Goal: Information Seeking & Learning: Check status

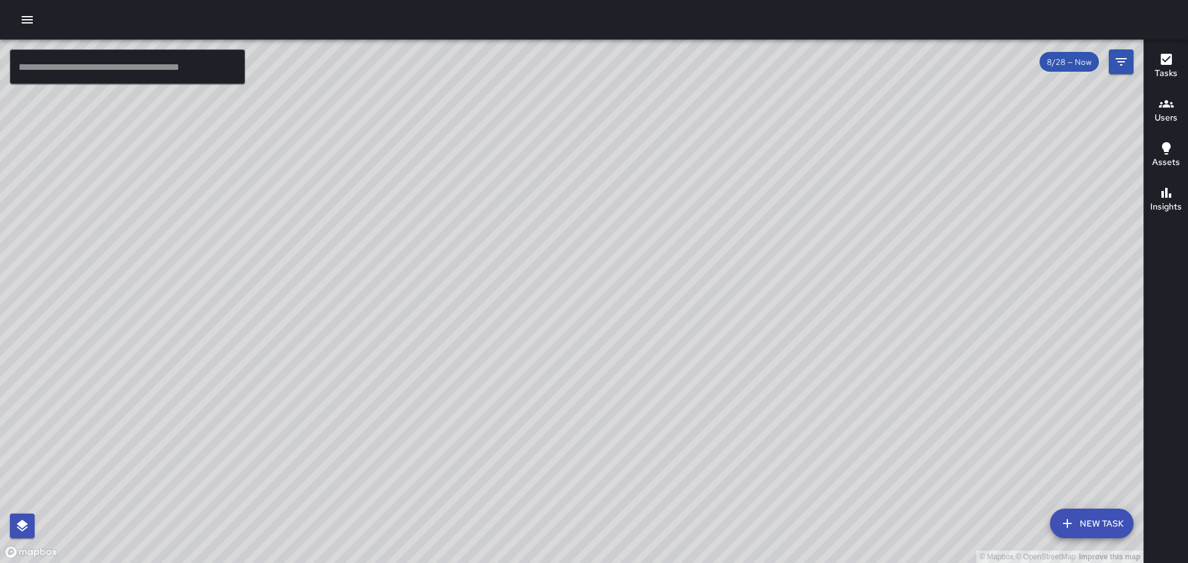
drag, startPoint x: 555, startPoint y: 249, endPoint x: 368, endPoint y: 293, distance: 192.5
click at [368, 293] on div "© Mapbox © OpenStreetMap Improve this map" at bounding box center [571, 302] width 1143 height 524
click at [1169, 105] on icon "button" at bounding box center [1165, 103] width 15 height 15
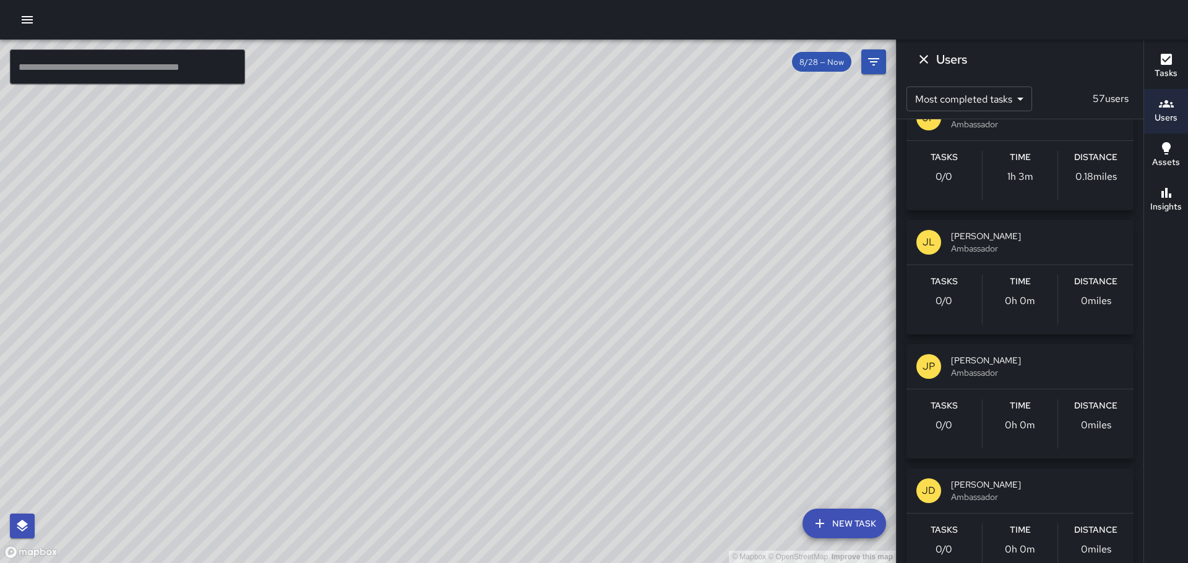
scroll to position [309, 0]
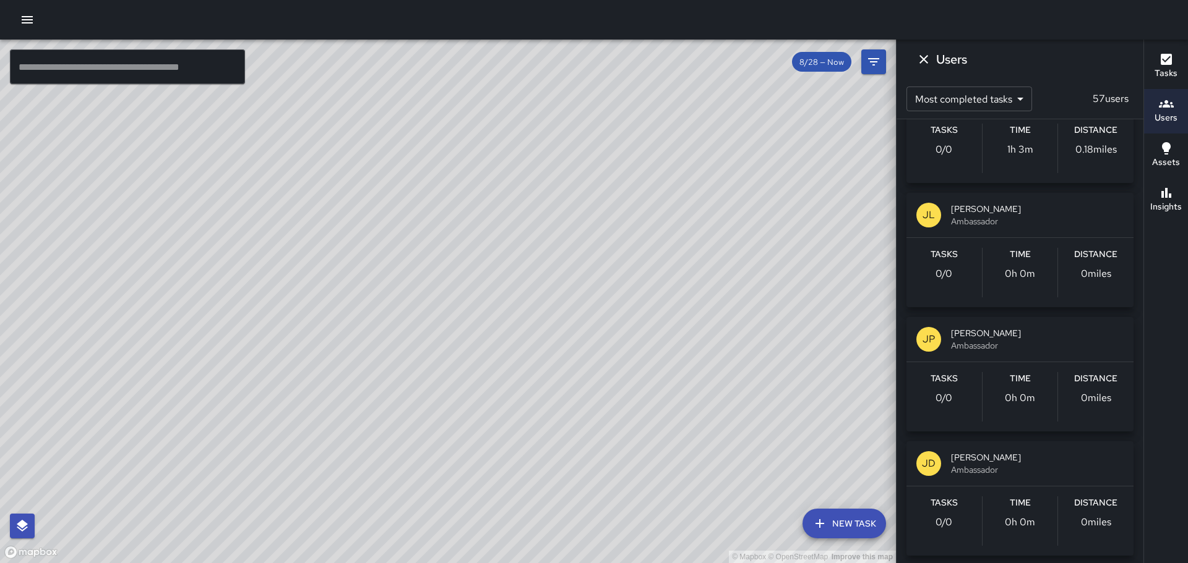
click at [1020, 97] on body "© Mapbox © OpenStreetMap Improve this map ​ New Task 8/28 — Now Map Layers Task…" at bounding box center [594, 281] width 1188 height 563
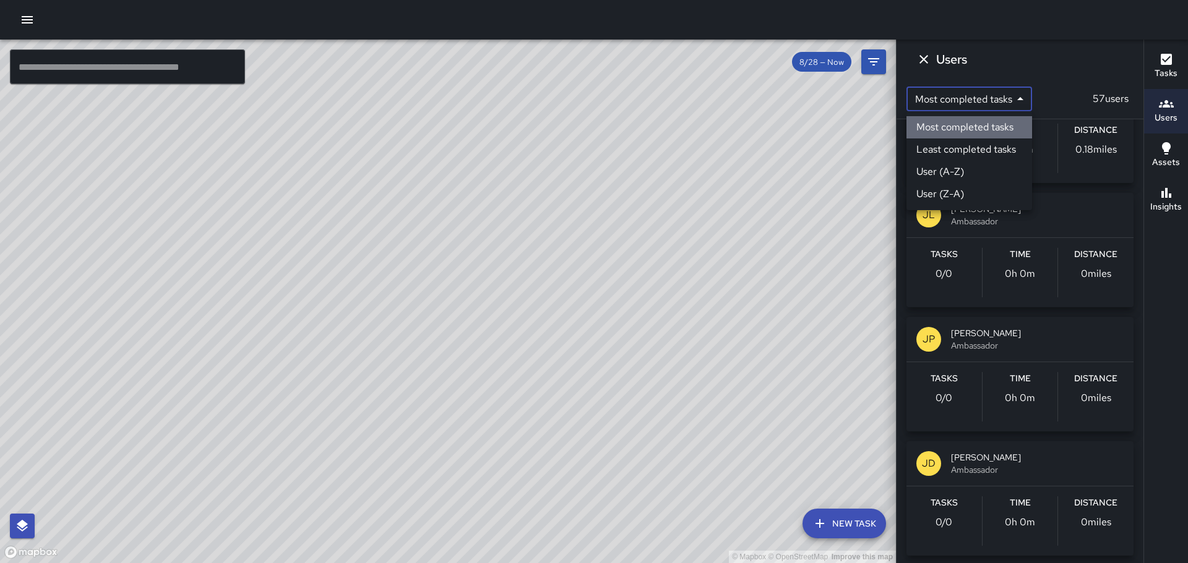
click at [1003, 123] on li "Most completed tasks" at bounding box center [969, 127] width 126 height 22
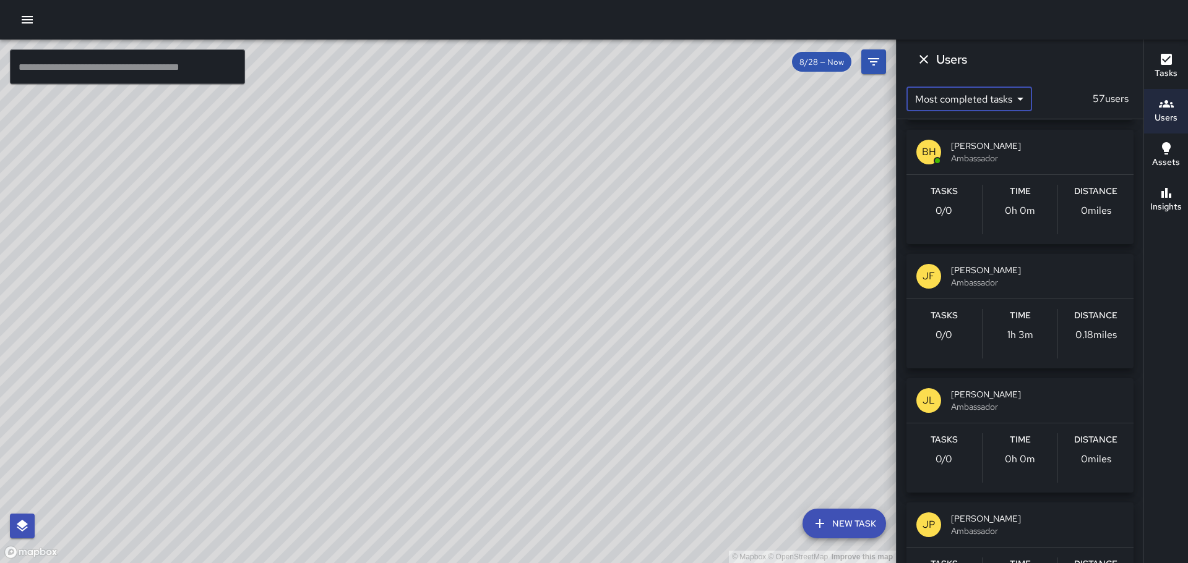
scroll to position [0, 0]
drag, startPoint x: 466, startPoint y: 492, endPoint x: 488, endPoint y: 383, distance: 110.4
click at [488, 383] on div "© Mapbox © OpenStreetMap Improve this map" at bounding box center [448, 302] width 896 height 524
click at [827, 67] on span "8/28 — Now" at bounding box center [821, 62] width 59 height 11
click at [819, 59] on span "8/28 — Now" at bounding box center [821, 62] width 59 height 11
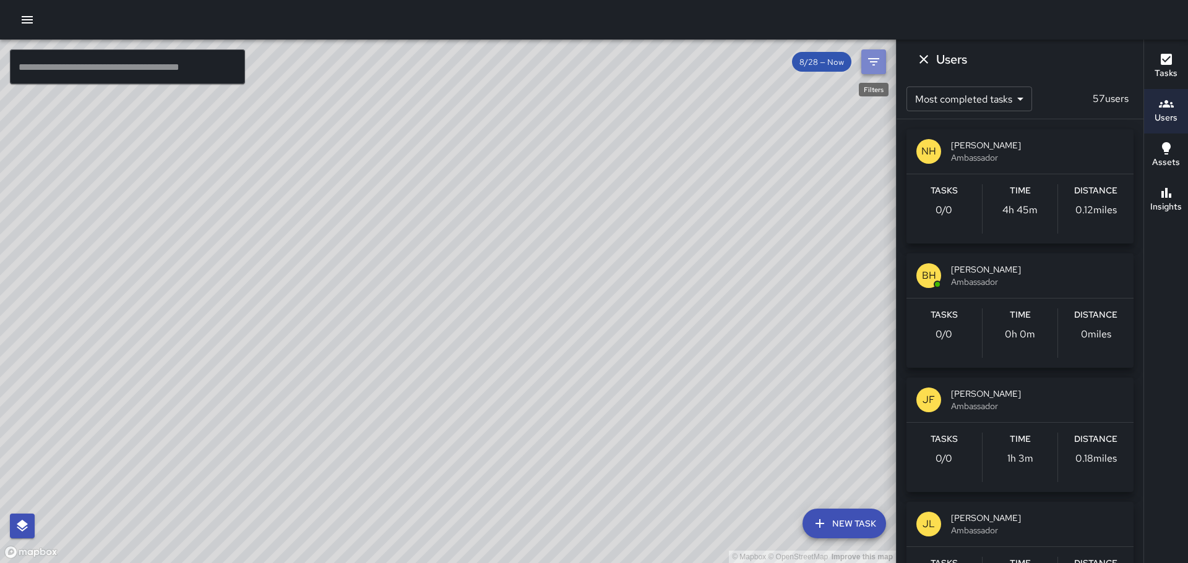
click at [874, 56] on icon "Filters" at bounding box center [873, 61] width 15 height 15
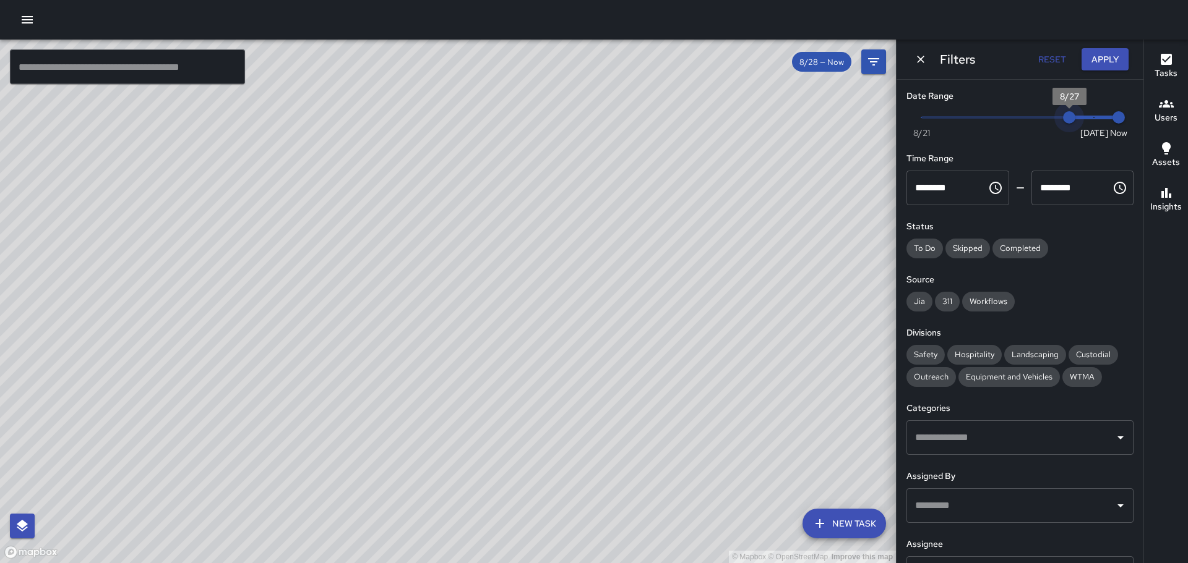
type input "*"
drag, startPoint x: 1082, startPoint y: 114, endPoint x: 1026, endPoint y: 121, distance: 56.1
click at [1026, 121] on span "8/25" at bounding box center [1020, 117] width 12 height 12
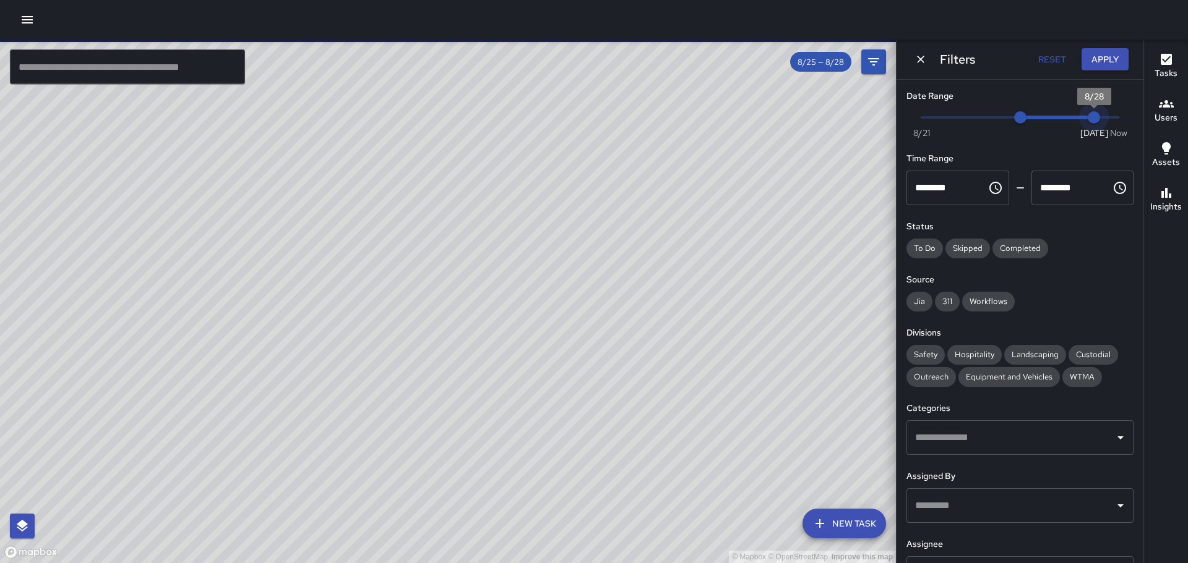
drag, startPoint x: 1107, startPoint y: 114, endPoint x: 1086, endPoint y: 119, distance: 21.8
click at [1087, 119] on span "8/28" at bounding box center [1093, 117] width 12 height 12
type input "*"
drag, startPoint x: 1084, startPoint y: 115, endPoint x: 1037, endPoint y: 118, distance: 47.7
click at [1038, 118] on span "8/26" at bounding box center [1044, 117] width 12 height 12
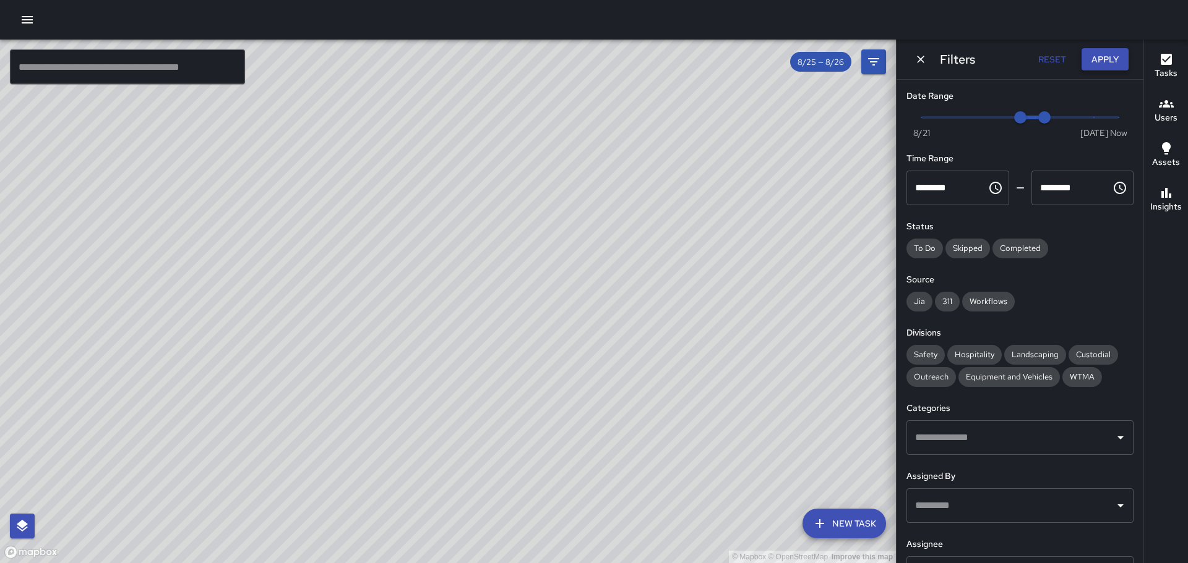
click at [1104, 59] on button "Apply" at bounding box center [1104, 59] width 47 height 23
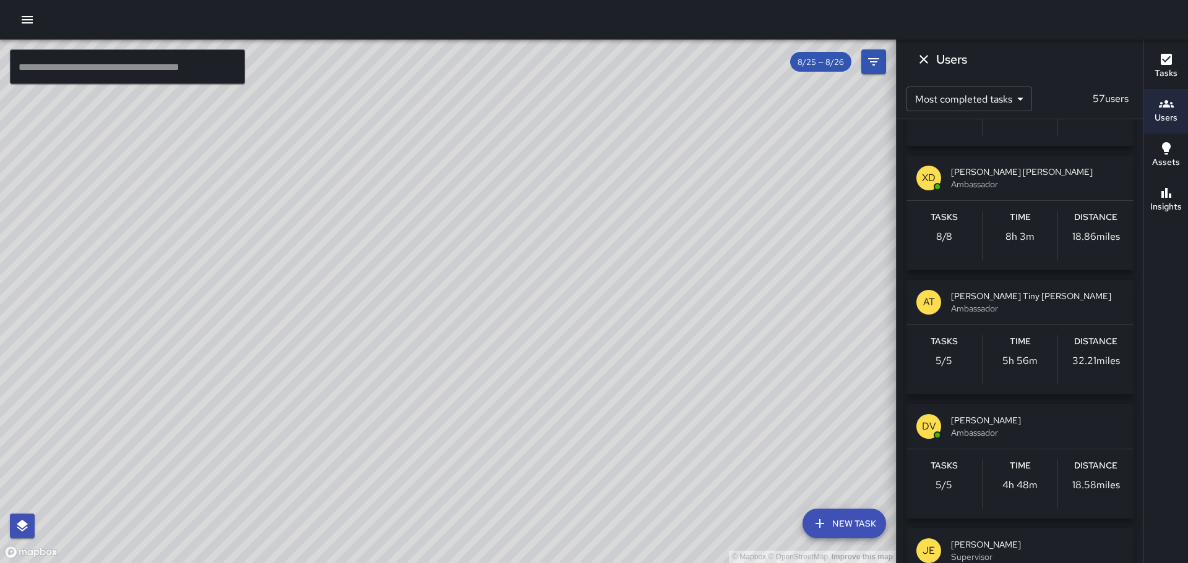
scroll to position [2783, 0]
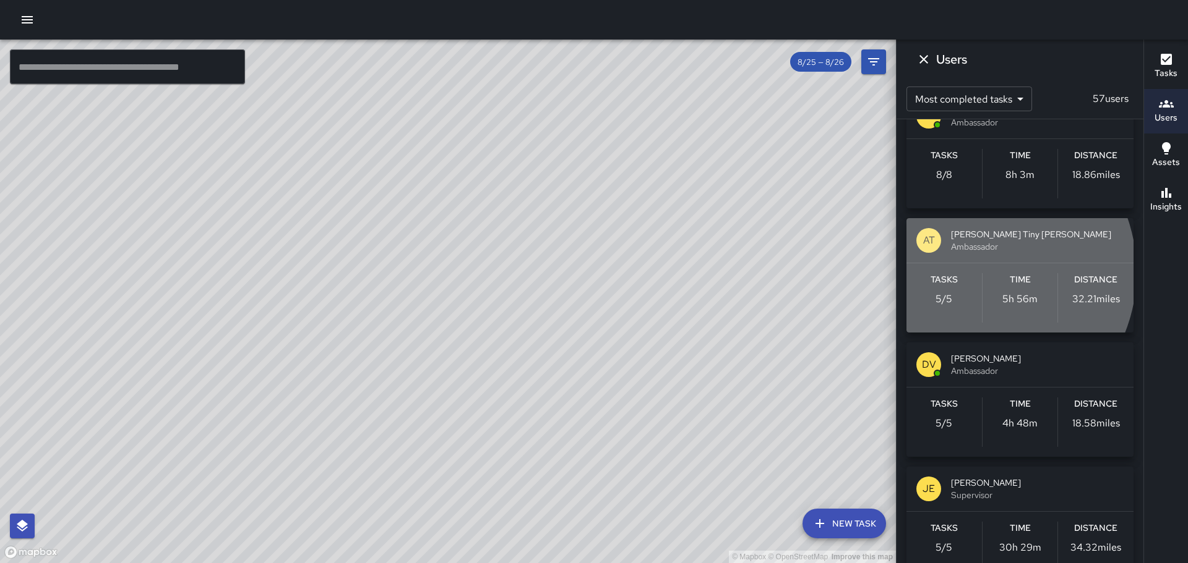
click at [972, 263] on div "Tasks 5 / 5 Time 5h 56m Distance 32.21 miles" at bounding box center [1019, 297] width 227 height 69
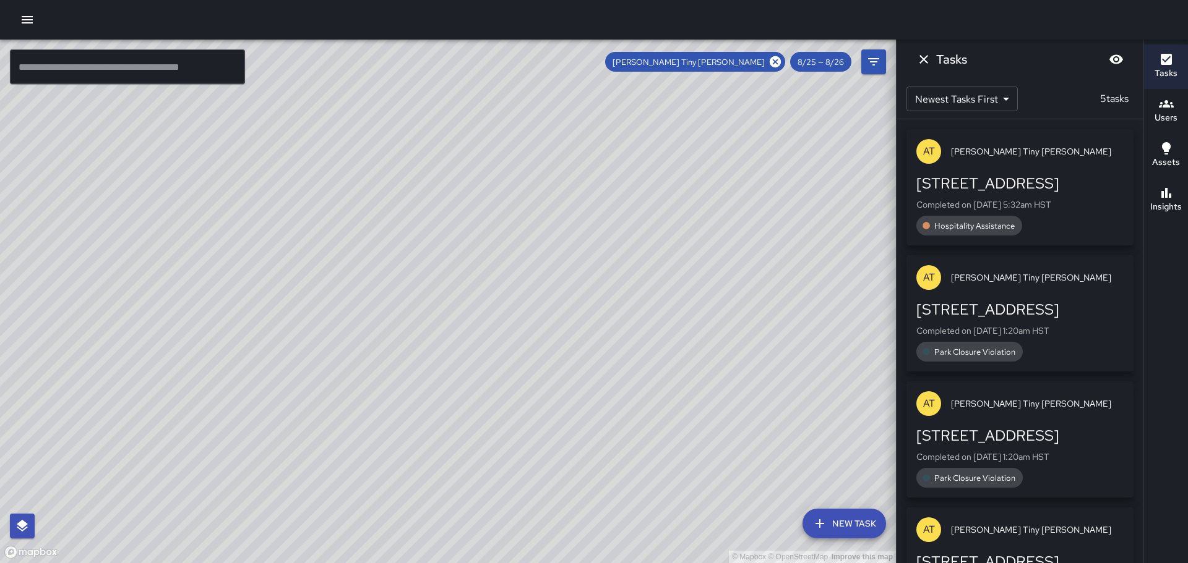
drag, startPoint x: 647, startPoint y: 402, endPoint x: 672, endPoint y: 299, distance: 106.2
click at [670, 299] on div "© Mapbox © OpenStreetMap Improve this map" at bounding box center [448, 302] width 896 height 524
drag, startPoint x: 607, startPoint y: 282, endPoint x: 695, endPoint y: 409, distance: 154.2
click at [702, 419] on div "© Mapbox © OpenStreetMap Improve this map" at bounding box center [448, 302] width 896 height 524
drag, startPoint x: 571, startPoint y: 257, endPoint x: 667, endPoint y: 405, distance: 176.2
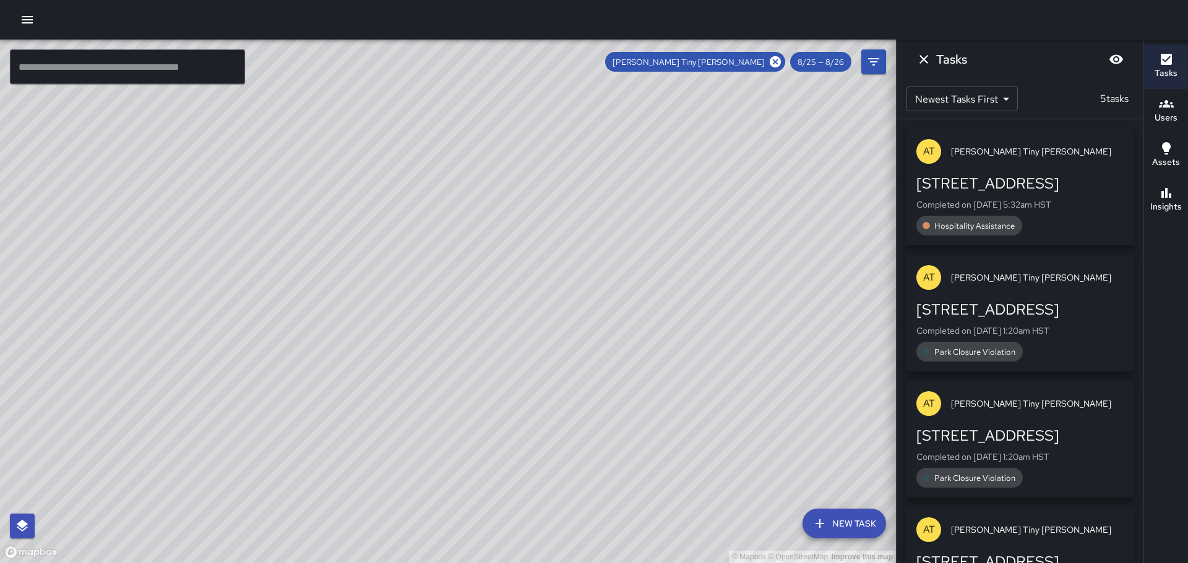
click at [667, 405] on div "© Mapbox © OpenStreetMap Improve this map" at bounding box center [448, 302] width 896 height 524
drag, startPoint x: 534, startPoint y: 265, endPoint x: 617, endPoint y: 387, distance: 147.4
click at [619, 389] on div "© Mapbox © OpenStreetMap Improve this map" at bounding box center [448, 302] width 896 height 524
drag, startPoint x: 456, startPoint y: 259, endPoint x: 369, endPoint y: 156, distance: 134.7
click at [366, 154] on div "© Mapbox © OpenStreetMap Improve this map" at bounding box center [448, 302] width 896 height 524
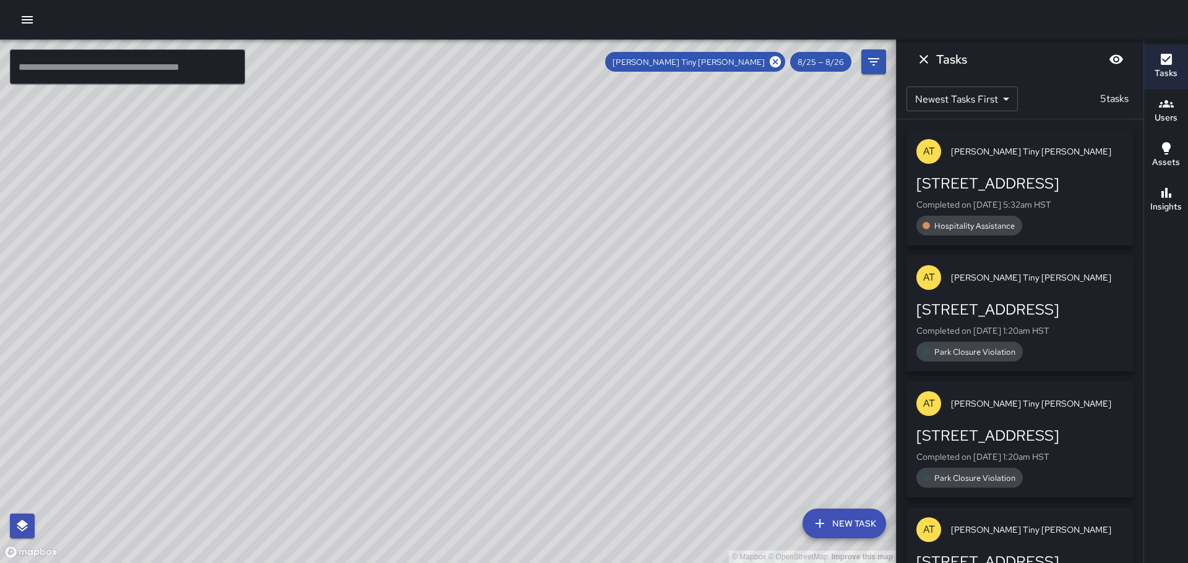
drag, startPoint x: 605, startPoint y: 414, endPoint x: 521, endPoint y: 307, distance: 135.6
click at [521, 307] on div "© Mapbox © OpenStreetMap Improve this map" at bounding box center [448, 302] width 896 height 524
drag, startPoint x: 623, startPoint y: 395, endPoint x: 597, endPoint y: 347, distance: 54.5
click at [597, 347] on div "© Mapbox © OpenStreetMap Improve this map" at bounding box center [448, 302] width 896 height 524
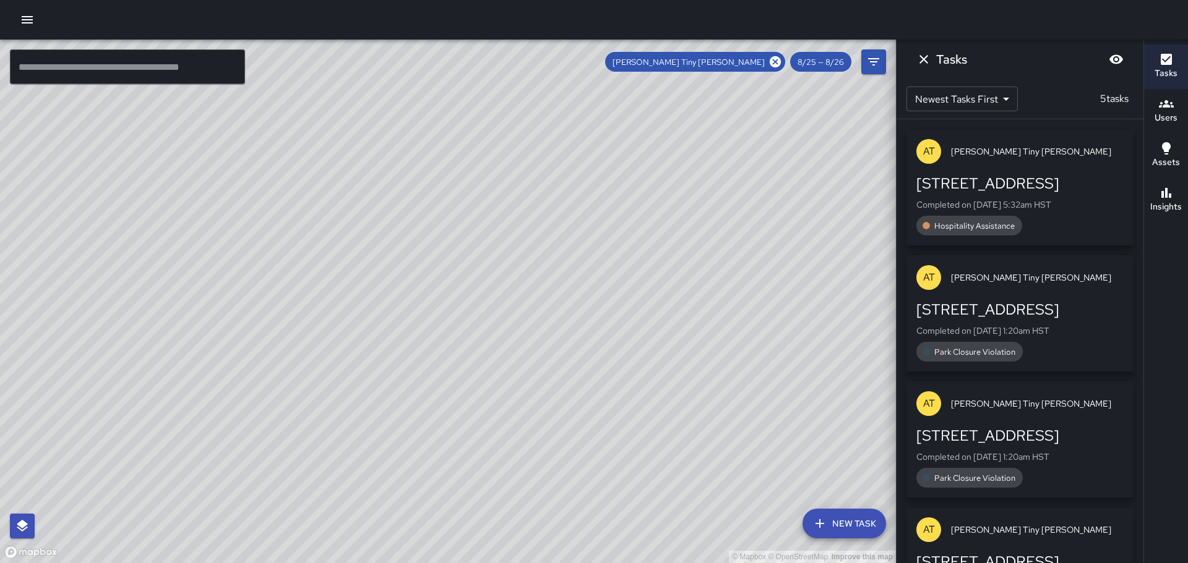
drag, startPoint x: 656, startPoint y: 430, endPoint x: 570, endPoint y: 218, distance: 228.9
click at [571, 216] on div "© Mapbox © OpenStreetMap Improve this map" at bounding box center [448, 302] width 896 height 524
drag, startPoint x: 594, startPoint y: 288, endPoint x: 565, endPoint y: 238, distance: 57.7
click at [565, 238] on div "© Mapbox © OpenStreetMap Improve this map" at bounding box center [448, 302] width 896 height 524
drag, startPoint x: 557, startPoint y: 238, endPoint x: 635, endPoint y: 395, distance: 174.5
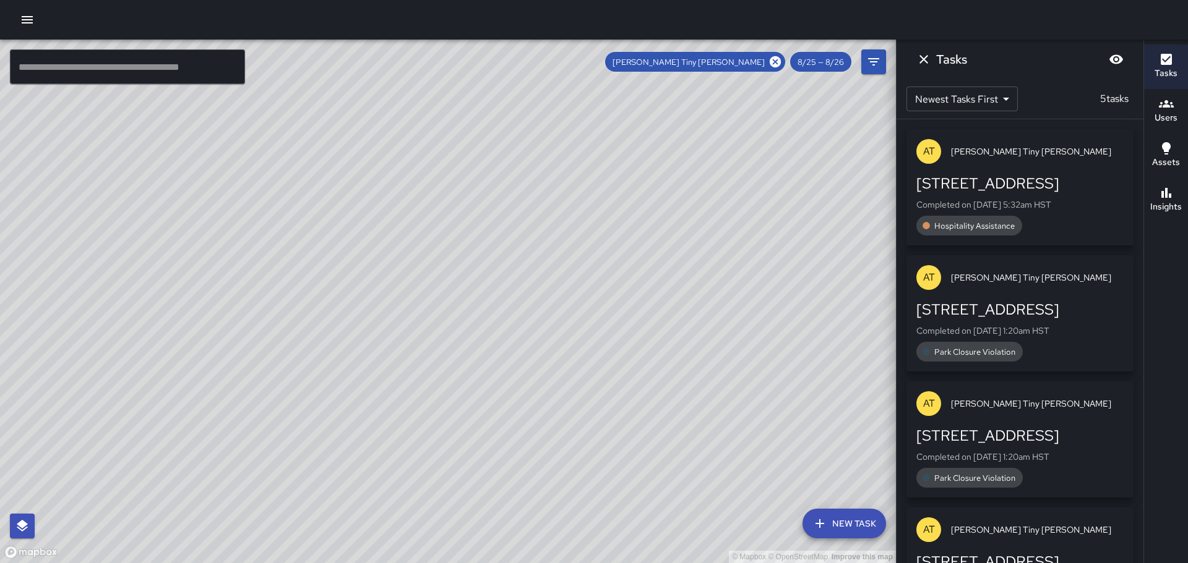
click at [635, 395] on div "© Mapbox © OpenStreetMap Improve this map" at bounding box center [448, 302] width 896 height 524
drag, startPoint x: 620, startPoint y: 349, endPoint x: 634, endPoint y: 381, distance: 35.2
click at [634, 381] on div "© Mapbox © OpenStreetMap Improve this map" at bounding box center [448, 302] width 896 height 524
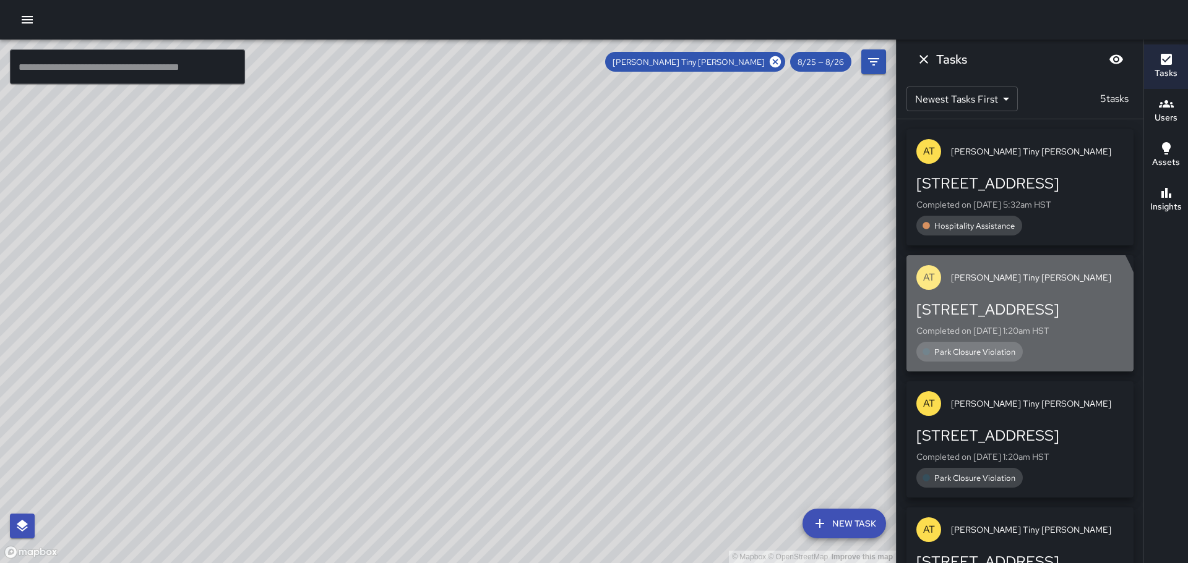
click at [950, 349] on span "Park Closure Violation" at bounding box center [975, 352] width 96 height 11
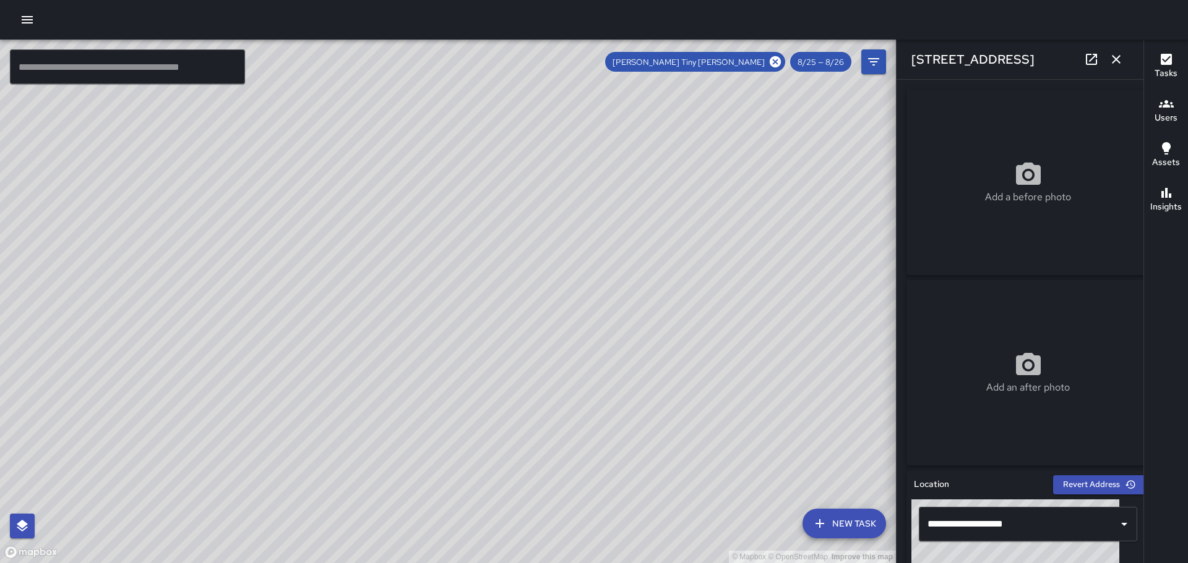
drag, startPoint x: 338, startPoint y: 195, endPoint x: 442, endPoint y: 306, distance: 151.8
click at [442, 305] on div "© Mapbox © OpenStreetMap Improve this map" at bounding box center [448, 302] width 896 height 524
drag, startPoint x: 379, startPoint y: 248, endPoint x: 410, endPoint y: 297, distance: 57.8
click at [410, 297] on div "© Mapbox © OpenStreetMap Improve this map" at bounding box center [448, 302] width 896 height 524
drag, startPoint x: 367, startPoint y: 236, endPoint x: 434, endPoint y: 297, distance: 90.2
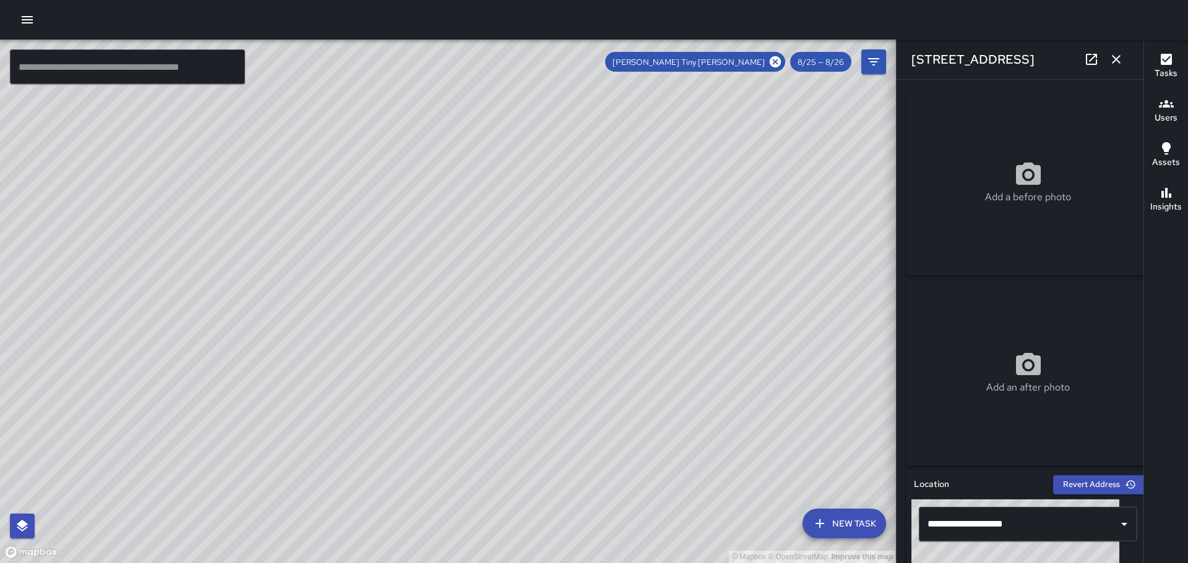
click at [434, 297] on div "© Mapbox © OpenStreetMap Improve this map" at bounding box center [448, 302] width 896 height 524
click at [1116, 51] on button "button" at bounding box center [1115, 59] width 25 height 25
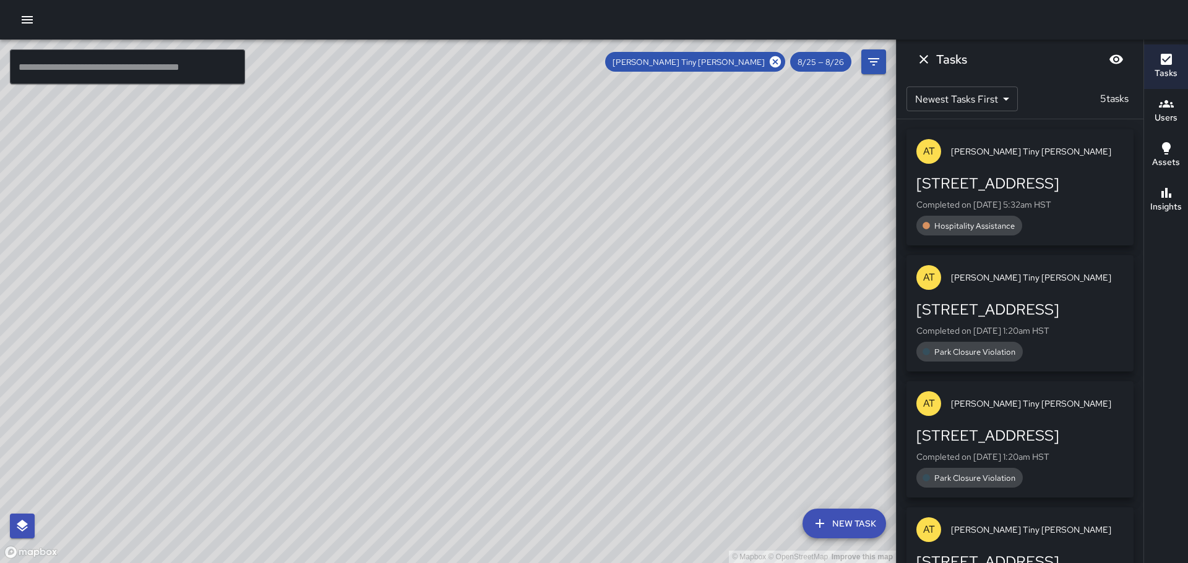
click at [980, 225] on span "Hospitality Assistance" at bounding box center [974, 226] width 95 height 11
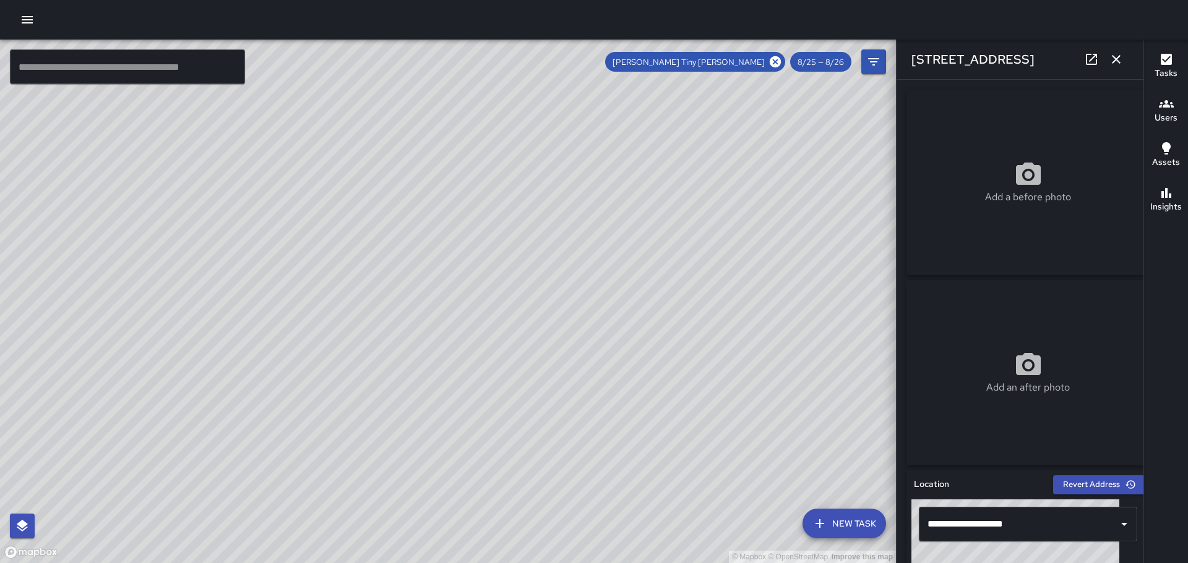
drag, startPoint x: 270, startPoint y: 223, endPoint x: 338, endPoint y: 315, distance: 114.6
click at [338, 315] on div "© Mapbox © OpenStreetMap Improve this map" at bounding box center [448, 302] width 896 height 524
drag, startPoint x: 236, startPoint y: 201, endPoint x: 320, endPoint y: 330, distance: 154.2
click at [320, 331] on div "© Mapbox © OpenStreetMap Improve this map" at bounding box center [448, 302] width 896 height 524
drag, startPoint x: 223, startPoint y: 281, endPoint x: 338, endPoint y: 383, distance: 154.2
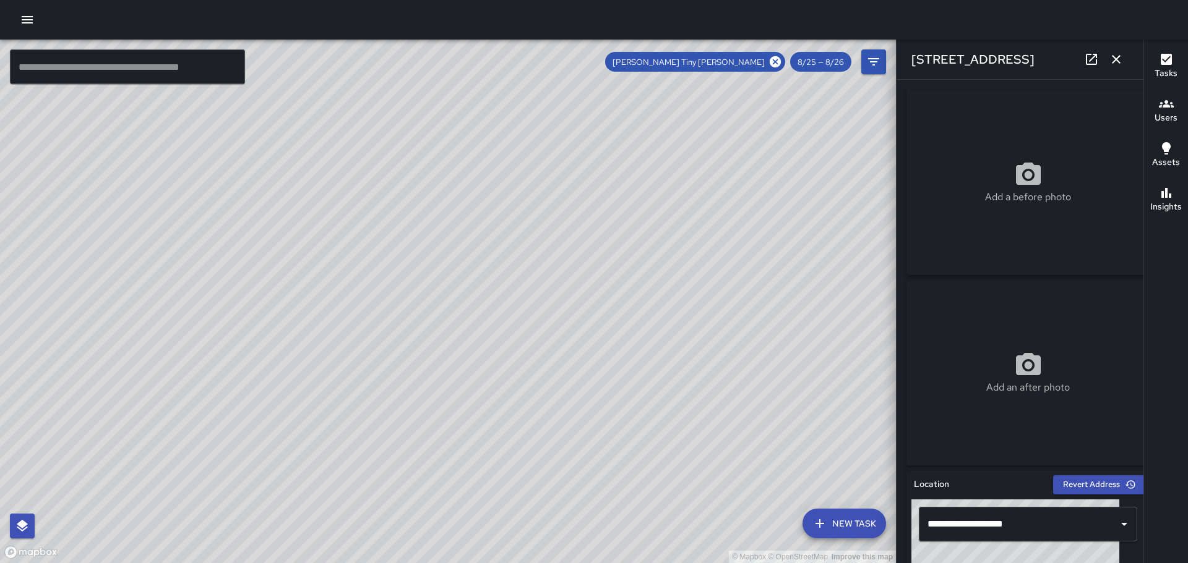
click at [338, 383] on div "© Mapbox © OpenStreetMap Improve this map" at bounding box center [448, 302] width 896 height 524
drag, startPoint x: 310, startPoint y: 285, endPoint x: 438, endPoint y: 379, distance: 158.8
click at [438, 379] on div "© Mapbox © OpenStreetMap Improve this map" at bounding box center [448, 302] width 896 height 524
drag, startPoint x: 336, startPoint y: 324, endPoint x: 346, endPoint y: 364, distance: 40.8
click at [345, 369] on div "© Mapbox © OpenStreetMap Improve this map" at bounding box center [448, 302] width 896 height 524
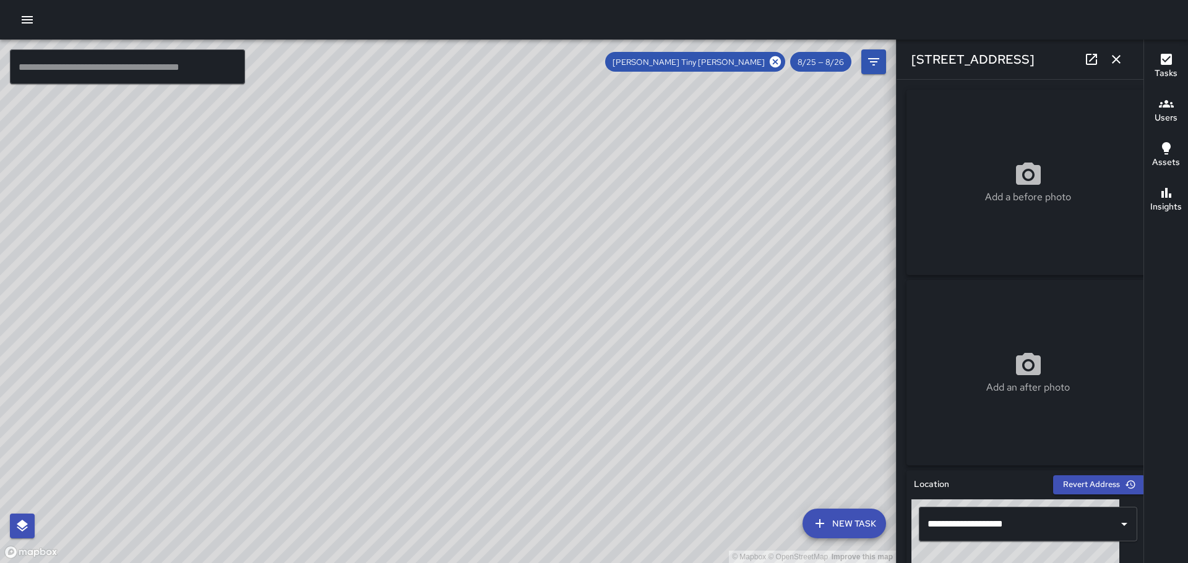
drag, startPoint x: 346, startPoint y: 364, endPoint x: 317, endPoint y: 265, distance: 102.5
click at [317, 265] on div "© Mapbox © OpenStreetMap Improve this map" at bounding box center [448, 302] width 896 height 524
drag, startPoint x: 489, startPoint y: 314, endPoint x: 497, endPoint y: 207, distance: 107.3
click at [497, 207] on div "© Mapbox © OpenStreetMap Improve this map" at bounding box center [448, 302] width 896 height 524
drag, startPoint x: 498, startPoint y: 229, endPoint x: 460, endPoint y: 339, distance: 115.8
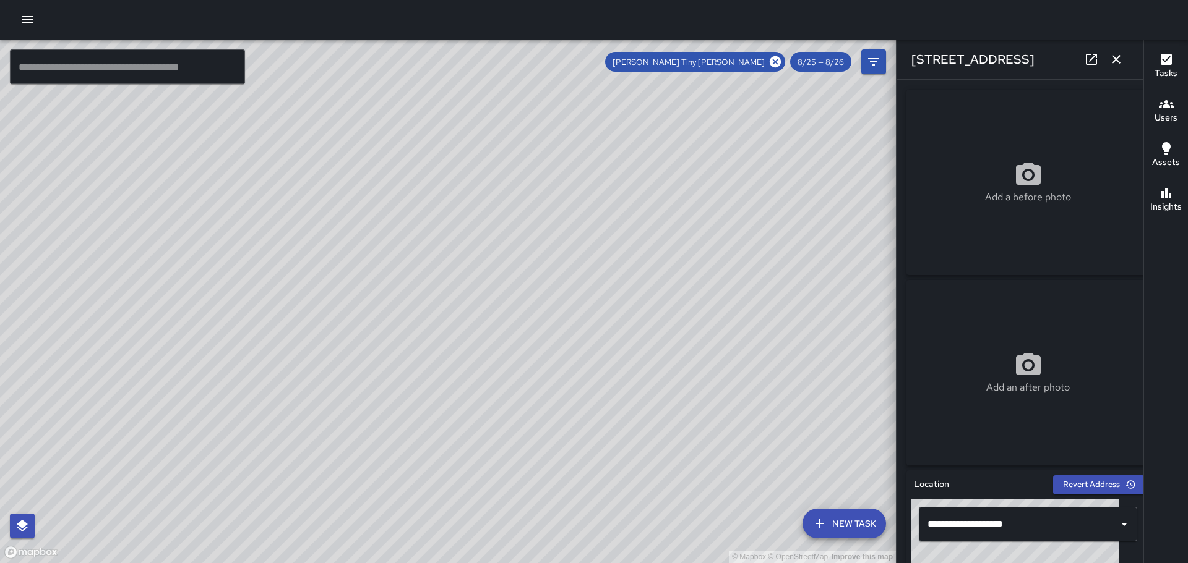
click at [460, 339] on div "© Mapbox © OpenStreetMap Improve this map" at bounding box center [448, 302] width 896 height 524
drag, startPoint x: 376, startPoint y: 343, endPoint x: 396, endPoint y: 340, distance: 20.6
click at [396, 340] on div "© Mapbox © OpenStreetMap Improve this map" at bounding box center [448, 302] width 896 height 524
drag, startPoint x: 421, startPoint y: 260, endPoint x: 461, endPoint y: 346, distance: 94.9
click at [461, 346] on div "© Mapbox © OpenStreetMap Improve this map" at bounding box center [448, 302] width 896 height 524
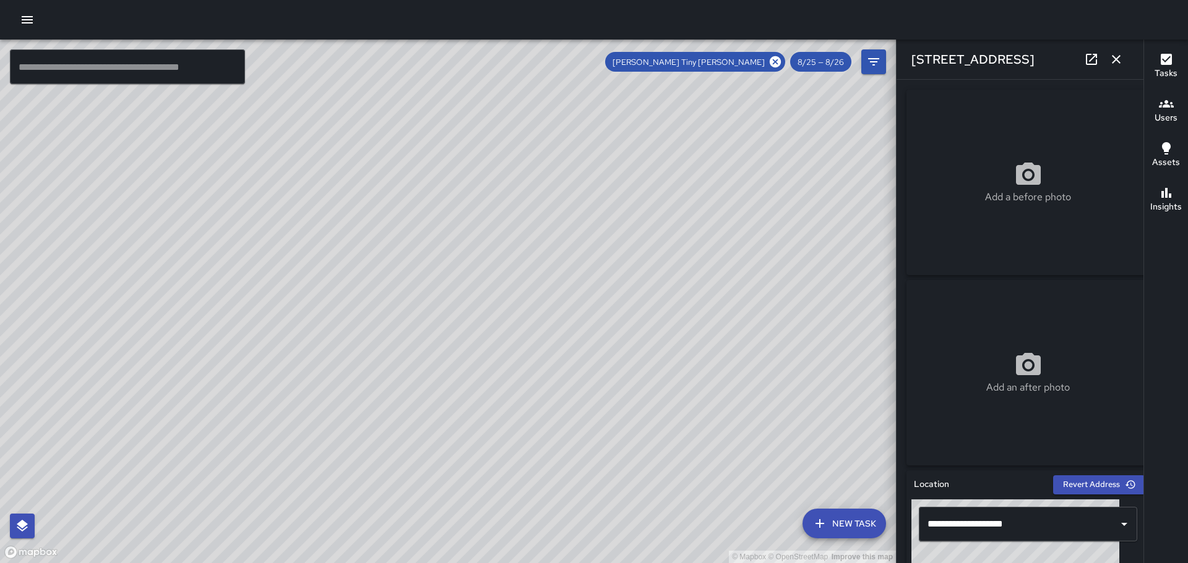
drag, startPoint x: 363, startPoint y: 238, endPoint x: 420, endPoint y: 350, distance: 126.1
click at [430, 361] on div "© Mapbox © OpenStreetMap Improve this map" at bounding box center [448, 302] width 896 height 524
drag, startPoint x: 369, startPoint y: 262, endPoint x: 444, endPoint y: 422, distance: 176.8
click at [444, 422] on div "© Mapbox © OpenStreetMap Improve this map" at bounding box center [448, 302] width 896 height 524
drag, startPoint x: 370, startPoint y: 244, endPoint x: 378, endPoint y: 389, distance: 145.0
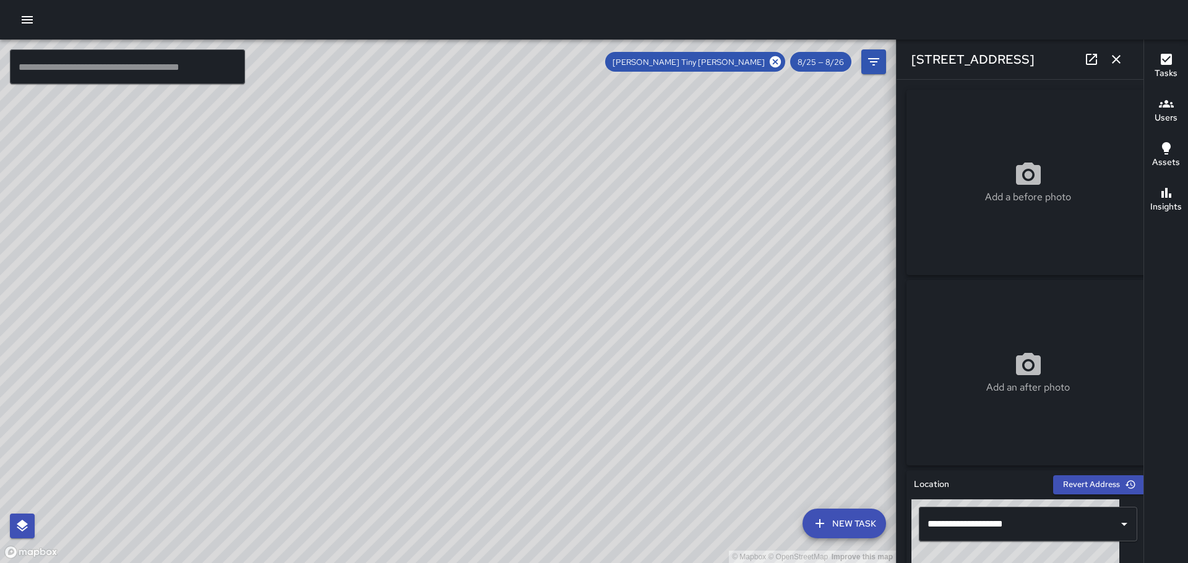
click at [390, 413] on div "© Mapbox © OpenStreetMap Improve this map" at bounding box center [448, 302] width 896 height 524
drag, startPoint x: 331, startPoint y: 267, endPoint x: 390, endPoint y: 396, distance: 142.3
click at [392, 403] on div "© Mapbox © OpenStreetMap Improve this map" at bounding box center [448, 302] width 896 height 524
drag, startPoint x: 287, startPoint y: 220, endPoint x: 332, endPoint y: 357, distance: 145.1
click at [335, 370] on div "© Mapbox © OpenStreetMap Improve this map" at bounding box center [448, 302] width 896 height 524
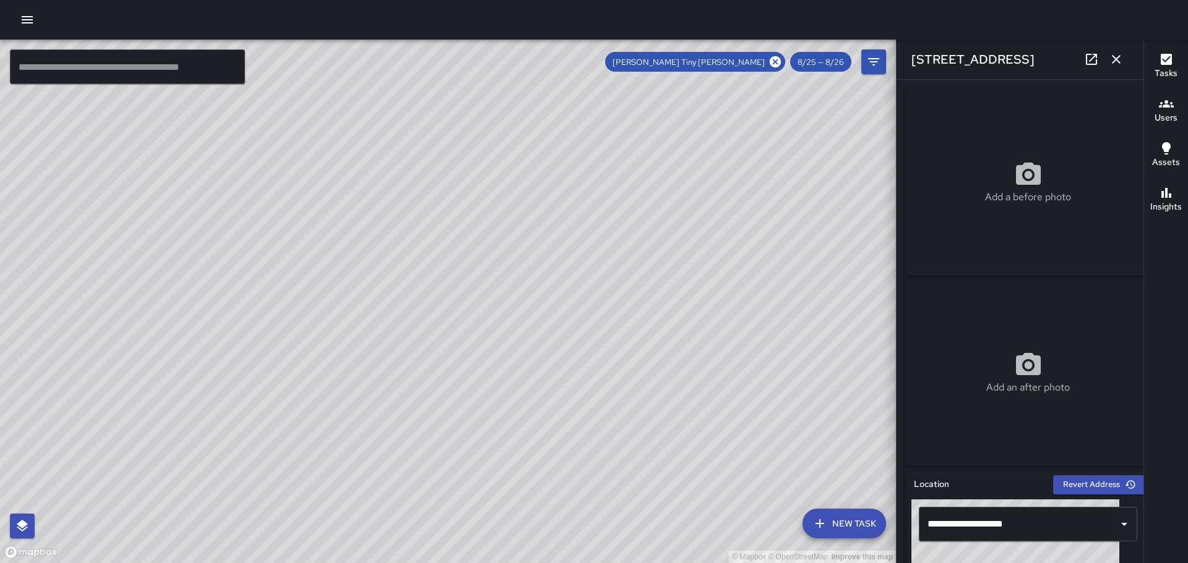
drag, startPoint x: 315, startPoint y: 302, endPoint x: 256, endPoint y: 194, distance: 123.2
click at [254, 201] on div "© Mapbox © OpenStreetMap Improve this map" at bounding box center [448, 302] width 896 height 524
click at [875, 61] on icon "Filters" at bounding box center [873, 61] width 11 height 7
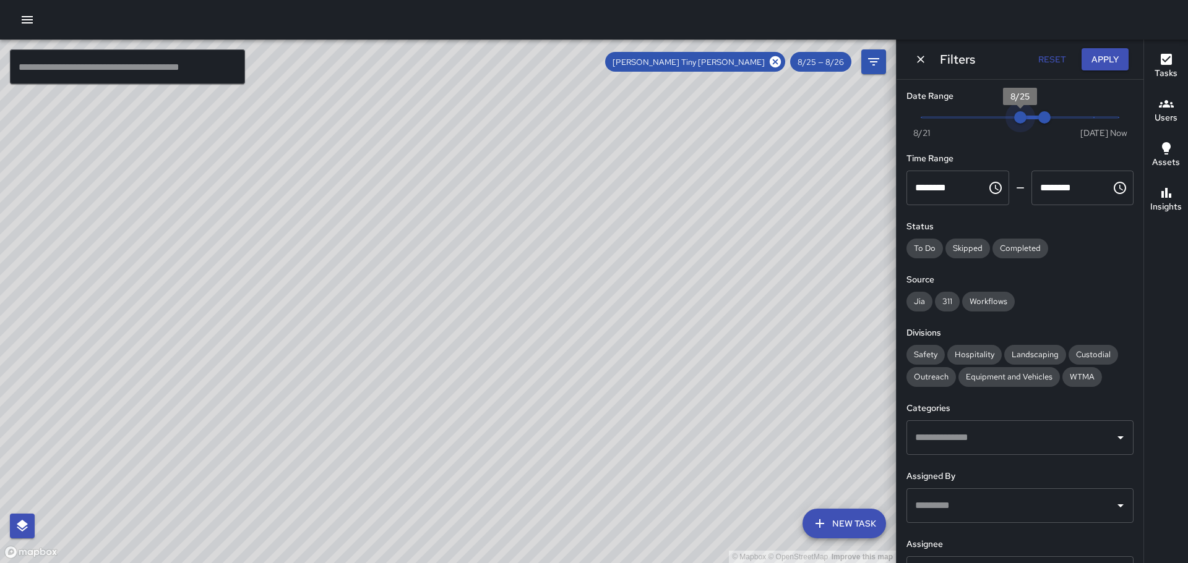
type input "*"
drag, startPoint x: 1014, startPoint y: 116, endPoint x: 998, endPoint y: 118, distance: 16.9
click at [998, 118] on span "8/24" at bounding box center [995, 117] width 12 height 12
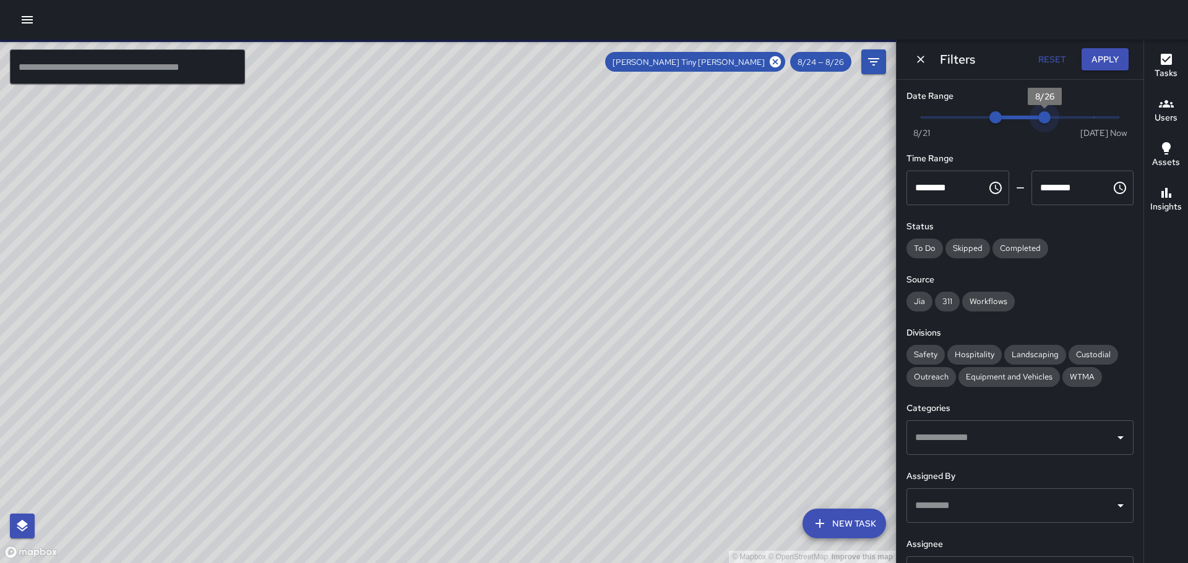
type input "*"
drag, startPoint x: 1036, startPoint y: 113, endPoint x: 1024, endPoint y: 114, distance: 11.8
click at [1024, 114] on span "8/25" at bounding box center [1020, 117] width 12 height 12
click at [1097, 58] on button "Apply" at bounding box center [1104, 59] width 47 height 23
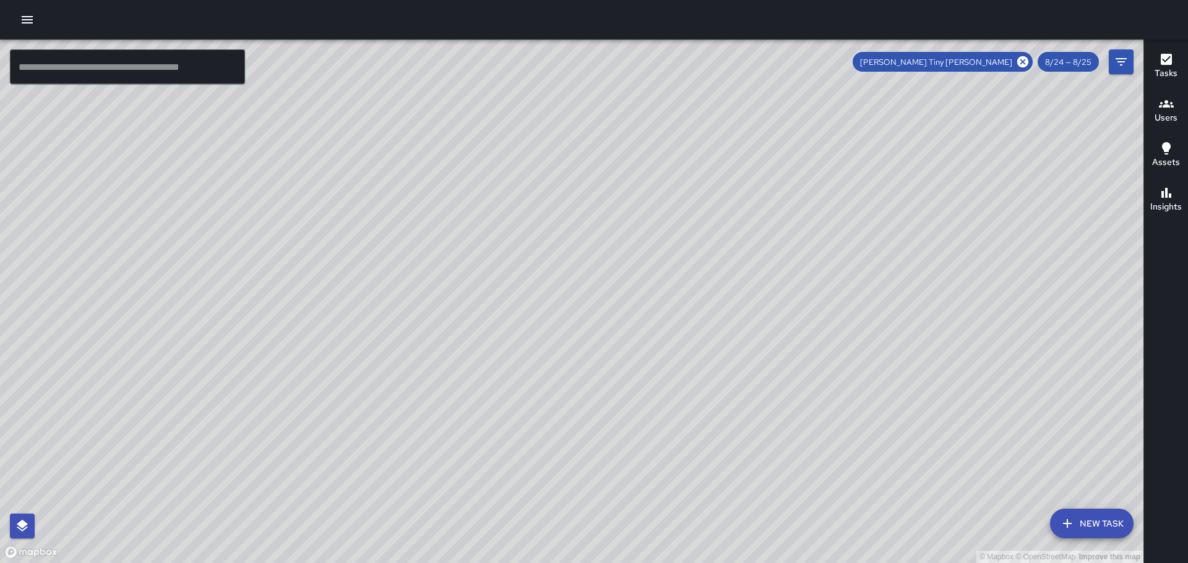
drag, startPoint x: 854, startPoint y: 203, endPoint x: 861, endPoint y: 88, distance: 115.9
click at [861, 91] on div "© Mapbox © OpenStreetMap Improve this map" at bounding box center [571, 302] width 1143 height 524
drag, startPoint x: 753, startPoint y: 238, endPoint x: 755, endPoint y: 81, distance: 156.5
click at [756, 89] on div "© Mapbox © OpenStreetMap Improve this map" at bounding box center [571, 302] width 1143 height 524
drag, startPoint x: 804, startPoint y: 167, endPoint x: 804, endPoint y: 105, distance: 61.9
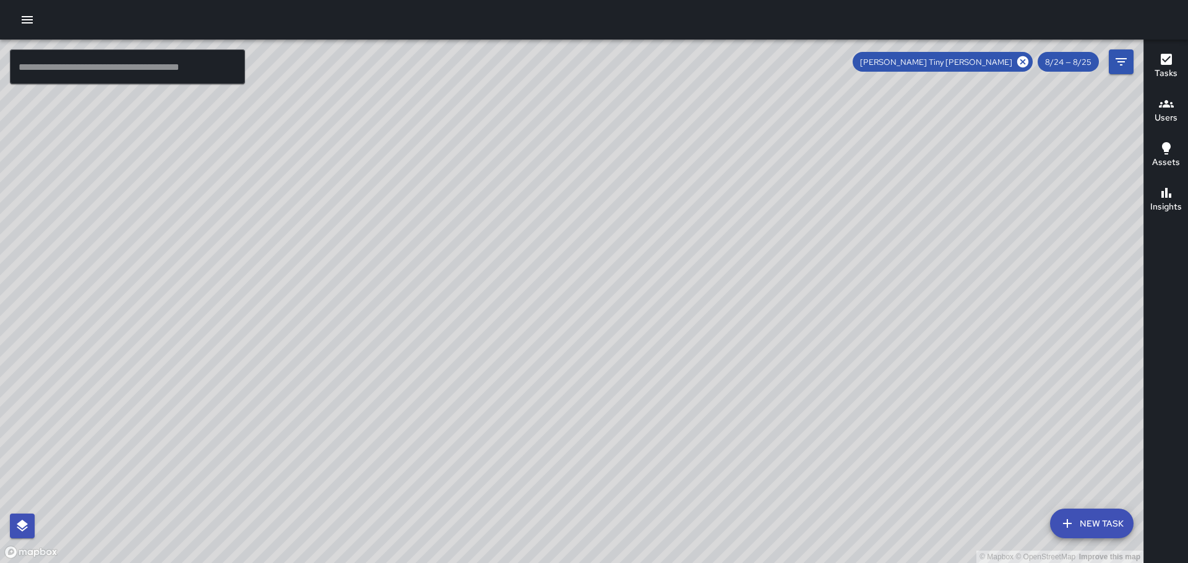
click at [804, 105] on div "© Mapbox © OpenStreetMap Improve this map" at bounding box center [571, 302] width 1143 height 524
drag, startPoint x: 662, startPoint y: 149, endPoint x: 442, endPoint y: 134, distance: 220.7
click at [442, 134] on div "© Mapbox © OpenStreetMap Improve this map" at bounding box center [571, 302] width 1143 height 524
drag, startPoint x: 691, startPoint y: 313, endPoint x: 575, endPoint y: 233, distance: 140.5
click at [575, 233] on div "© Mapbox © OpenStreetMap Improve this map" at bounding box center [571, 302] width 1143 height 524
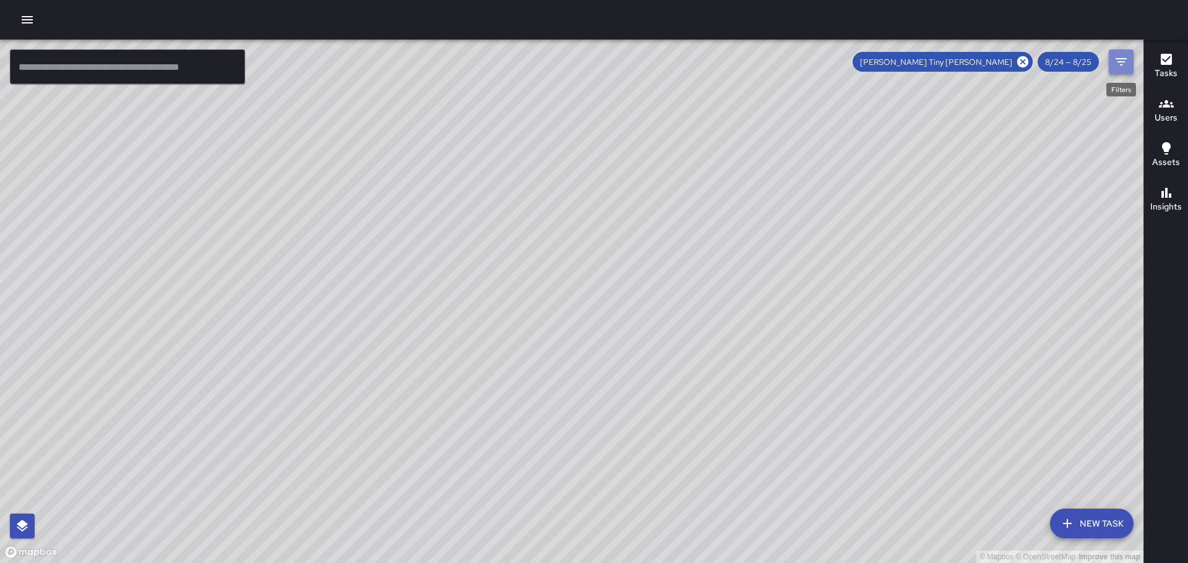
click at [1119, 59] on icon "Filters" at bounding box center [1120, 61] width 11 height 7
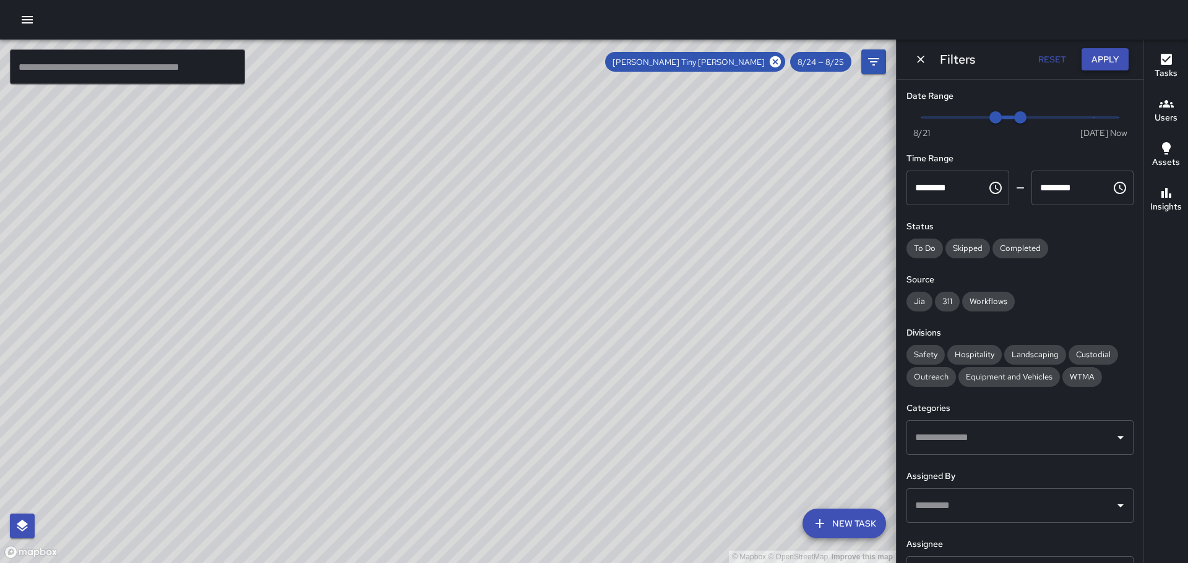
click at [1107, 54] on button "Apply" at bounding box center [1104, 59] width 47 height 23
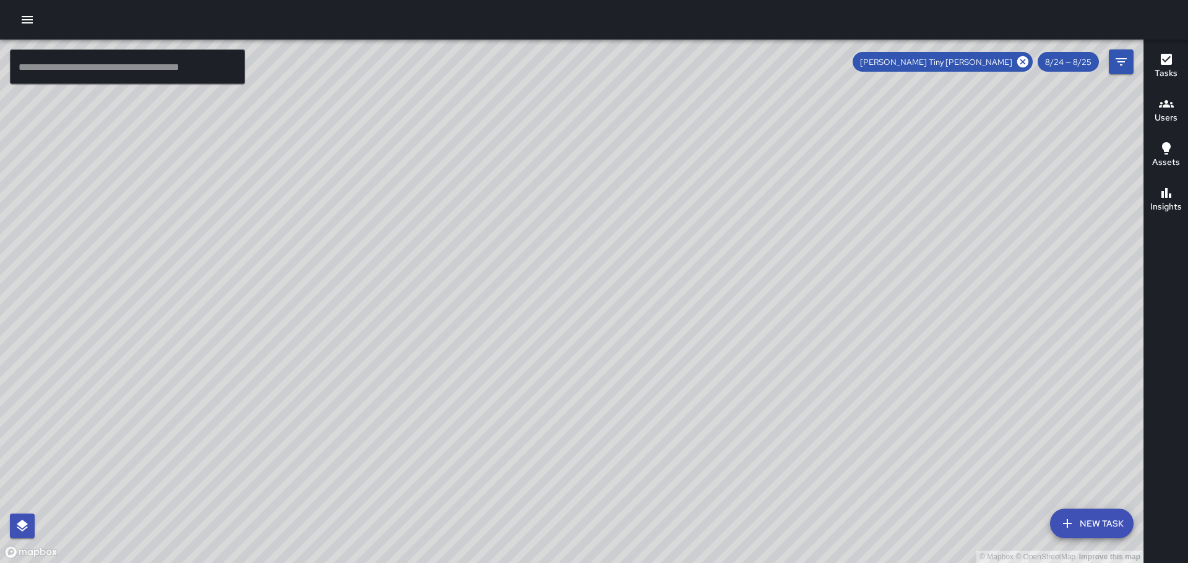
click at [976, 59] on span "[PERSON_NAME] Tiny [PERSON_NAME]" at bounding box center [935, 62] width 167 height 11
drag, startPoint x: 737, startPoint y: 364, endPoint x: 471, endPoint y: -2, distance: 452.7
click at [471, 0] on html "© Mapbox © OpenStreetMap Improve this map ​ New Task [PERSON_NAME] Tiny [PERSON…" at bounding box center [594, 281] width 1188 height 563
click at [1118, 61] on icon "Filters" at bounding box center [1120, 61] width 15 height 15
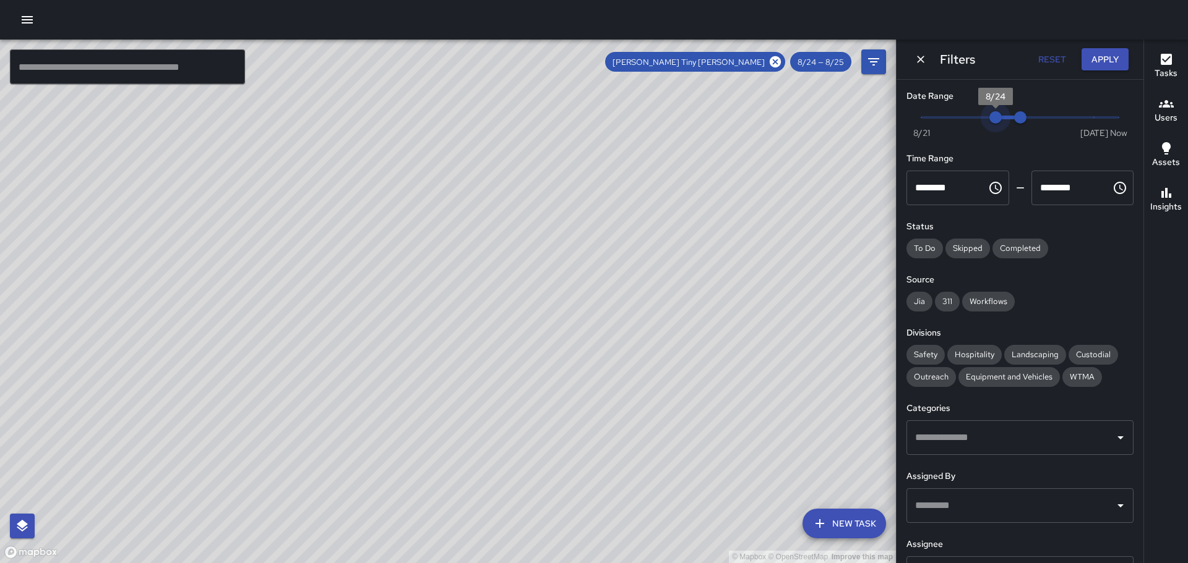
type input "*"
drag, startPoint x: 988, startPoint y: 116, endPoint x: 978, endPoint y: 117, distance: 10.0
click at [977, 117] on span "8/23" at bounding box center [970, 117] width 12 height 12
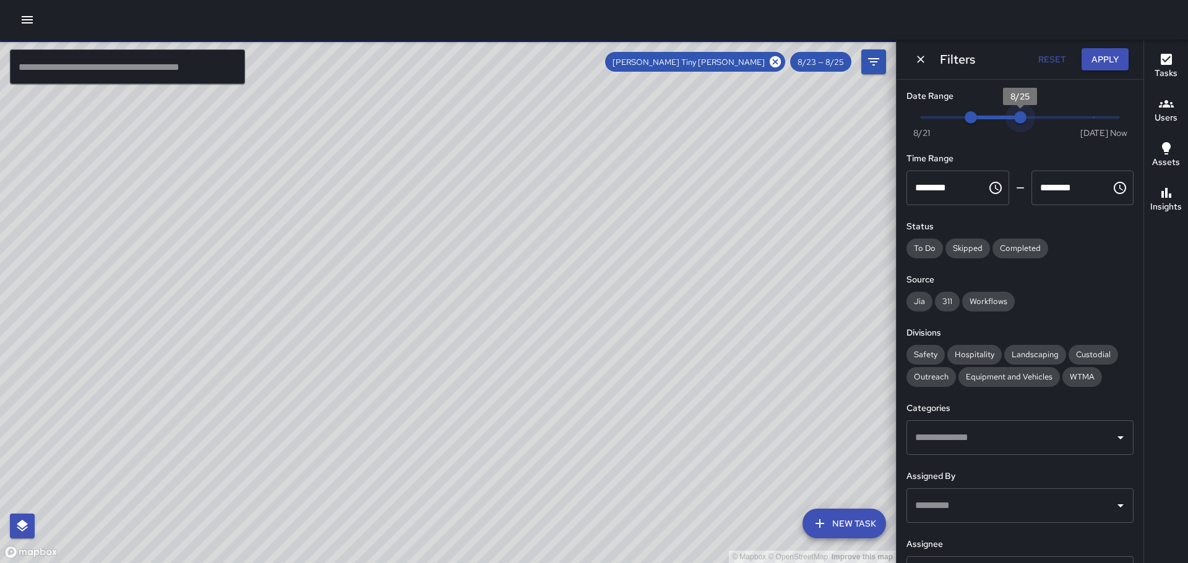
type input "*"
drag, startPoint x: 1014, startPoint y: 114, endPoint x: 1001, endPoint y: 116, distance: 12.5
click at [1001, 116] on span "8/24" at bounding box center [995, 117] width 12 height 12
click at [1100, 56] on button "Apply" at bounding box center [1104, 59] width 47 height 23
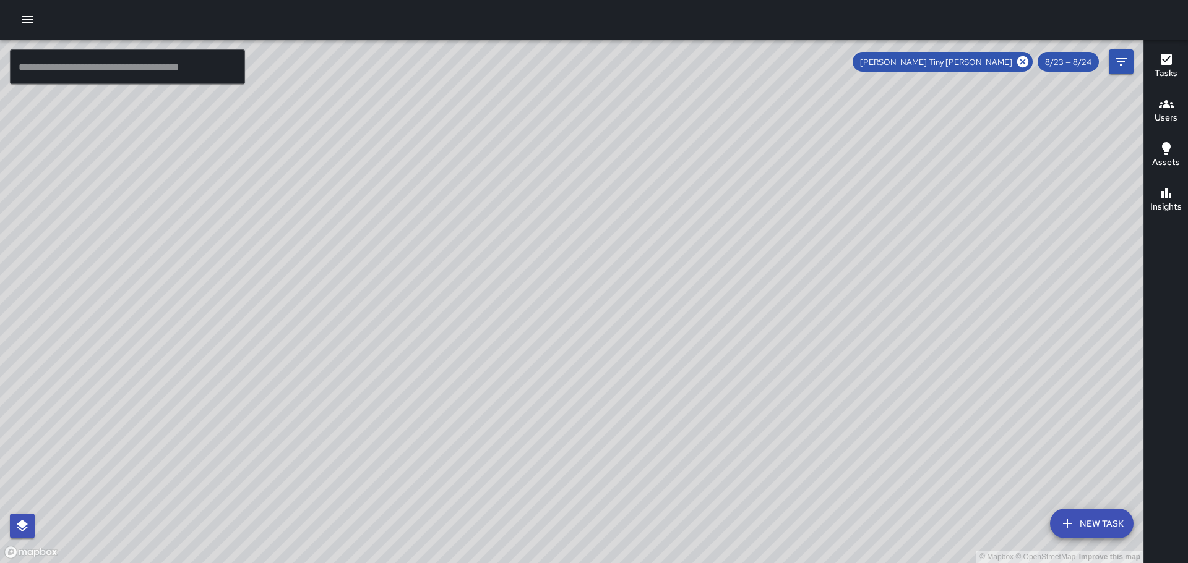
drag, startPoint x: 624, startPoint y: 106, endPoint x: 627, endPoint y: 239, distance: 132.4
click at [627, 240] on div "© Mapbox © OpenStreetMap Improve this map" at bounding box center [571, 302] width 1143 height 524
drag, startPoint x: 586, startPoint y: 161, endPoint x: 608, endPoint y: 248, distance: 89.4
click at [608, 248] on div "© Mapbox © OpenStreetMap Improve this map" at bounding box center [571, 302] width 1143 height 524
drag, startPoint x: 573, startPoint y: 206, endPoint x: 477, endPoint y: 140, distance: 116.5
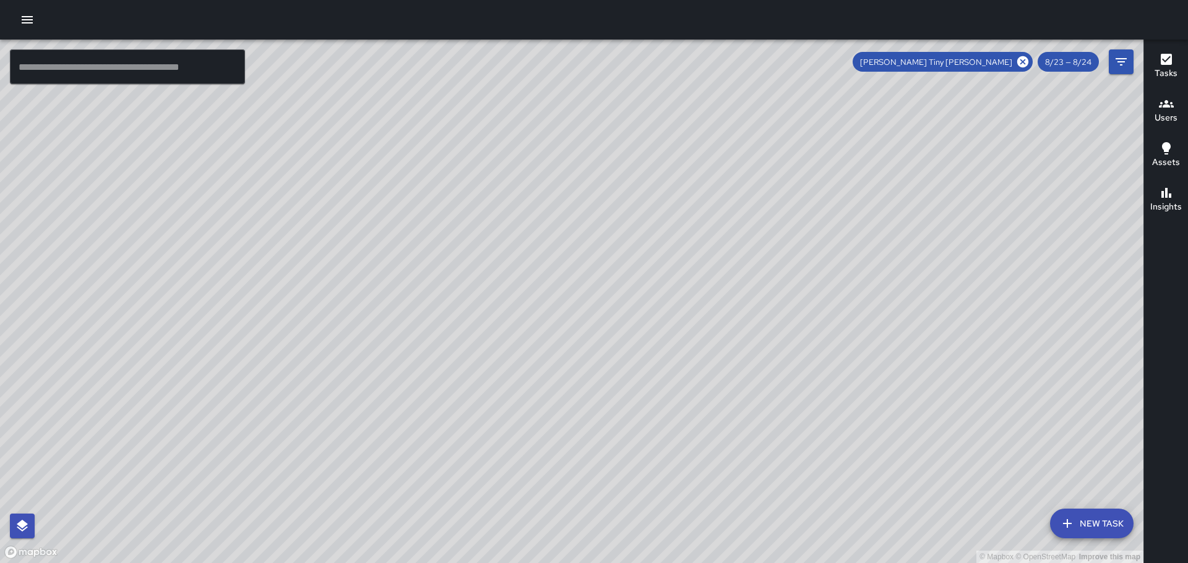
click at [477, 140] on div "© Mapbox © OpenStreetMap Improve this map" at bounding box center [571, 302] width 1143 height 524
drag, startPoint x: 704, startPoint y: 269, endPoint x: 656, endPoint y: 209, distance: 77.4
click at [664, 210] on div "© Mapbox © OpenStreetMap Improve this map" at bounding box center [571, 302] width 1143 height 524
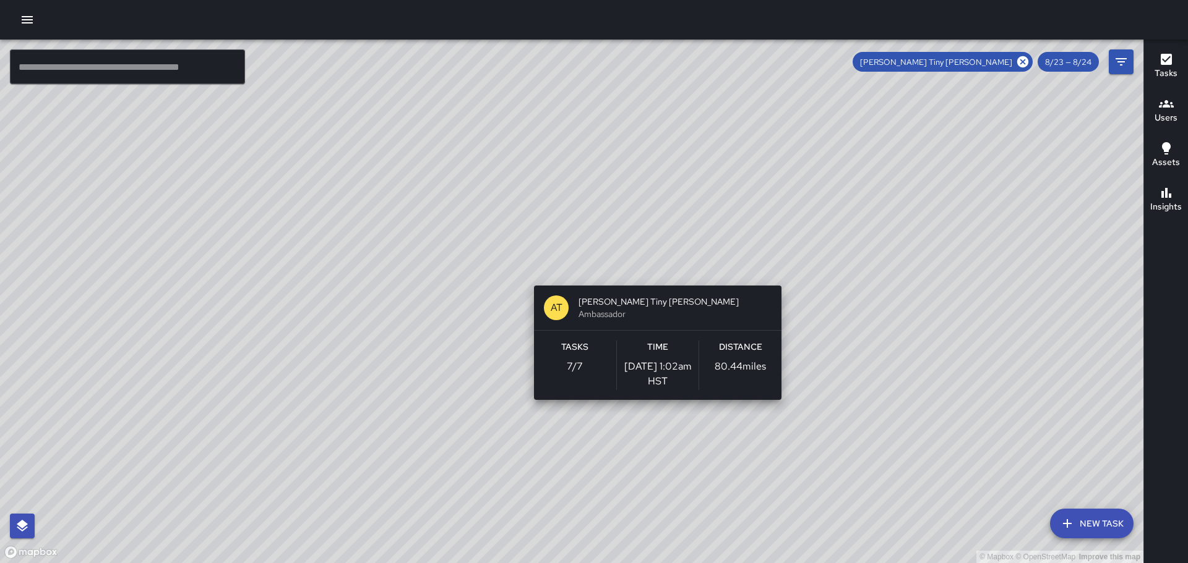
drag, startPoint x: 683, startPoint y: 333, endPoint x: 615, endPoint y: 225, distance: 128.0
click at [615, 225] on div "© Mapbox © OpenStreetMap Improve this map AT [PERSON_NAME] [PERSON_NAME] Ambass…" at bounding box center [571, 302] width 1143 height 524
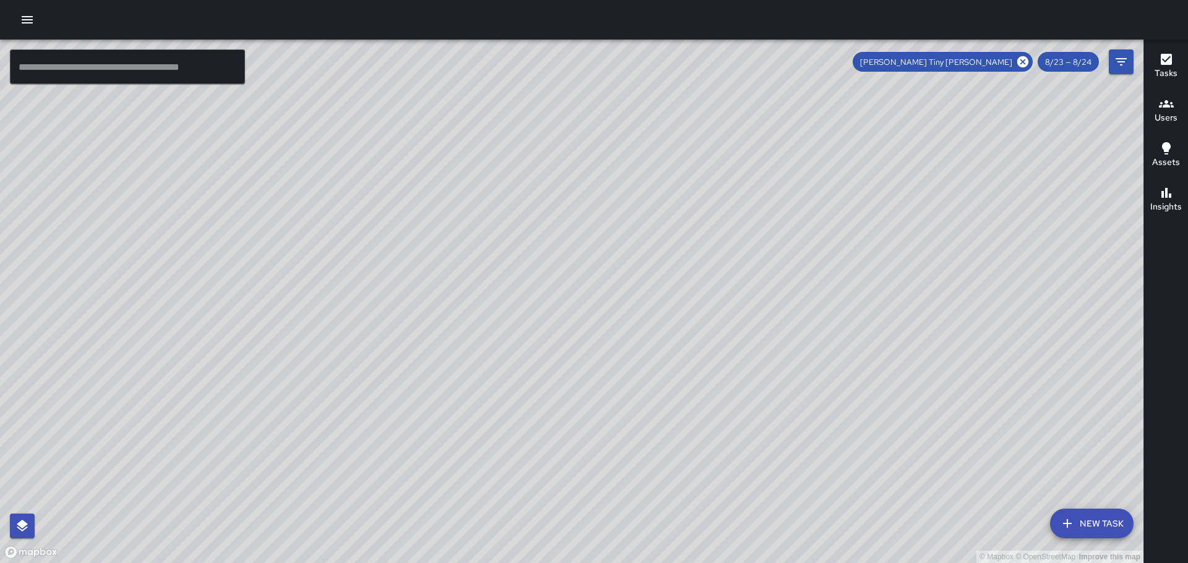
drag, startPoint x: 778, startPoint y: 263, endPoint x: 777, endPoint y: 150, distance: 112.6
click at [777, 152] on div "© Mapbox © OpenStreetMap Improve this map" at bounding box center [571, 302] width 1143 height 524
drag, startPoint x: 817, startPoint y: 292, endPoint x: 755, endPoint y: 195, distance: 114.9
click at [746, 180] on div "© Mapbox © OpenStreetMap Improve this map" at bounding box center [571, 302] width 1143 height 524
click at [727, 192] on div "© Mapbox © OpenStreetMap Improve this map" at bounding box center [571, 302] width 1143 height 524
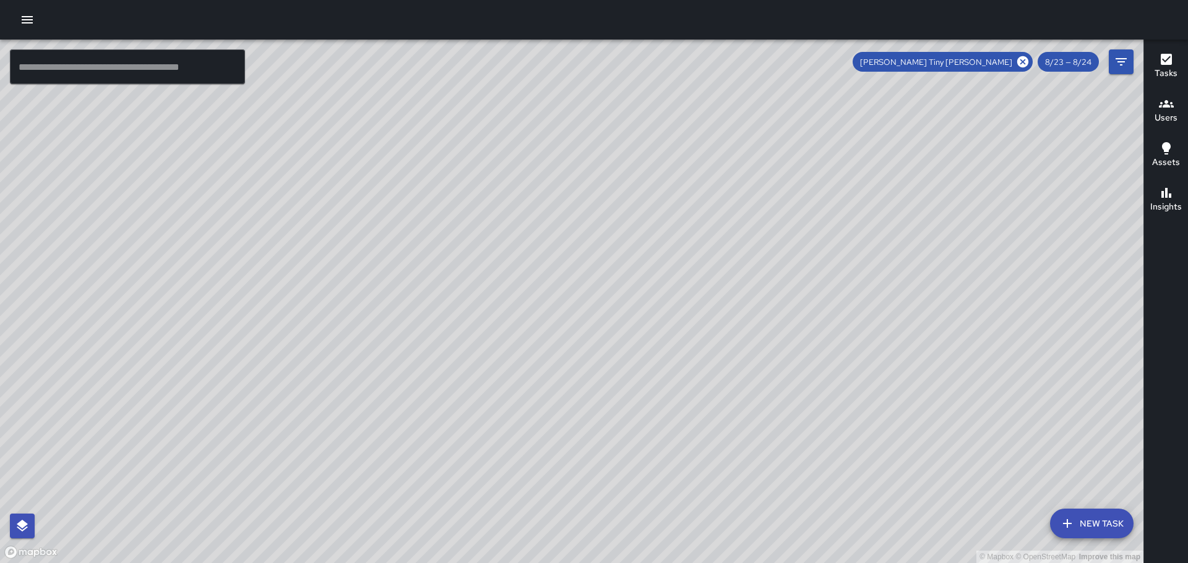
drag, startPoint x: 705, startPoint y: 225, endPoint x: 871, endPoint y: 413, distance: 251.5
click at [871, 413] on div "© Mapbox © OpenStreetMap Improve this map" at bounding box center [571, 302] width 1143 height 524
drag, startPoint x: 758, startPoint y: 252, endPoint x: 698, endPoint y: 147, distance: 120.8
click at [700, 148] on div "© Mapbox © OpenStreetMap Improve this map" at bounding box center [571, 302] width 1143 height 524
drag, startPoint x: 772, startPoint y: 312, endPoint x: 683, endPoint y: 149, distance: 185.7
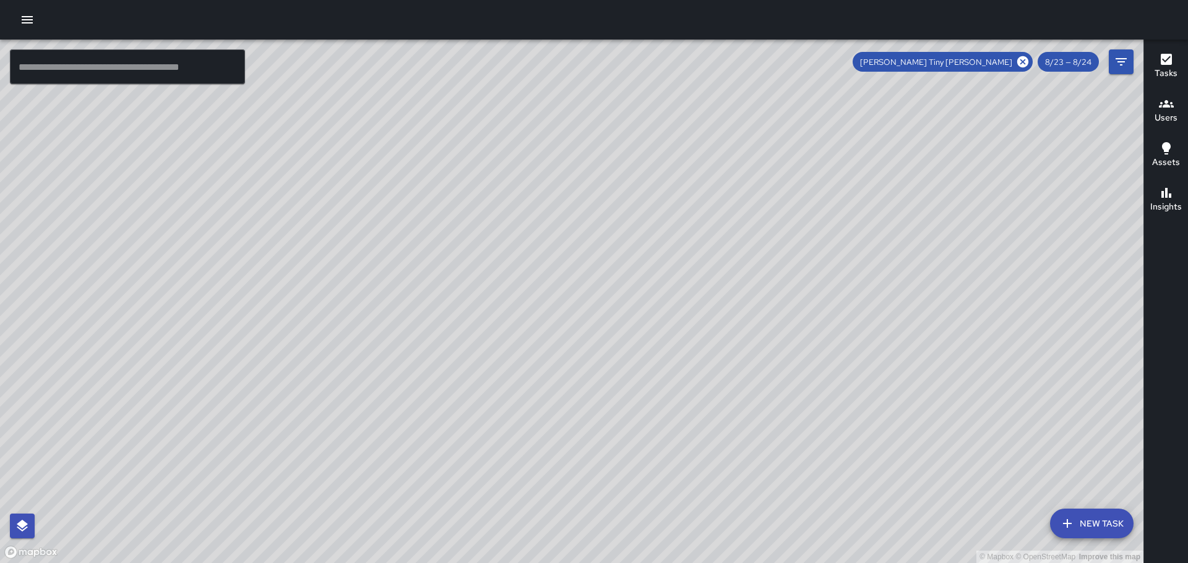
click at [683, 149] on div "© Mapbox © OpenStreetMap Improve this map" at bounding box center [571, 302] width 1143 height 524
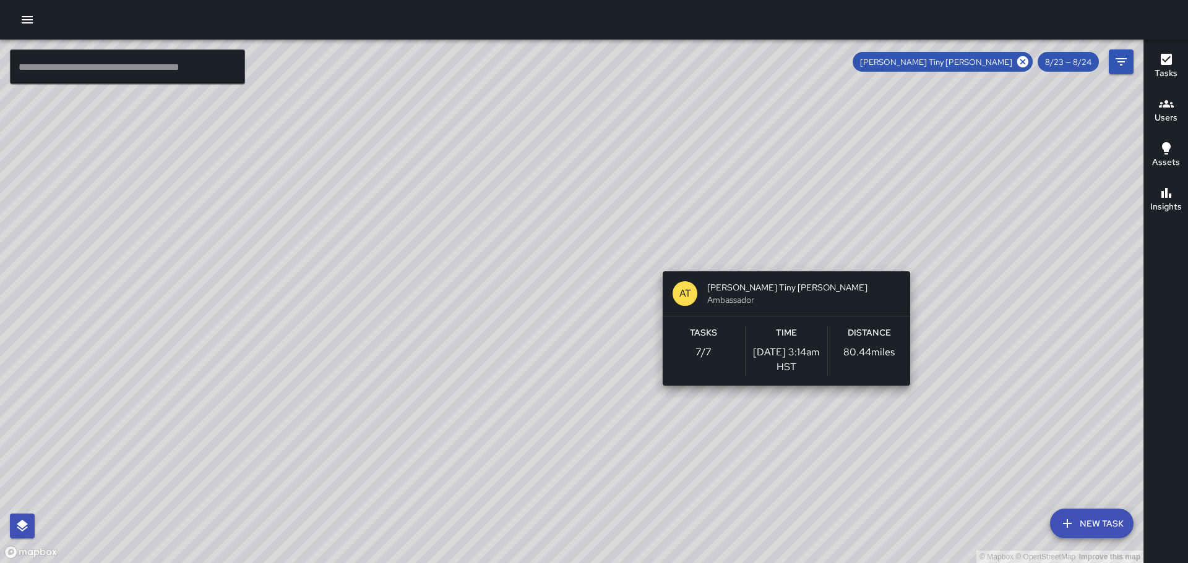
drag, startPoint x: 644, startPoint y: 97, endPoint x: 789, endPoint y: 268, distance: 224.3
click at [789, 268] on div "© Mapbox © OpenStreetMap Improve this map AT [PERSON_NAME] [PERSON_NAME] Ambass…" at bounding box center [571, 302] width 1143 height 524
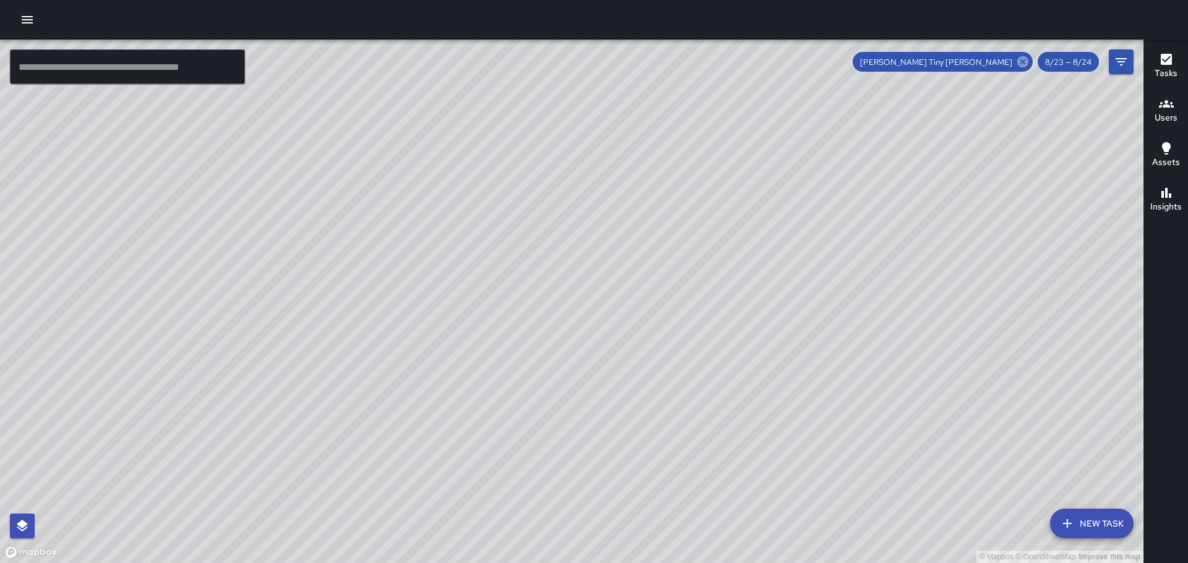
click at [1022, 59] on icon at bounding box center [1022, 61] width 11 height 11
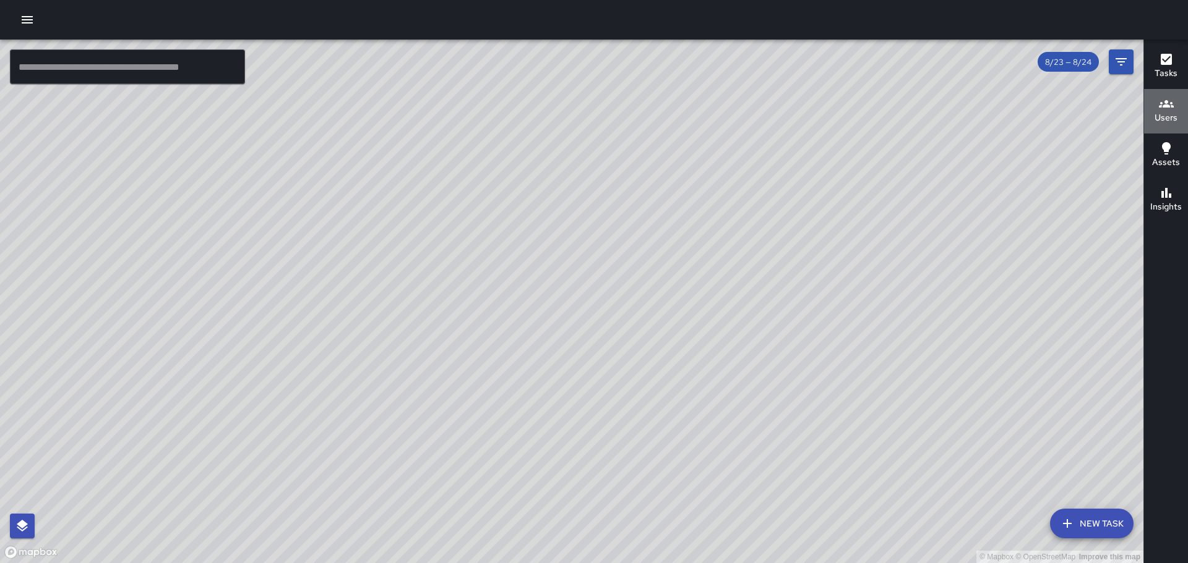
click at [1158, 105] on icon "button" at bounding box center [1165, 103] width 15 height 15
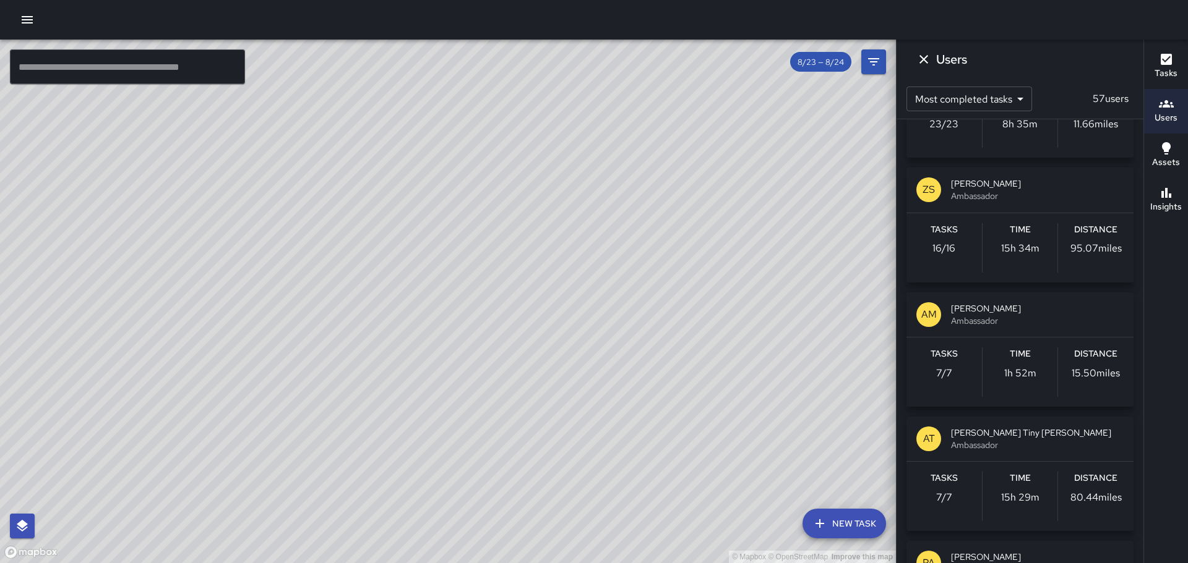
scroll to position [1856, 0]
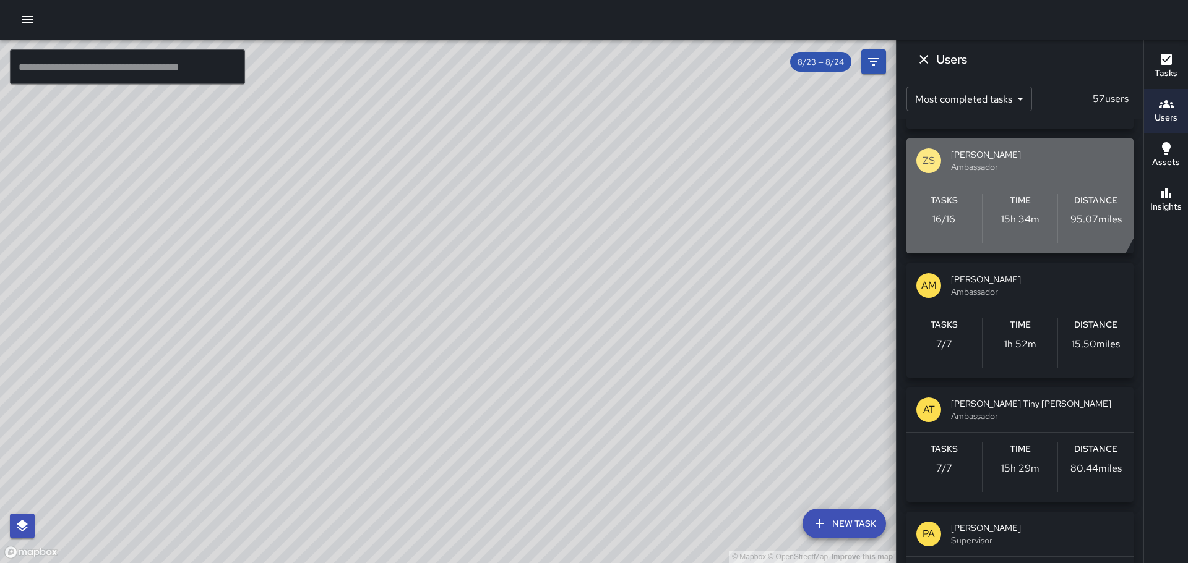
click at [977, 164] on span "Ambassador" at bounding box center [1037, 167] width 173 height 12
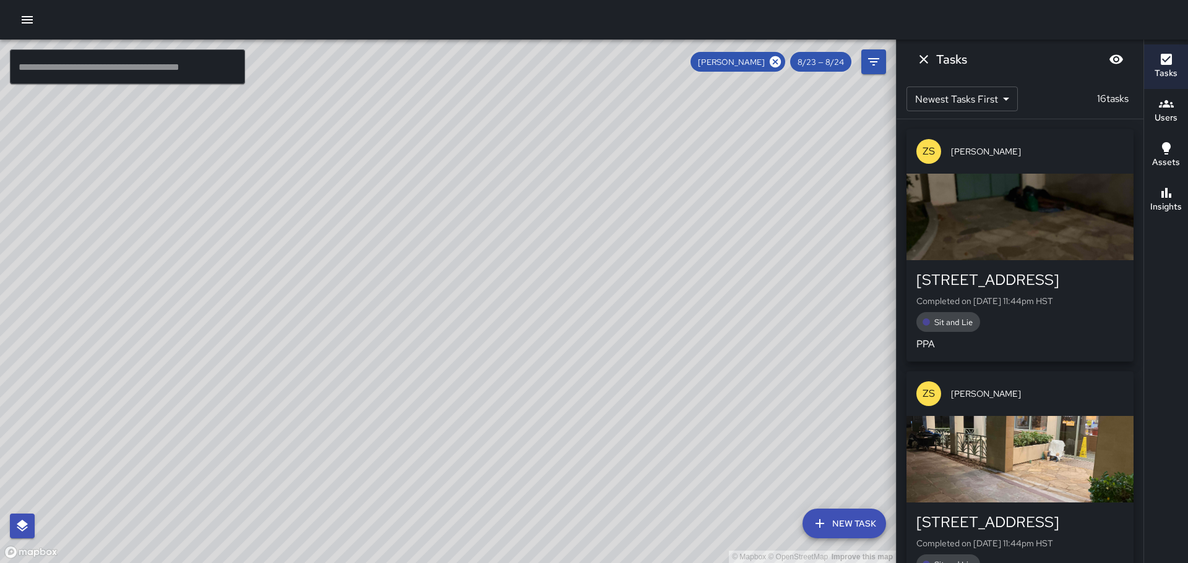
scroll to position [0, 0]
drag, startPoint x: 417, startPoint y: 214, endPoint x: 368, endPoint y: 402, distance: 194.3
click at [368, 402] on div "© Mapbox © OpenStreetMap Improve this map" at bounding box center [448, 302] width 896 height 524
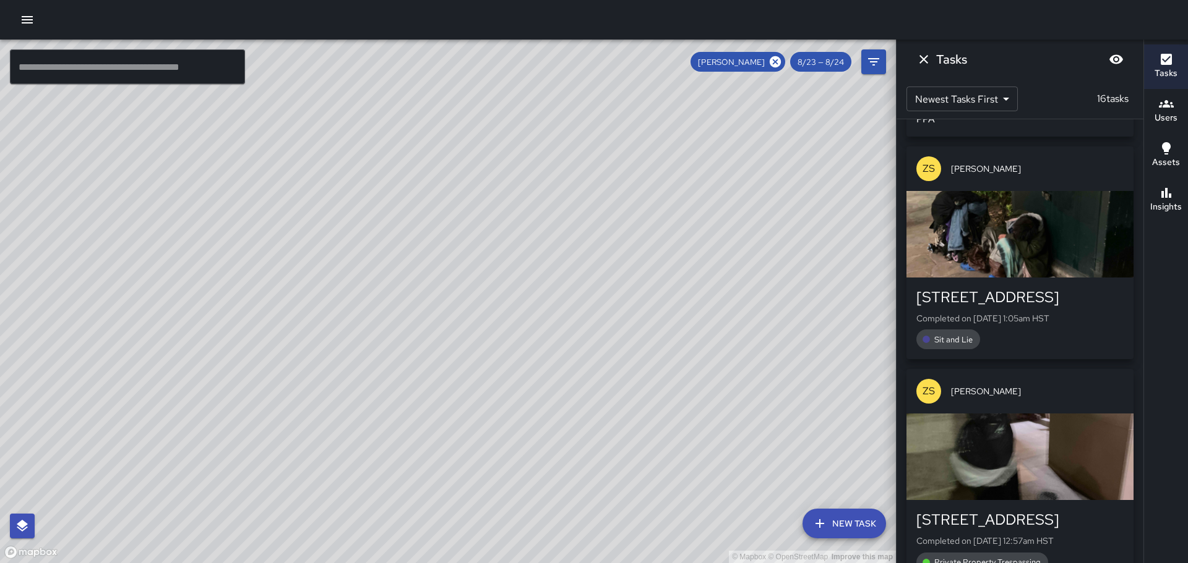
scroll to position [2689, 0]
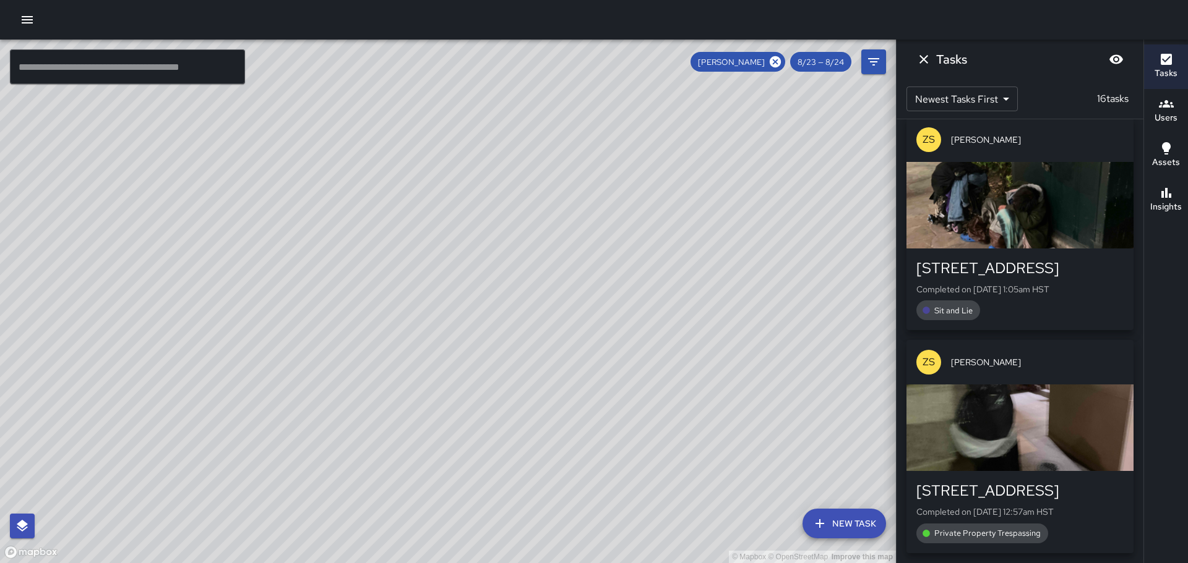
click at [997, 450] on div "button" at bounding box center [1019, 428] width 227 height 87
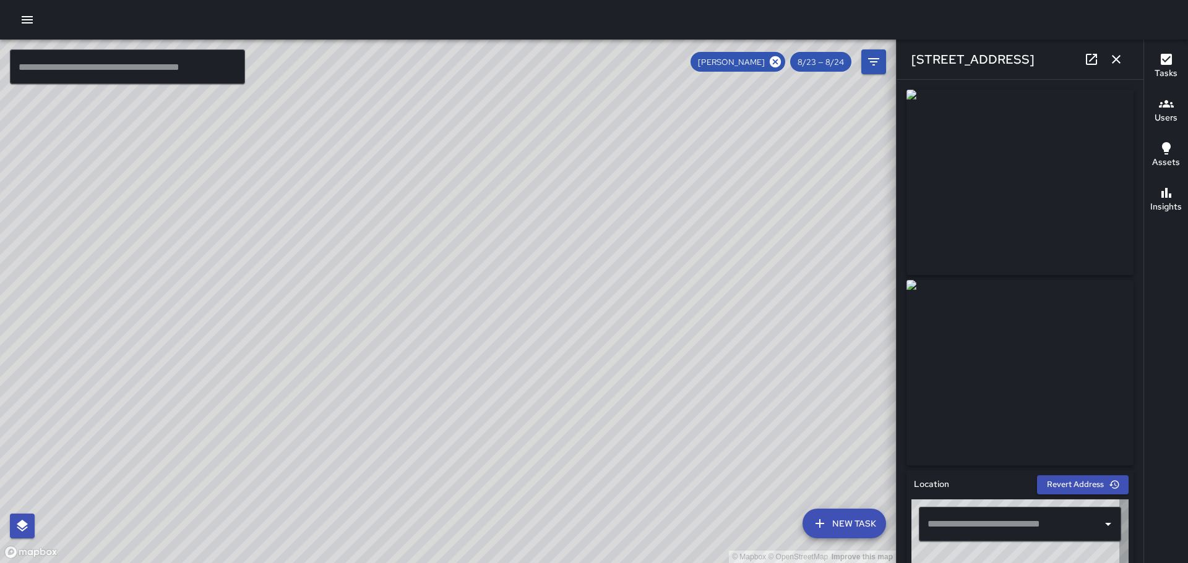
type input "**********"
click at [1113, 58] on icon "button" at bounding box center [1115, 59] width 15 height 15
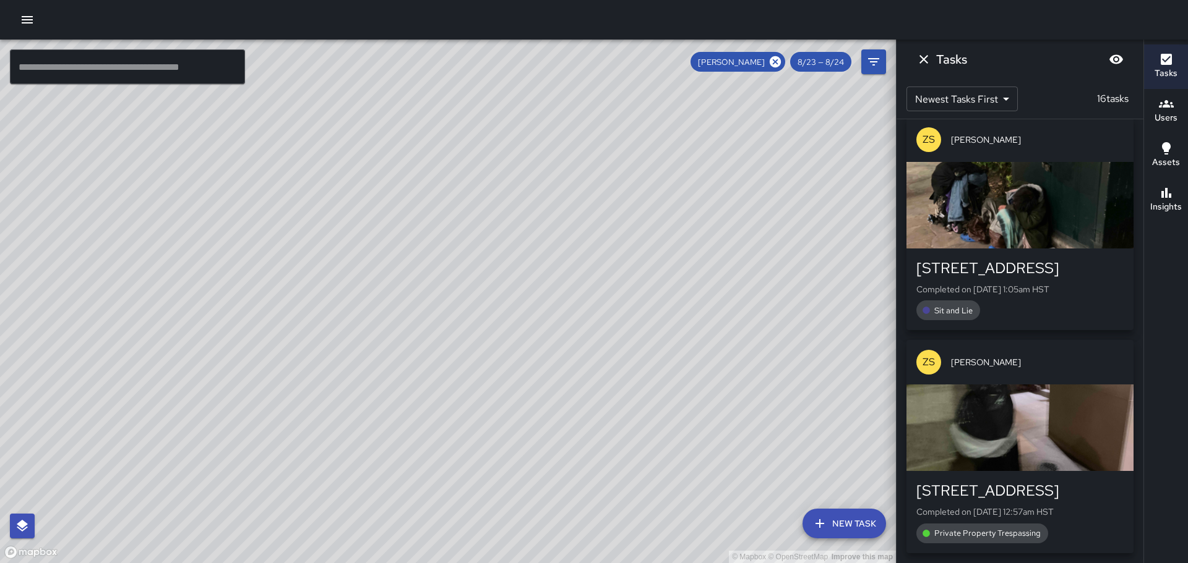
drag, startPoint x: 650, startPoint y: 234, endPoint x: 550, endPoint y: 239, distance: 99.7
click at [550, 239] on div "© Mapbox © OpenStreetMap Improve this map" at bounding box center [448, 302] width 896 height 524
drag, startPoint x: 440, startPoint y: 221, endPoint x: 349, endPoint y: 174, distance: 101.5
click at [349, 174] on div "© Mapbox © OpenStreetMap Improve this map" at bounding box center [448, 302] width 896 height 524
drag, startPoint x: 414, startPoint y: 223, endPoint x: 351, endPoint y: 160, distance: 89.2
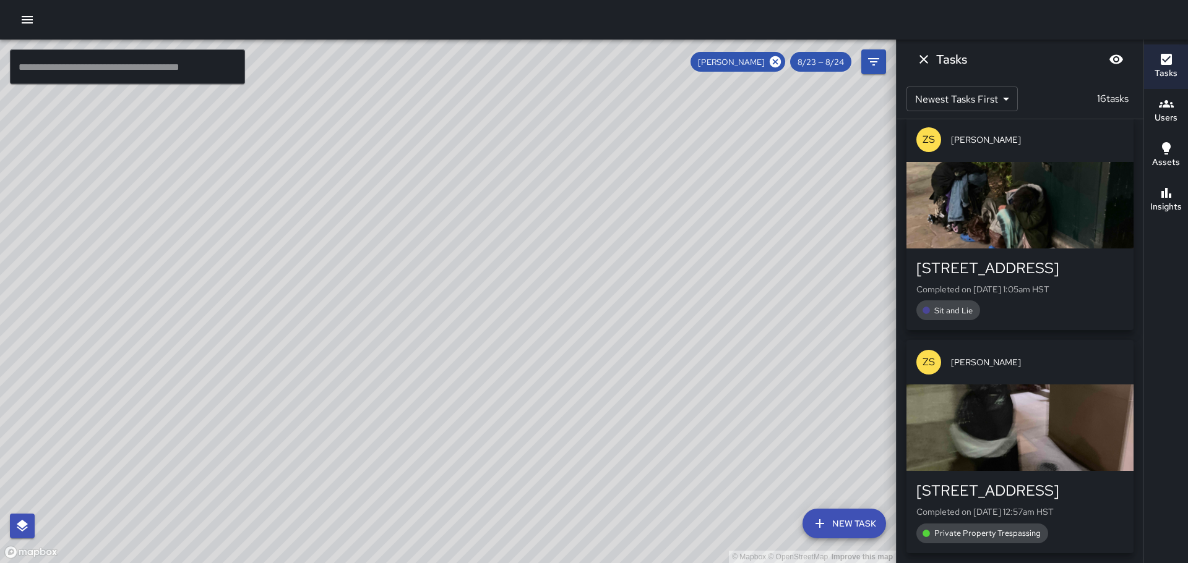
click at [351, 160] on div "© Mapbox © OpenStreetMap Improve this map" at bounding box center [448, 302] width 896 height 524
drag, startPoint x: 420, startPoint y: 231, endPoint x: 339, endPoint y: 114, distance: 141.7
click at [339, 114] on div "© Mapbox © OpenStreetMap Improve this map" at bounding box center [448, 302] width 896 height 524
drag, startPoint x: 403, startPoint y: 234, endPoint x: 356, endPoint y: 184, distance: 67.8
click at [356, 184] on div "© Mapbox © OpenStreetMap Improve this map" at bounding box center [448, 302] width 896 height 524
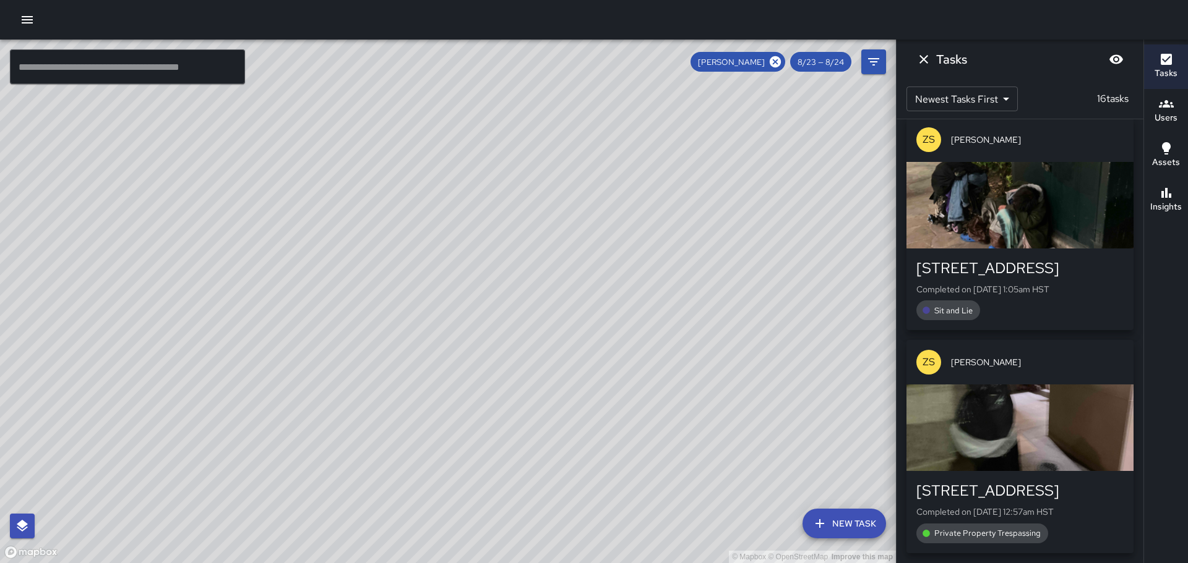
drag, startPoint x: 424, startPoint y: 264, endPoint x: 401, endPoint y: 171, distance: 96.2
click at [398, 170] on div "© Mapbox © OpenStreetMap Improve this map" at bounding box center [448, 302] width 896 height 524
drag, startPoint x: 400, startPoint y: 235, endPoint x: 380, endPoint y: 84, distance: 152.2
click at [376, 83] on div "© Mapbox © OpenStreetMap Improve this map" at bounding box center [448, 302] width 896 height 524
drag, startPoint x: 464, startPoint y: 213, endPoint x: 379, endPoint y: 124, distance: 122.9
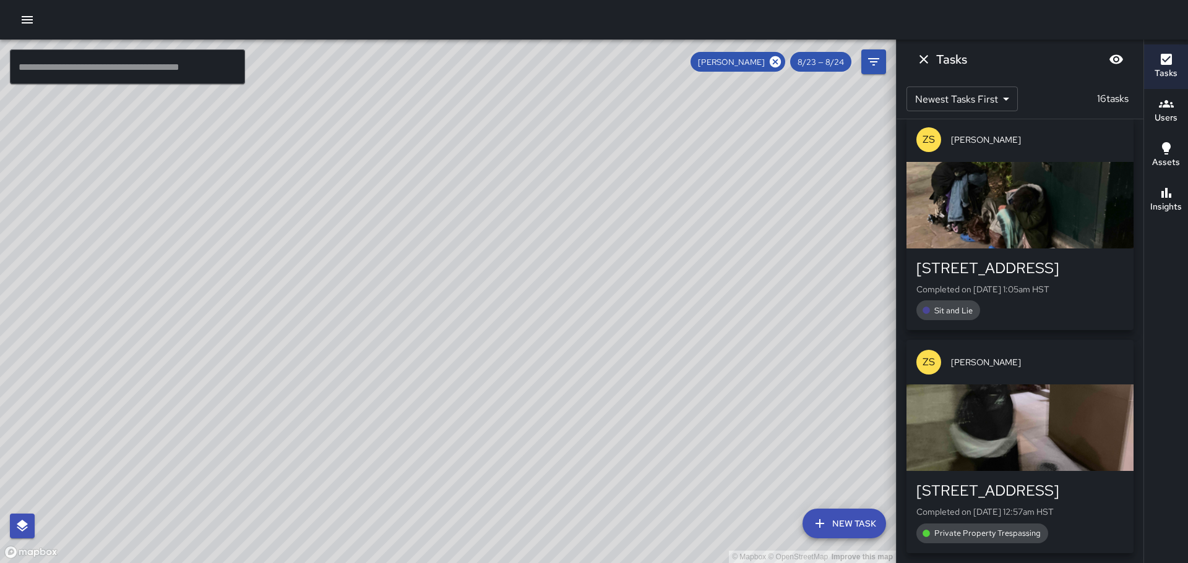
click at [379, 124] on div "© Mapbox © OpenStreetMap Improve this map" at bounding box center [448, 302] width 896 height 524
drag, startPoint x: 439, startPoint y: 190, endPoint x: 429, endPoint y: 127, distance: 64.5
click at [427, 126] on div "© Mapbox © OpenStreetMap Improve this map" at bounding box center [448, 302] width 896 height 524
drag, startPoint x: 471, startPoint y: 217, endPoint x: 406, endPoint y: 61, distance: 169.2
click at [406, 61] on div "© Mapbox © OpenStreetMap Improve this map" at bounding box center [448, 302] width 896 height 524
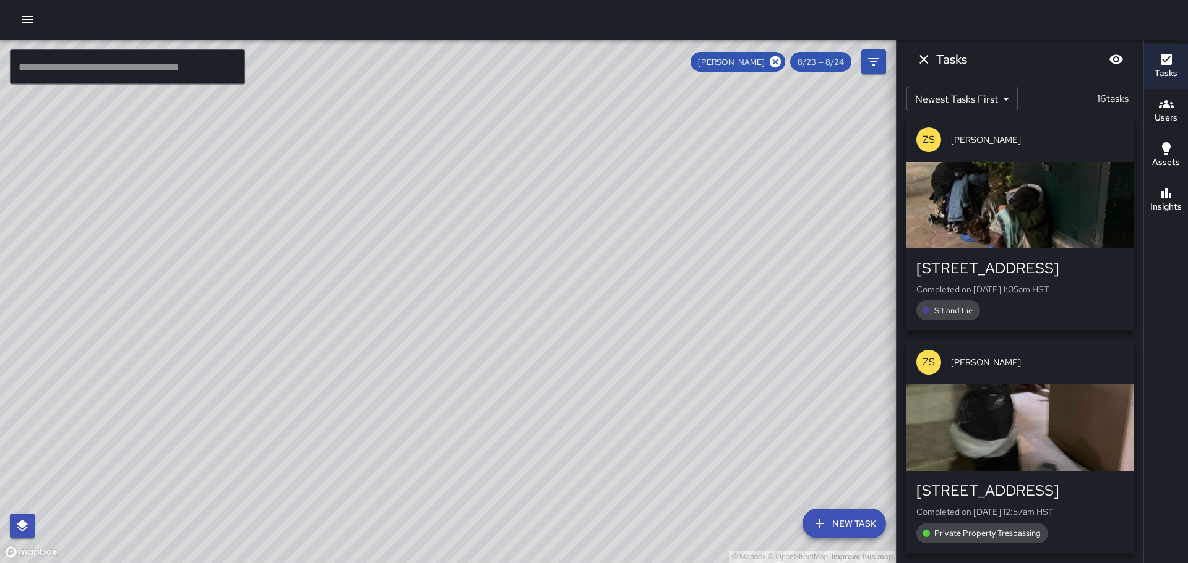
drag, startPoint x: 450, startPoint y: 170, endPoint x: 410, endPoint y: 69, distance: 108.5
click at [410, 69] on div "© Mapbox © OpenStreetMap Improve this map" at bounding box center [448, 302] width 896 height 524
drag, startPoint x: 464, startPoint y: 158, endPoint x: 383, endPoint y: 85, distance: 109.0
click at [383, 85] on div "© Mapbox © OpenStreetMap Improve this map" at bounding box center [448, 302] width 896 height 524
drag, startPoint x: 455, startPoint y: 124, endPoint x: 474, endPoint y: 289, distance: 166.3
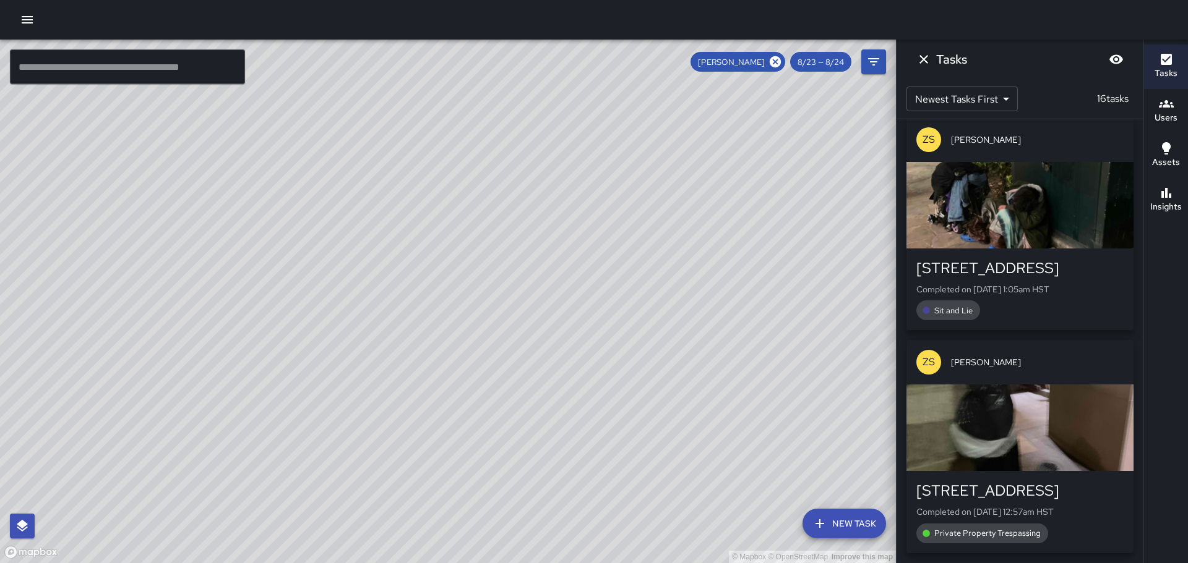
click at [476, 288] on div "© Mapbox © OpenStreetMap Improve this map" at bounding box center [448, 302] width 896 height 524
drag, startPoint x: 483, startPoint y: 220, endPoint x: 524, endPoint y: 281, distance: 73.6
click at [524, 281] on div "© Mapbox © OpenStreetMap Improve this map" at bounding box center [448, 302] width 896 height 524
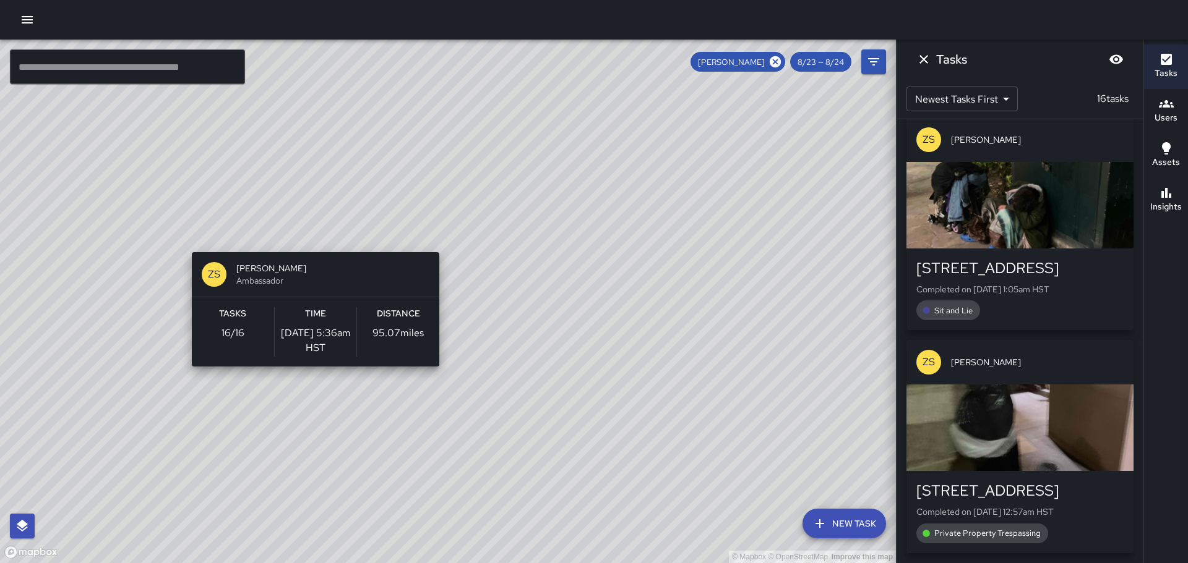
drag, startPoint x: 314, startPoint y: 140, endPoint x: 314, endPoint y: 272, distance: 131.1
click at [314, 272] on div "© Mapbox © OpenStreetMap Improve this map ZS [PERSON_NAME] Ambassador Tasks 16 …" at bounding box center [448, 302] width 896 height 524
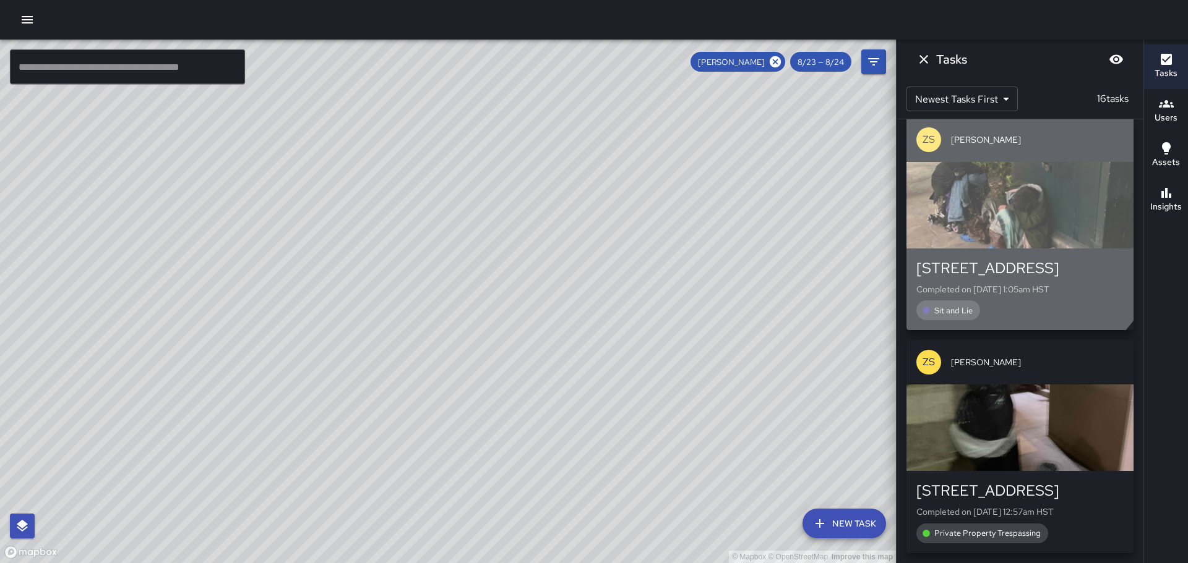
click at [987, 210] on div "button" at bounding box center [1019, 205] width 227 height 87
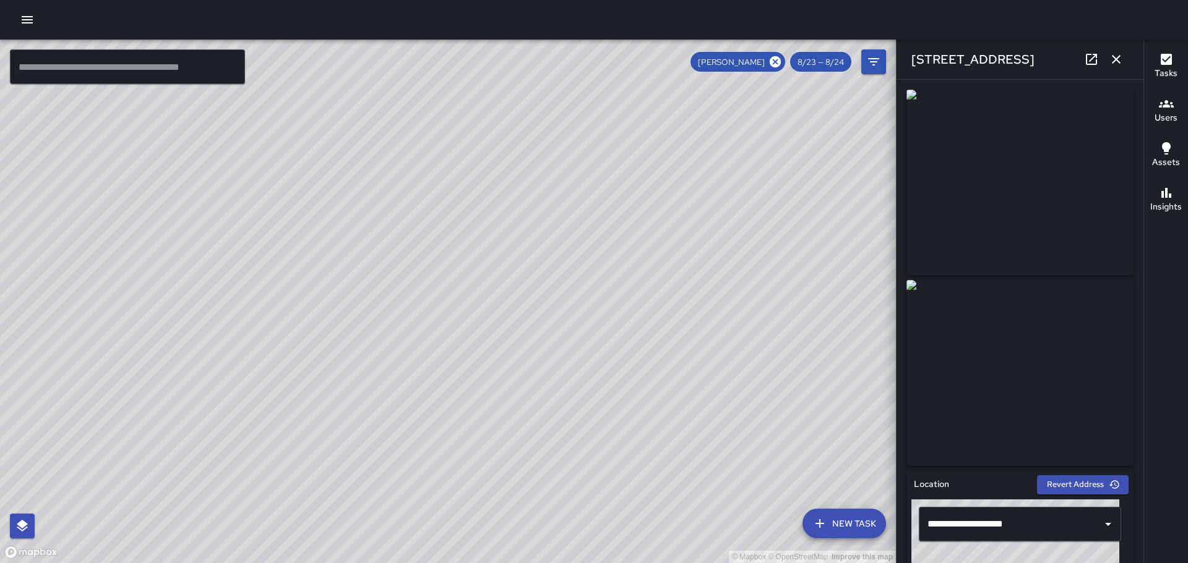
click at [739, 58] on span "[PERSON_NAME]" at bounding box center [731, 62] width 82 height 11
click at [740, 58] on span "[PERSON_NAME]" at bounding box center [731, 62] width 82 height 11
click at [1116, 56] on icon "button" at bounding box center [1115, 59] width 15 height 15
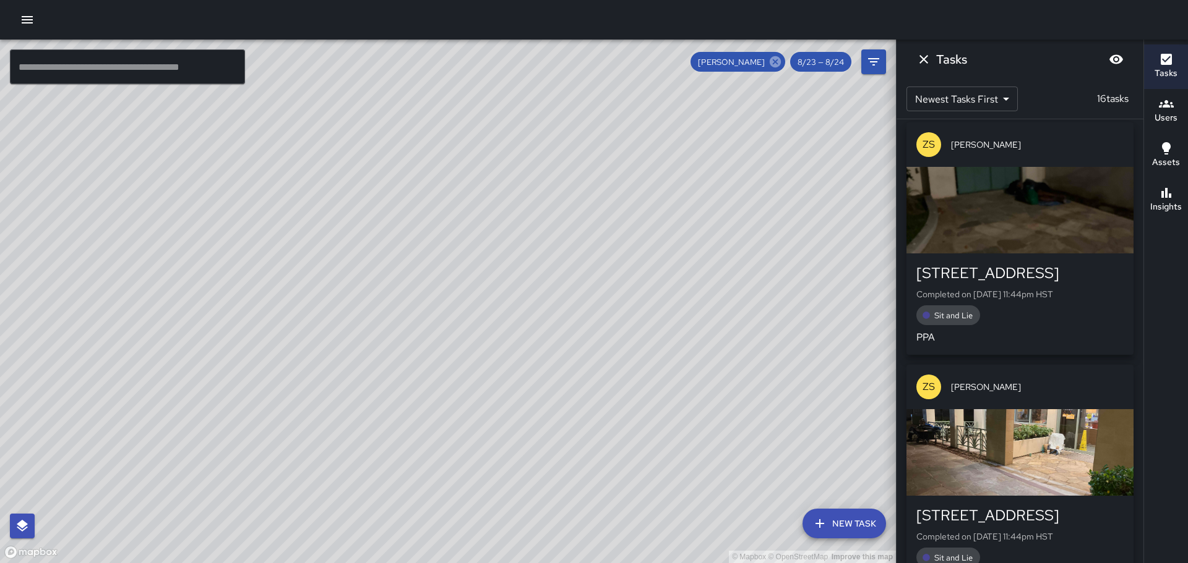
scroll to position [0, 0]
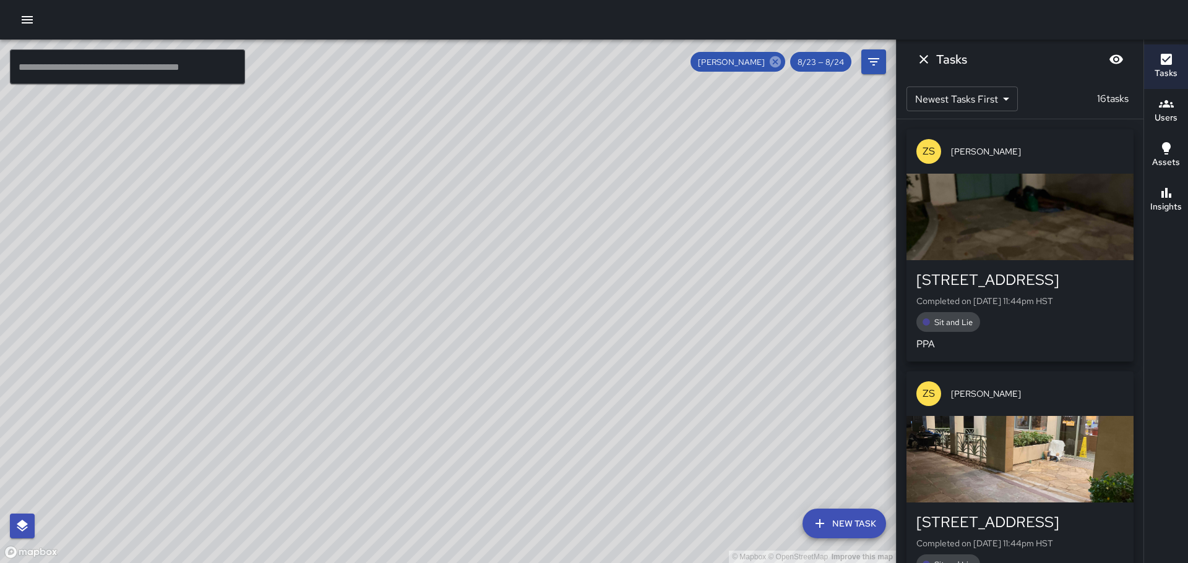
click at [777, 62] on icon at bounding box center [775, 62] width 14 height 14
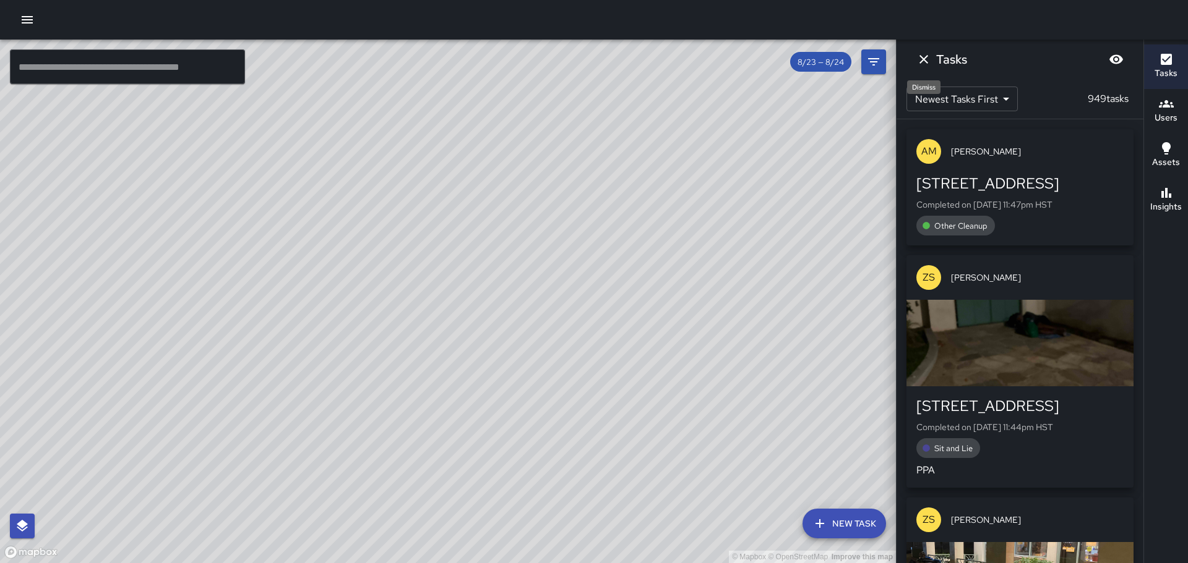
click at [924, 57] on icon "Dismiss" at bounding box center [923, 59] width 15 height 15
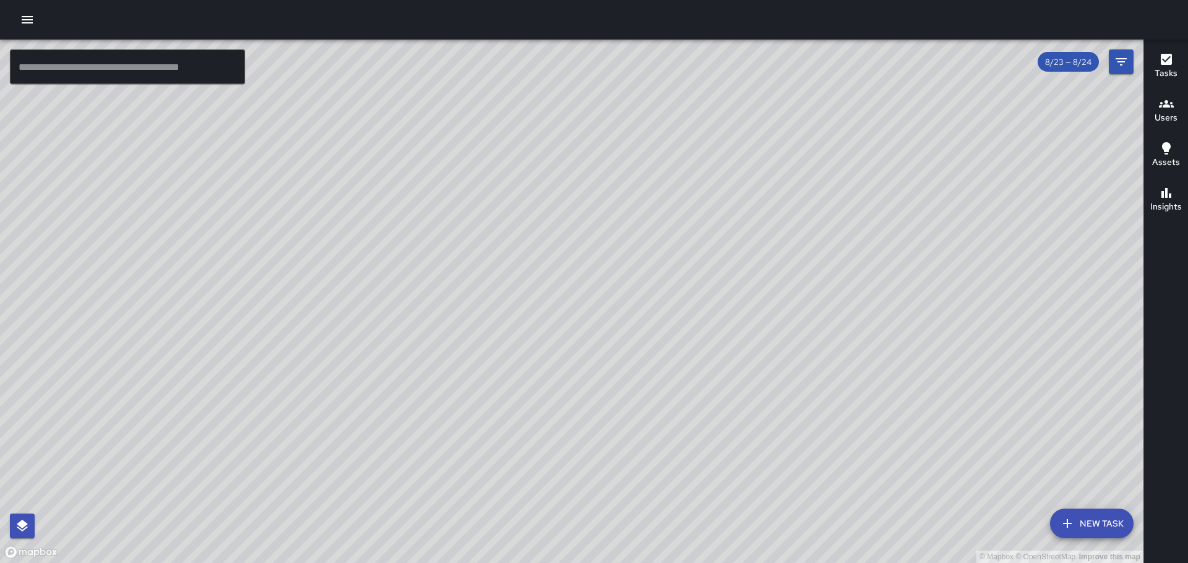
click at [1169, 108] on icon "button" at bounding box center [1165, 103] width 15 height 15
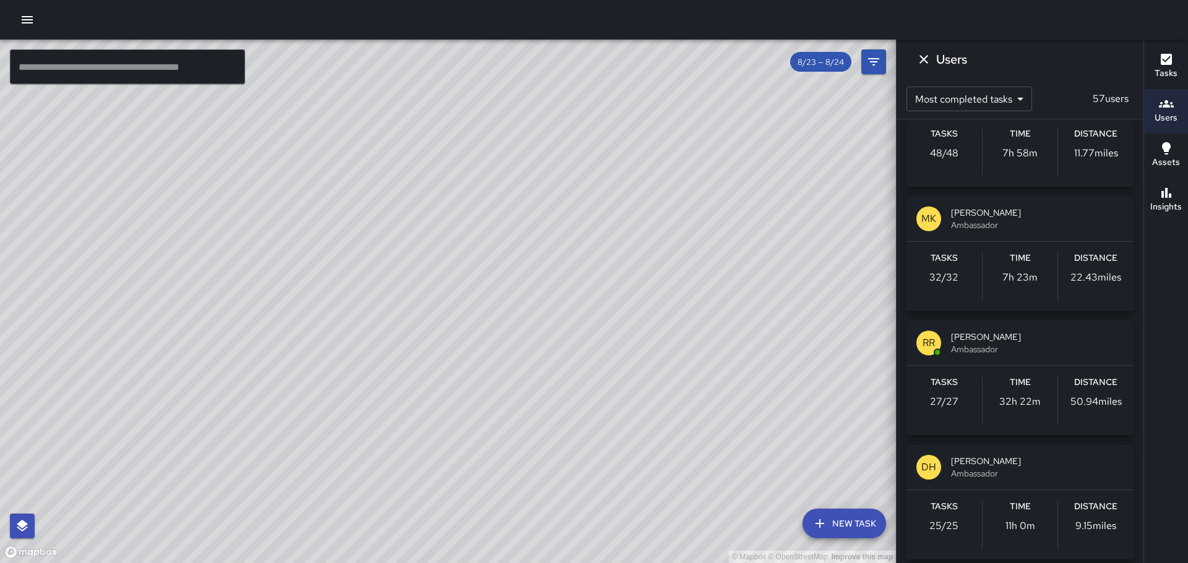
scroll to position [1113, 0]
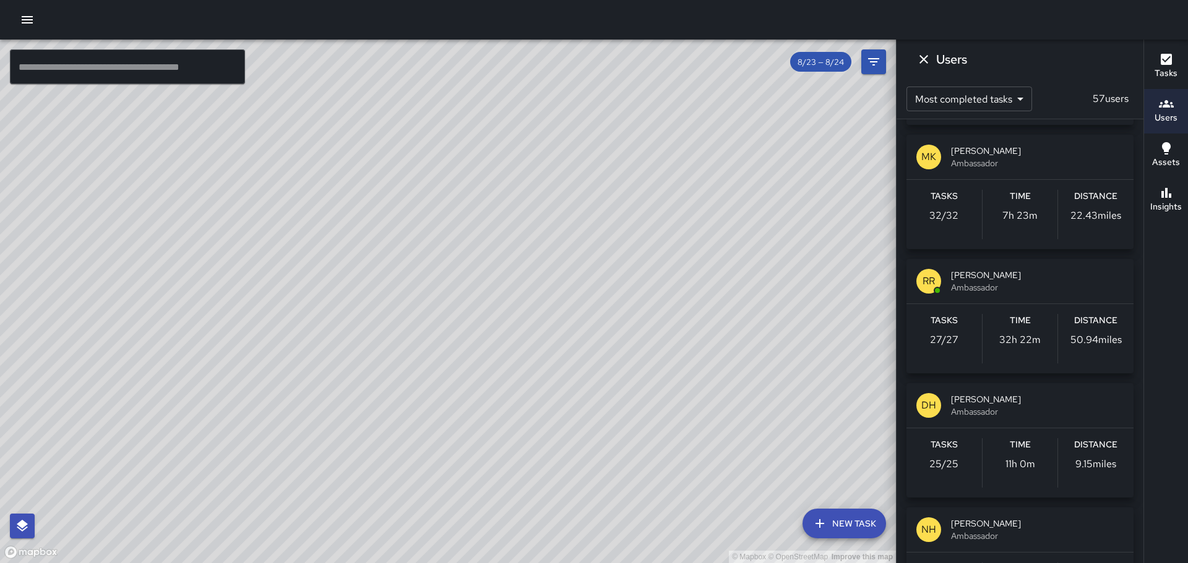
drag, startPoint x: 259, startPoint y: 255, endPoint x: 386, endPoint y: 501, distance: 277.2
click at [386, 501] on div "© Mapbox © OpenStreetMap Improve this map" at bounding box center [448, 302] width 896 height 524
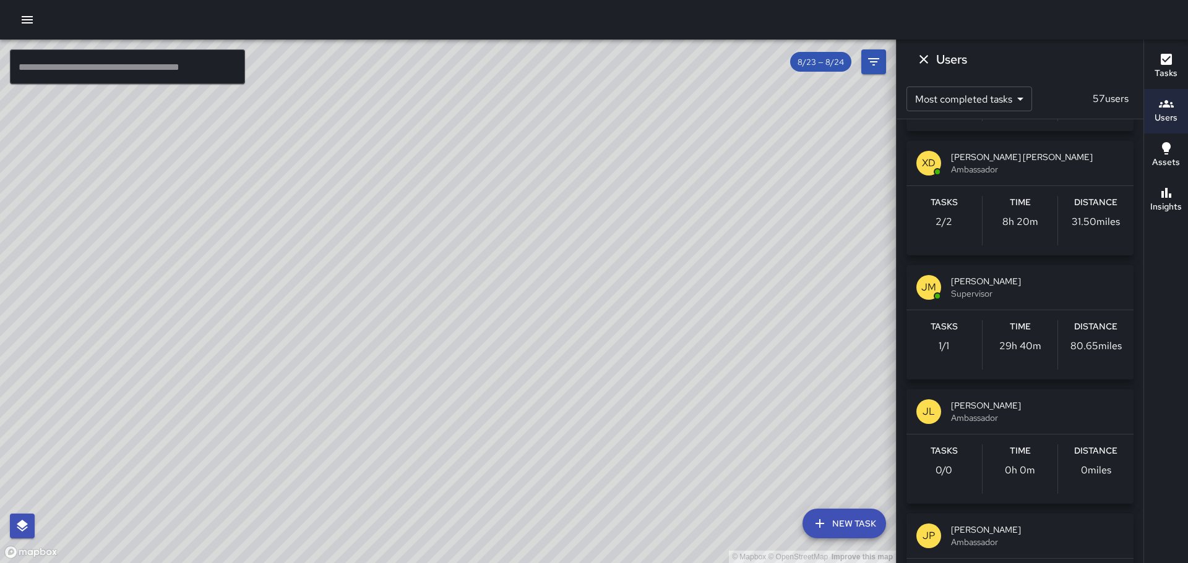
scroll to position [2350, 0]
click at [937, 284] on div "JM" at bounding box center [928, 288] width 25 height 25
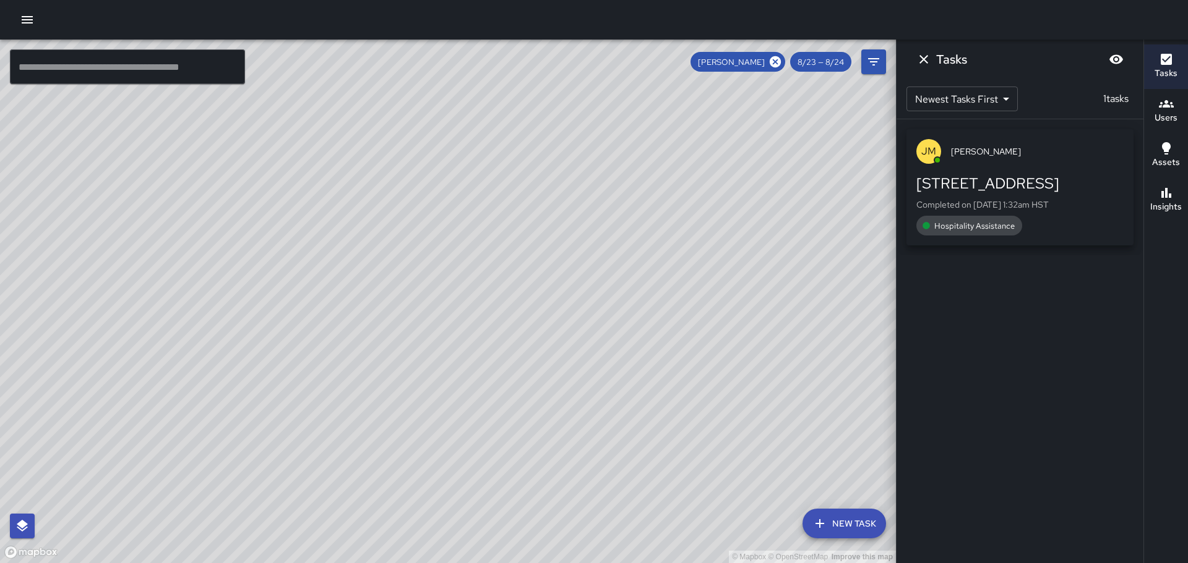
scroll to position [0, 0]
drag, startPoint x: 461, startPoint y: 404, endPoint x: 416, endPoint y: 215, distance: 194.7
click at [416, 215] on div "© Mapbox © OpenStreetMap Improve this map" at bounding box center [448, 302] width 896 height 524
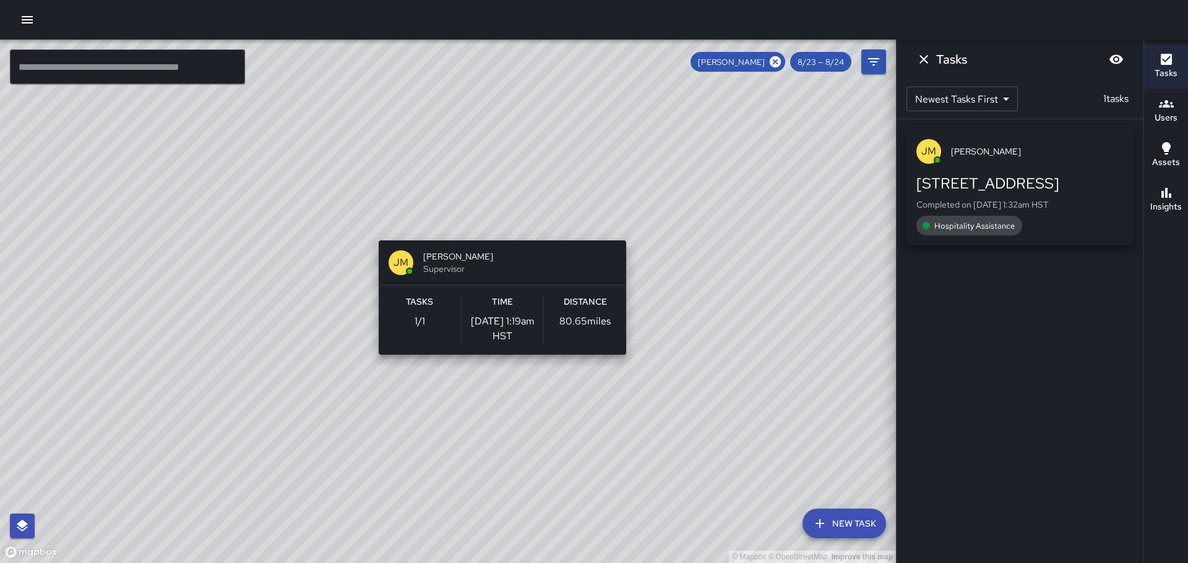
drag, startPoint x: 549, startPoint y: 304, endPoint x: 497, endPoint y: 233, distance: 88.4
click at [497, 233] on div "© Mapbox © OpenStreetMap Improve this map [PERSON_NAME] [PERSON_NAME] Superviso…" at bounding box center [448, 302] width 896 height 524
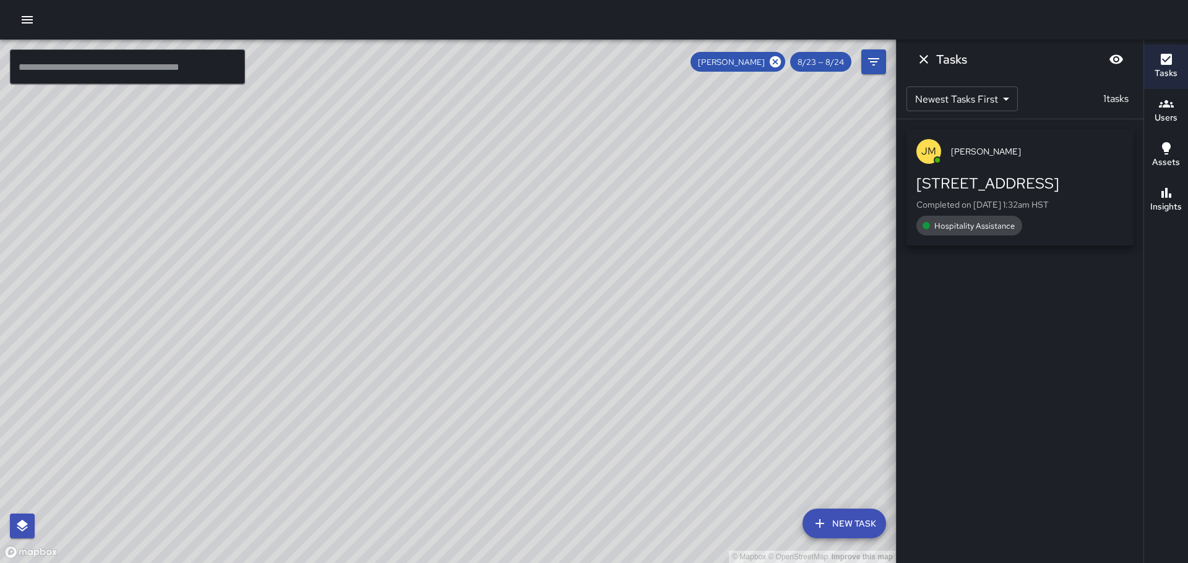
drag, startPoint x: 491, startPoint y: 239, endPoint x: 505, endPoint y: 341, distance: 103.6
click at [505, 341] on div "© Mapbox © OpenStreetMap Improve this map" at bounding box center [448, 302] width 896 height 524
drag, startPoint x: 494, startPoint y: 215, endPoint x: 593, endPoint y: 406, distance: 215.2
click at [593, 406] on div "© Mapbox © OpenStreetMap Improve this map" at bounding box center [448, 302] width 896 height 524
drag, startPoint x: 424, startPoint y: 222, endPoint x: 443, endPoint y: 379, distance: 157.6
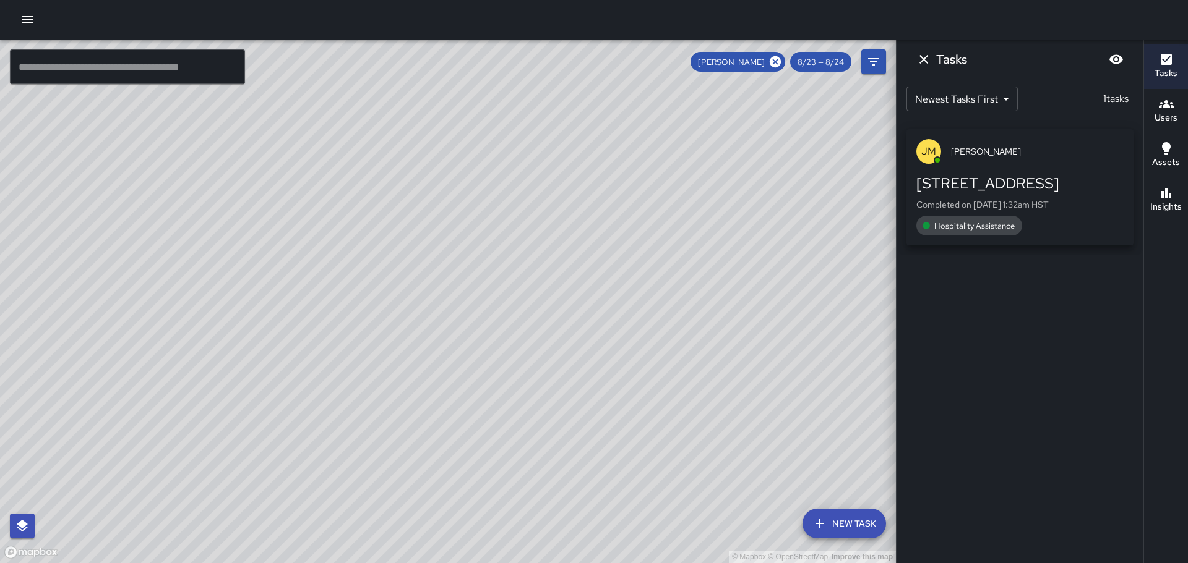
click at [447, 379] on div "© Mapbox © OpenStreetMap Improve this map" at bounding box center [448, 302] width 896 height 524
drag, startPoint x: 407, startPoint y: 324, endPoint x: 455, endPoint y: 448, distance: 132.8
click at [455, 448] on div "© Mapbox © OpenStreetMap Improve this map" at bounding box center [448, 302] width 896 height 524
drag, startPoint x: 376, startPoint y: 320, endPoint x: 406, endPoint y: 345, distance: 38.6
click at [406, 345] on div "© Mapbox © OpenStreetMap Improve this map" at bounding box center [448, 302] width 896 height 524
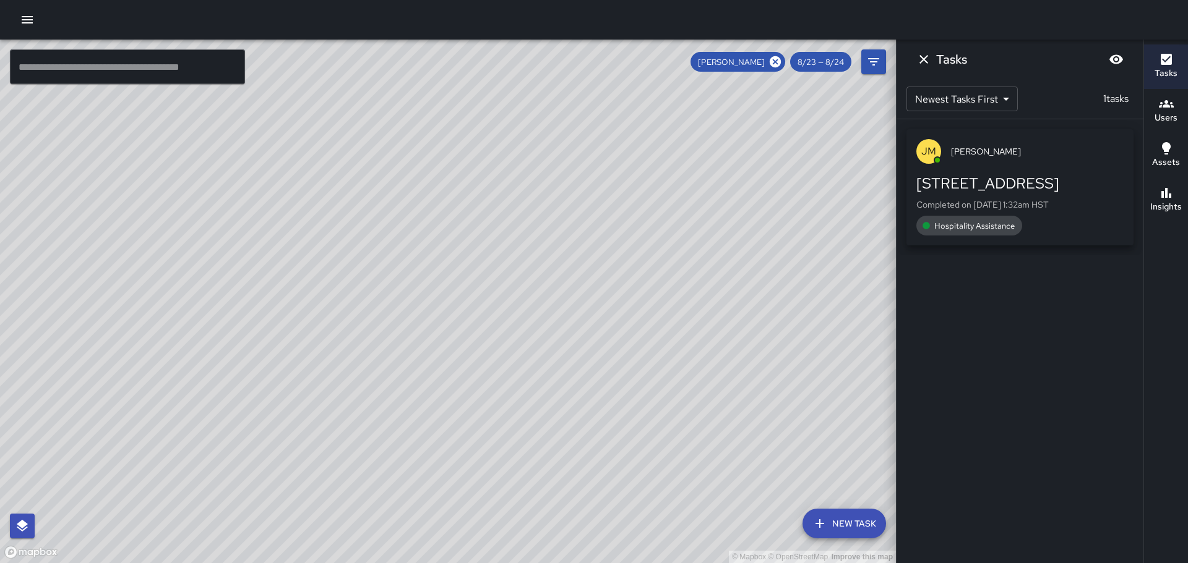
drag, startPoint x: 406, startPoint y: 353, endPoint x: 374, endPoint y: 218, distance: 138.0
click at [369, 211] on div "© Mapbox © OpenStreetMap Improve this map" at bounding box center [448, 302] width 896 height 524
drag, startPoint x: 467, startPoint y: 323, endPoint x: 416, endPoint y: 249, distance: 90.8
click at [416, 249] on div "© Mapbox © OpenStreetMap Improve this map" at bounding box center [448, 302] width 896 height 524
drag, startPoint x: 478, startPoint y: 312, endPoint x: 442, endPoint y: 231, distance: 88.9
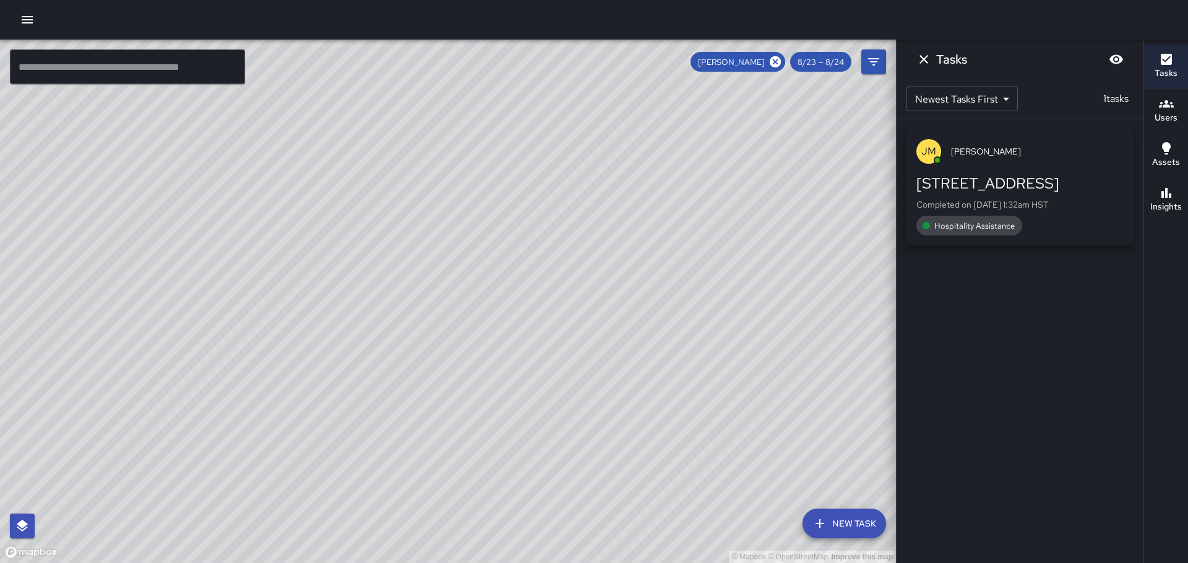
click at [442, 231] on div "© Mapbox © OpenStreetMap Improve this map" at bounding box center [448, 302] width 896 height 524
drag, startPoint x: 469, startPoint y: 294, endPoint x: 461, endPoint y: 409, distance: 115.3
click at [461, 409] on div "© Mapbox © OpenStreetMap Improve this map" at bounding box center [448, 302] width 896 height 524
drag, startPoint x: 619, startPoint y: 409, endPoint x: 540, endPoint y: 76, distance: 341.9
click at [542, 62] on div "© Mapbox © OpenStreetMap Improve this map" at bounding box center [448, 302] width 896 height 524
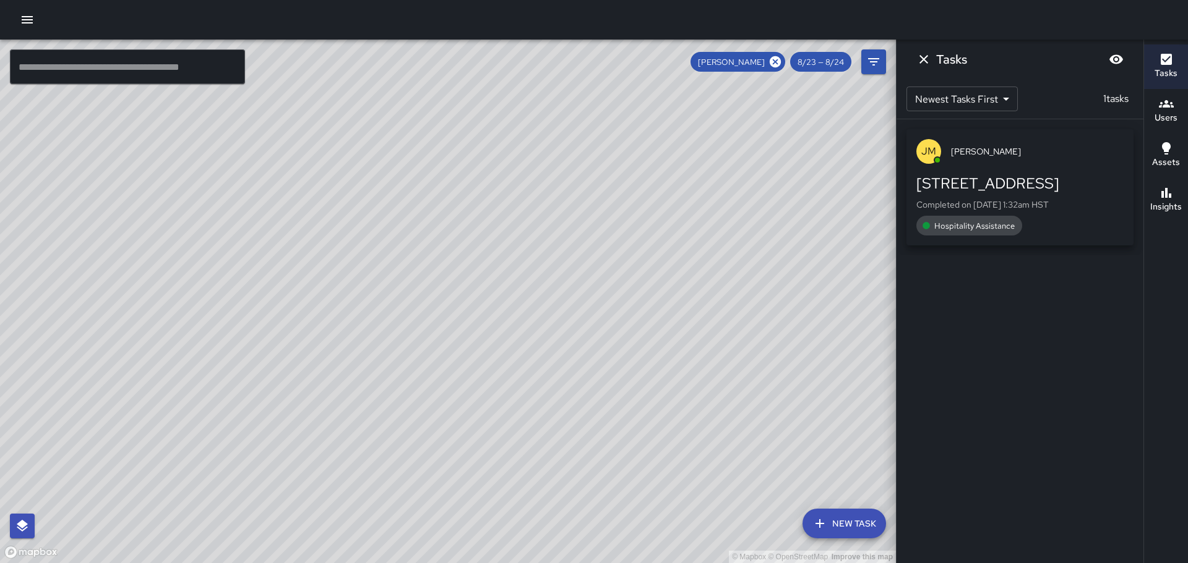
drag, startPoint x: 694, startPoint y: 362, endPoint x: 614, endPoint y: 190, distance: 190.4
click at [616, 196] on div "© Mapbox © OpenStreetMap Improve this map [PERSON_NAME] [PERSON_NAME] Superviso…" at bounding box center [448, 302] width 896 height 524
drag, startPoint x: 653, startPoint y: 339, endPoint x: 599, endPoint y: 218, distance: 132.4
click at [602, 221] on div "© Mapbox © OpenStreetMap Improve this map" at bounding box center [448, 302] width 896 height 524
drag, startPoint x: 646, startPoint y: 395, endPoint x: 409, endPoint y: 243, distance: 281.2
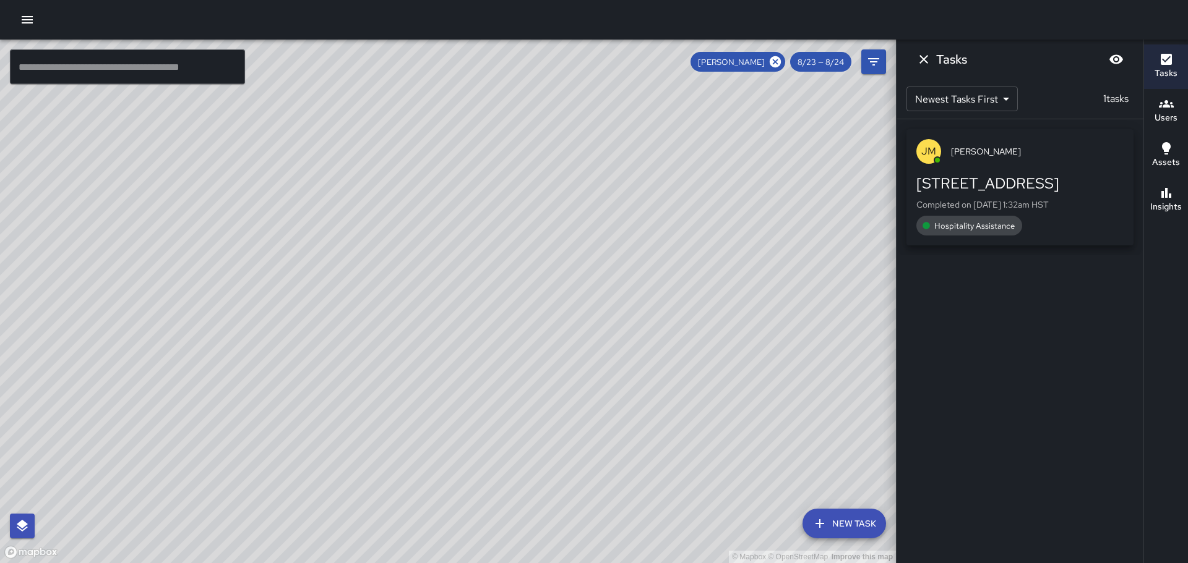
click at [408, 237] on div "© Mapbox © OpenStreetMap Improve this map" at bounding box center [448, 302] width 896 height 524
drag, startPoint x: 563, startPoint y: 357, endPoint x: 446, endPoint y: 218, distance: 181.3
click at [445, 216] on div "© Mapbox © OpenStreetMap Improve this map" at bounding box center [448, 302] width 896 height 524
drag, startPoint x: 495, startPoint y: 298, endPoint x: 409, endPoint y: 207, distance: 124.7
click at [409, 207] on div "© Mapbox © OpenStreetMap Improve this map" at bounding box center [448, 302] width 896 height 524
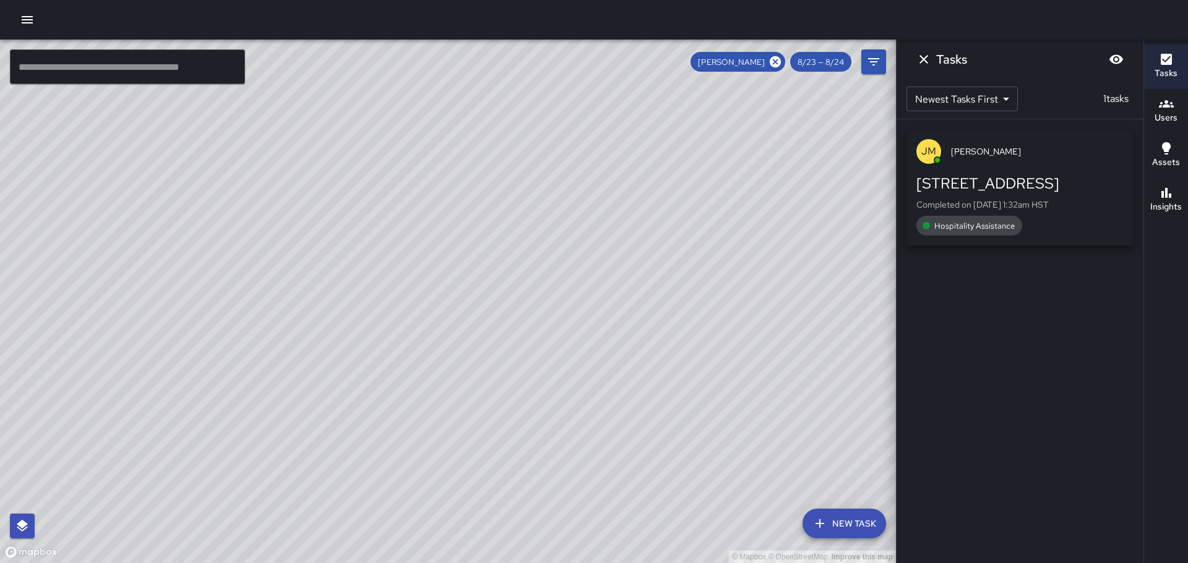
drag, startPoint x: 435, startPoint y: 277, endPoint x: 388, endPoint y: 195, distance: 94.2
click at [388, 195] on div "© Mapbox © OpenStreetMap Improve this map" at bounding box center [448, 302] width 896 height 524
drag, startPoint x: 411, startPoint y: 240, endPoint x: 372, endPoint y: 195, distance: 59.6
click at [372, 195] on div "© Mapbox © OpenStreetMap Improve this map" at bounding box center [448, 302] width 896 height 524
drag, startPoint x: 376, startPoint y: 223, endPoint x: 560, endPoint y: 427, distance: 274.6
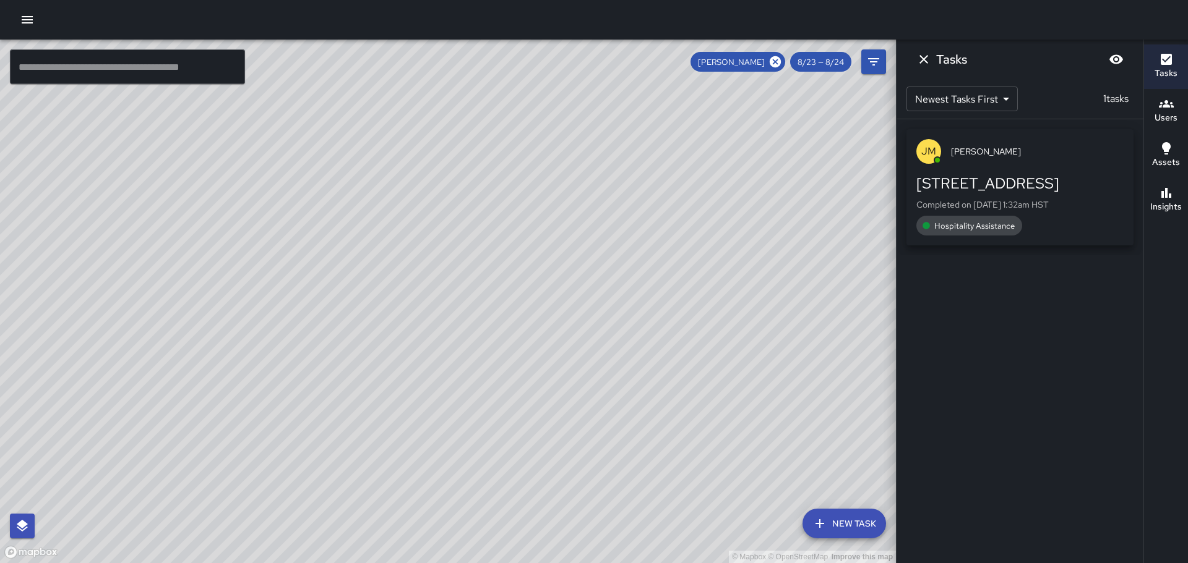
click at [560, 427] on div "© Mapbox © OpenStreetMap Improve this map" at bounding box center [448, 302] width 896 height 524
drag, startPoint x: 354, startPoint y: 171, endPoint x: 424, endPoint y: 352, distance: 193.9
click at [424, 352] on div "© Mapbox © OpenStreetMap Improve this map" at bounding box center [448, 302] width 896 height 524
drag, startPoint x: 300, startPoint y: 277, endPoint x: 202, endPoint y: 243, distance: 104.1
click at [202, 243] on div "© Mapbox © OpenStreetMap Improve this map" at bounding box center [448, 302] width 896 height 524
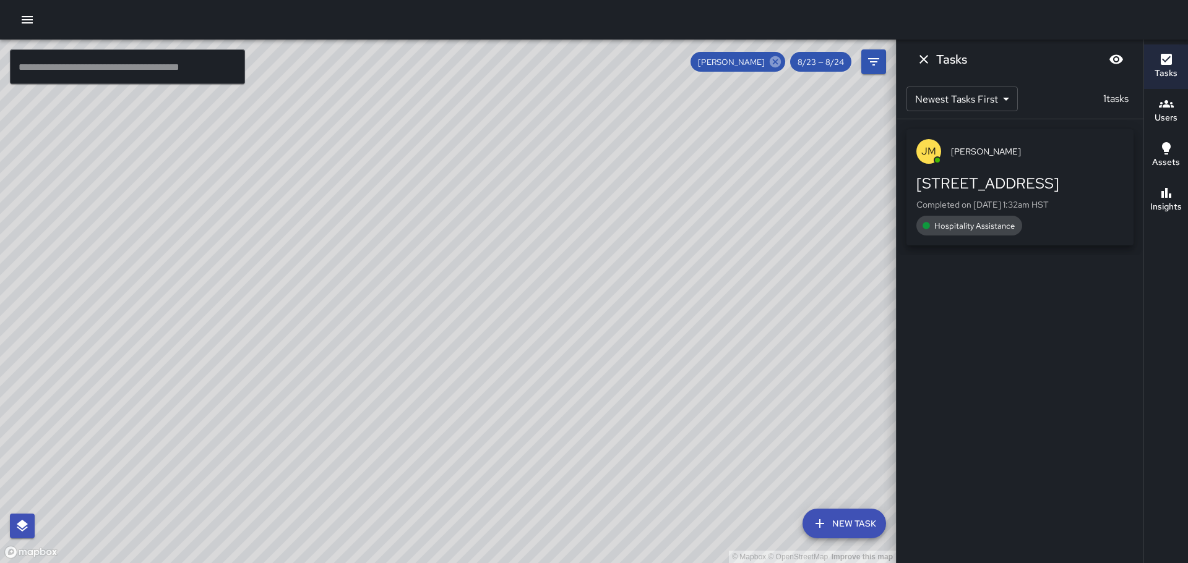
click at [777, 63] on icon at bounding box center [775, 62] width 14 height 14
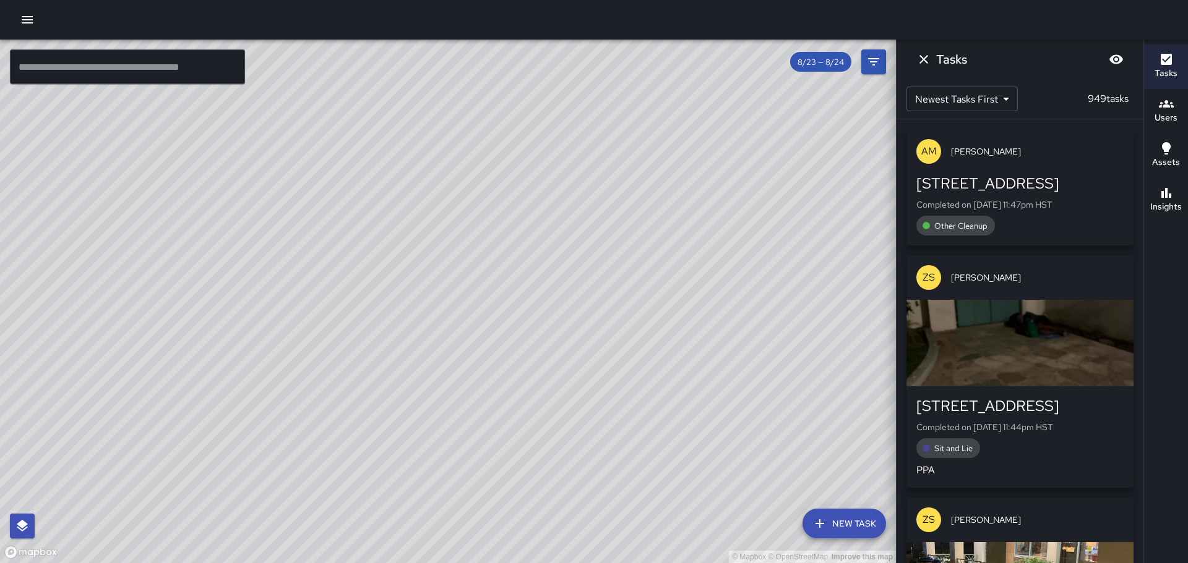
click at [1013, 187] on div "[STREET_ADDRESS]" at bounding box center [1019, 184] width 207 height 20
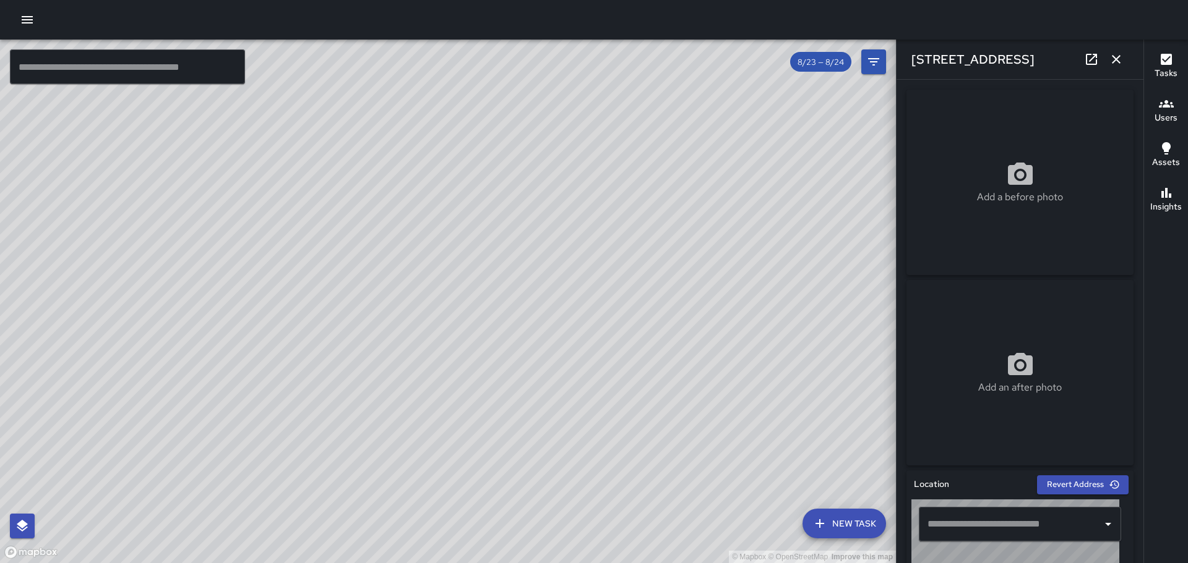
type input "**********"
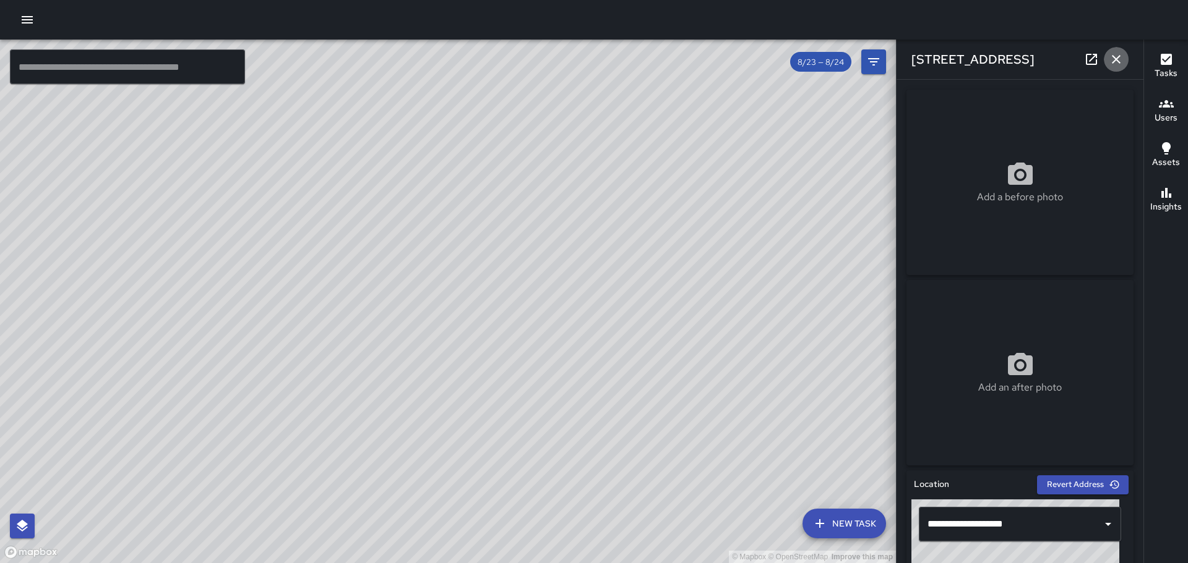
click at [1119, 61] on icon "button" at bounding box center [1115, 59] width 15 height 15
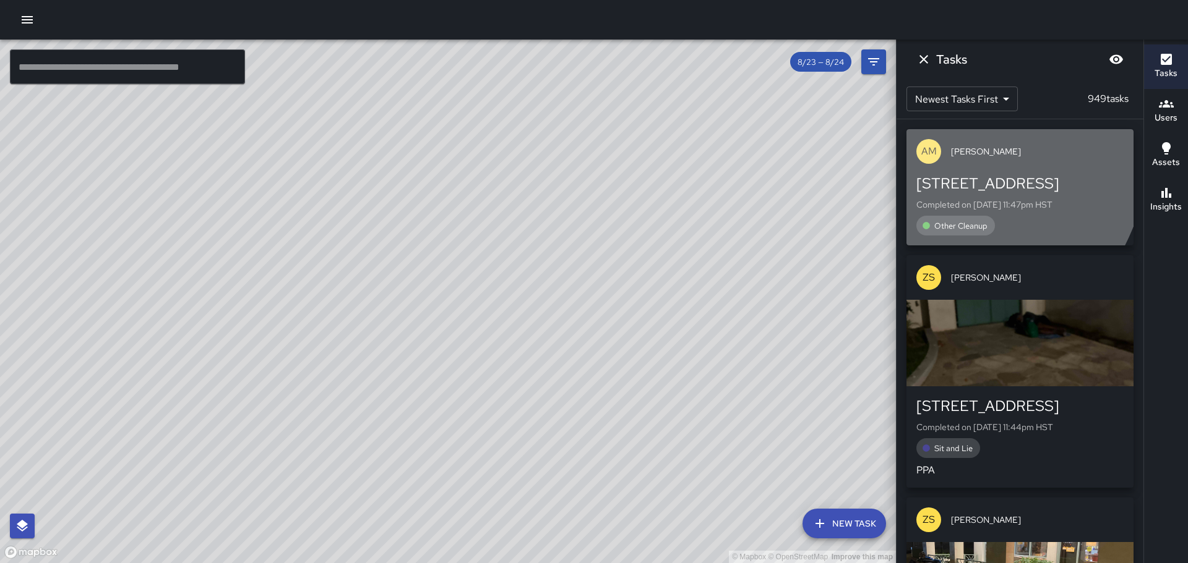
click at [925, 145] on p "AM" at bounding box center [928, 151] width 15 height 15
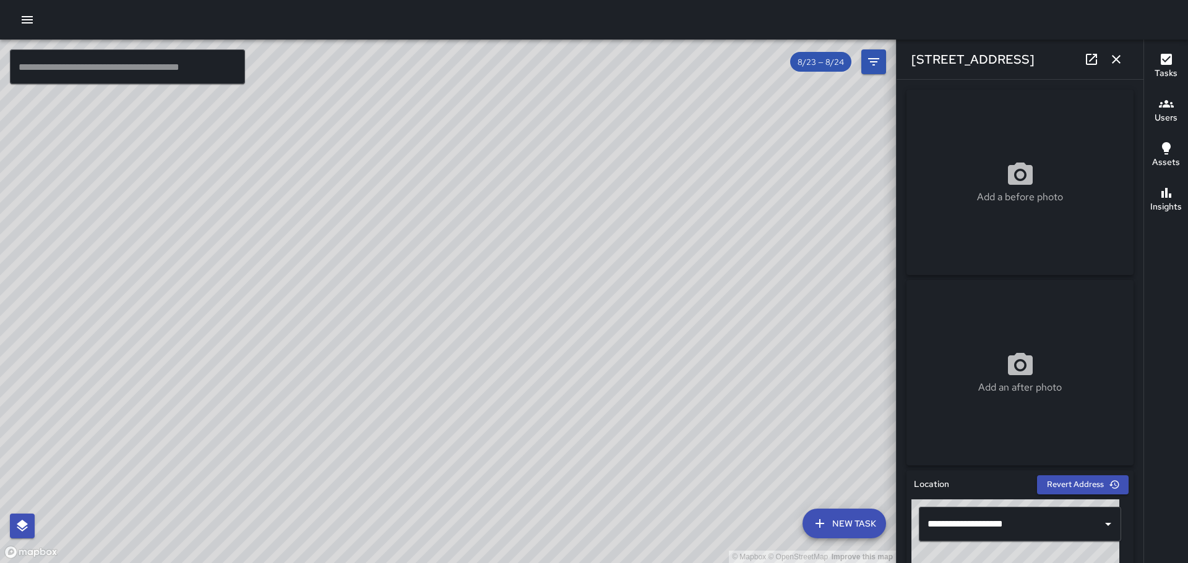
click at [1163, 106] on icon "button" at bounding box center [1165, 103] width 15 height 7
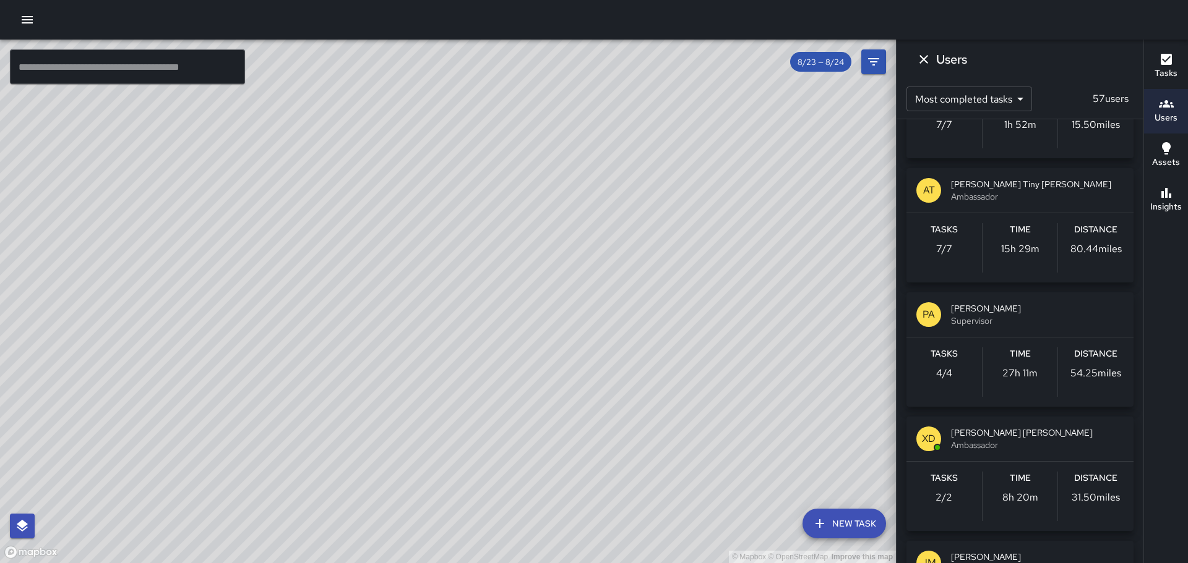
scroll to position [2103, 0]
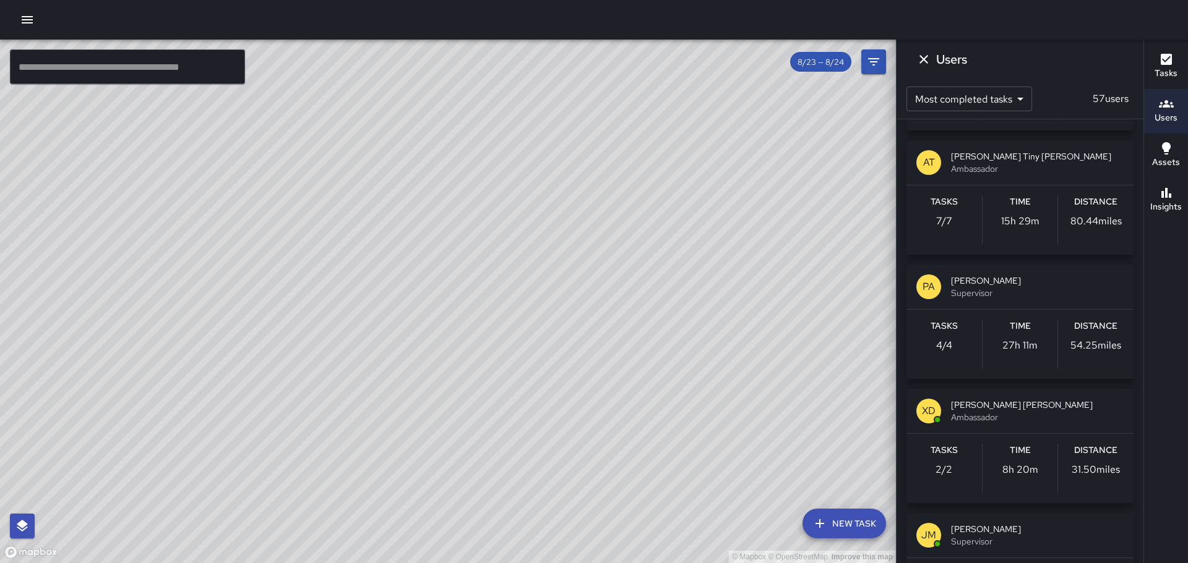
click at [988, 198] on div "Time 15h 29m" at bounding box center [1019, 219] width 75 height 49
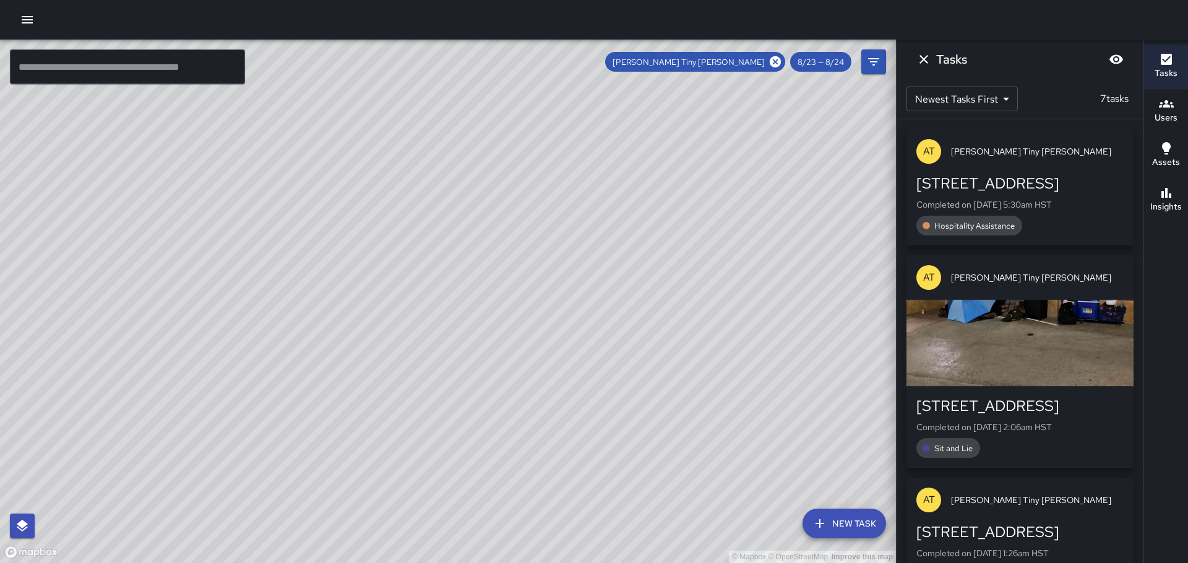
scroll to position [0, 0]
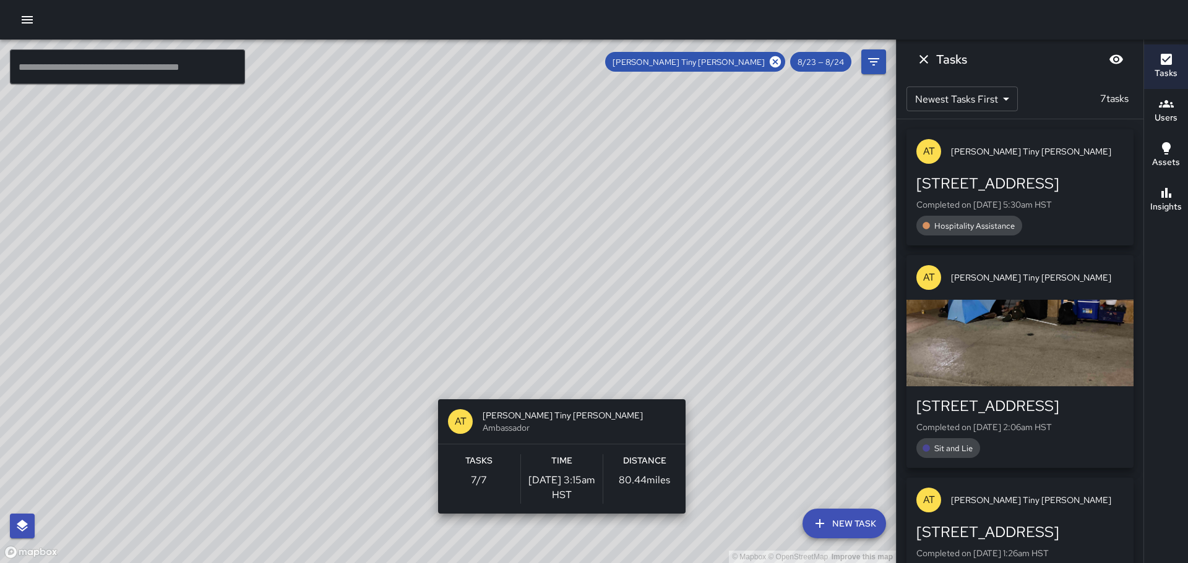
drag, startPoint x: 500, startPoint y: 194, endPoint x: 704, endPoint y: 407, distance: 295.3
click at [704, 407] on div "© Mapbox © OpenStreetMap Improve this map AT [PERSON_NAME] [PERSON_NAME] Ambass…" at bounding box center [448, 302] width 896 height 524
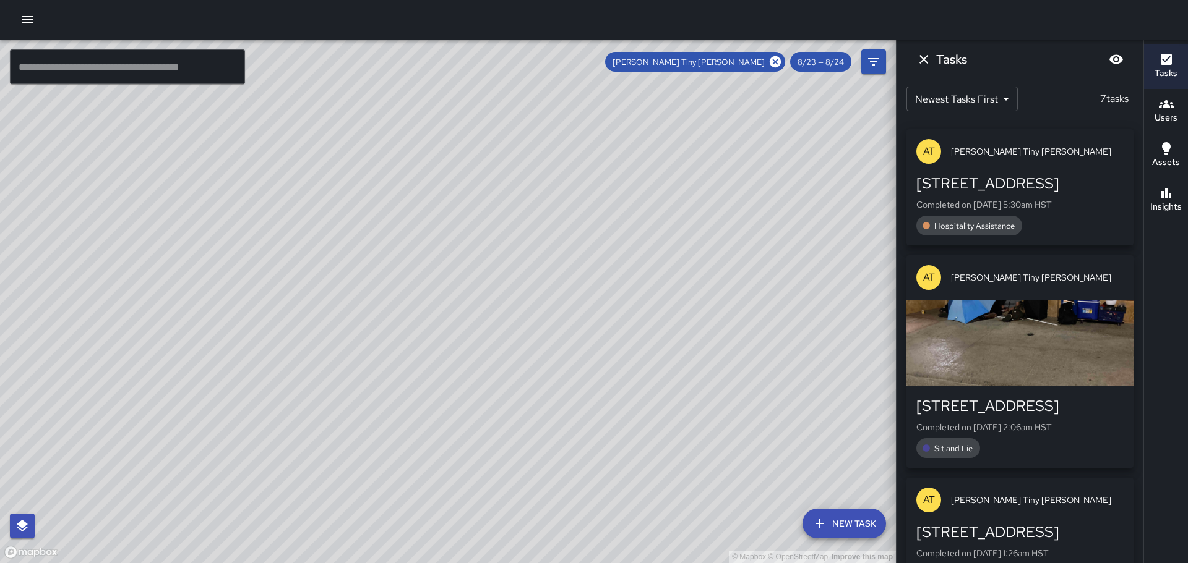
drag, startPoint x: 559, startPoint y: 229, endPoint x: 642, endPoint y: 338, distance: 137.2
click at [642, 338] on div "© Mapbox © OpenStreetMap Improve this map" at bounding box center [448, 302] width 896 height 524
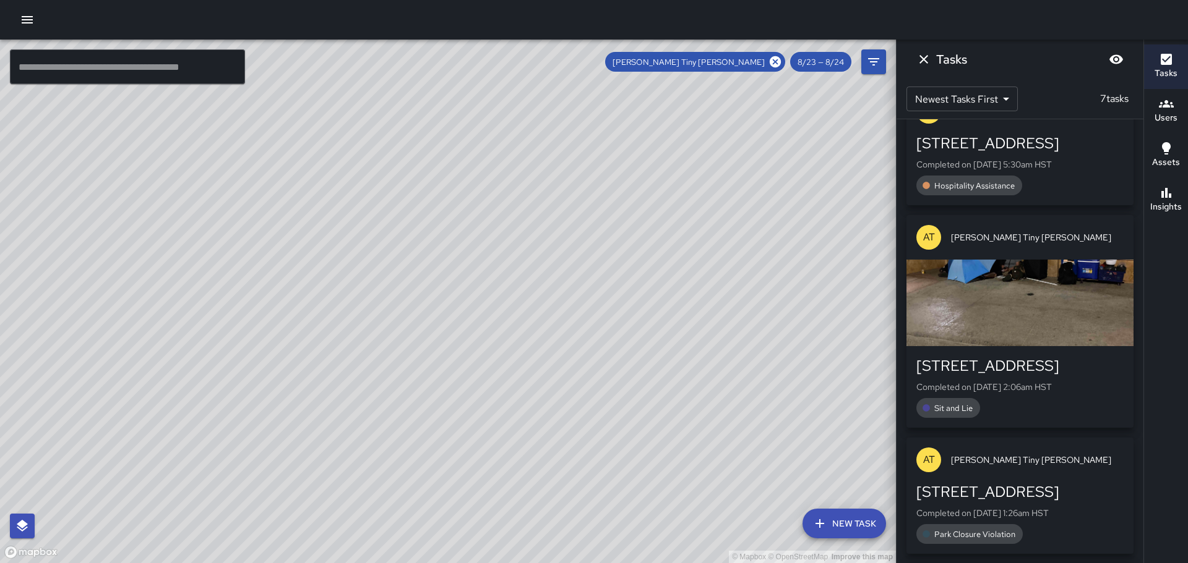
scroll to position [62, 0]
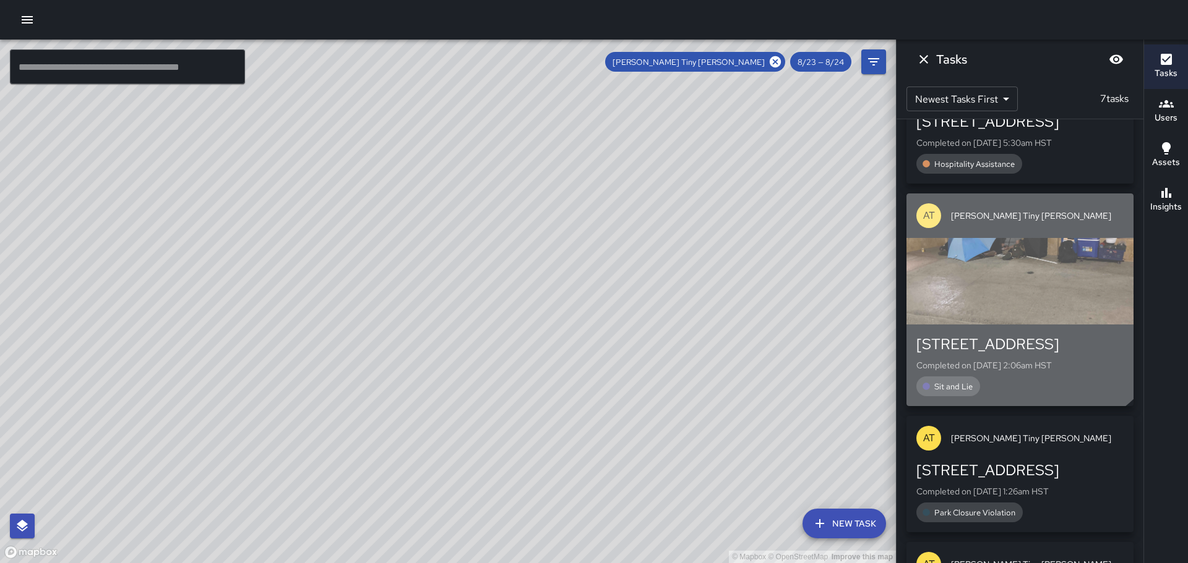
click at [1000, 257] on div "button" at bounding box center [1019, 281] width 227 height 87
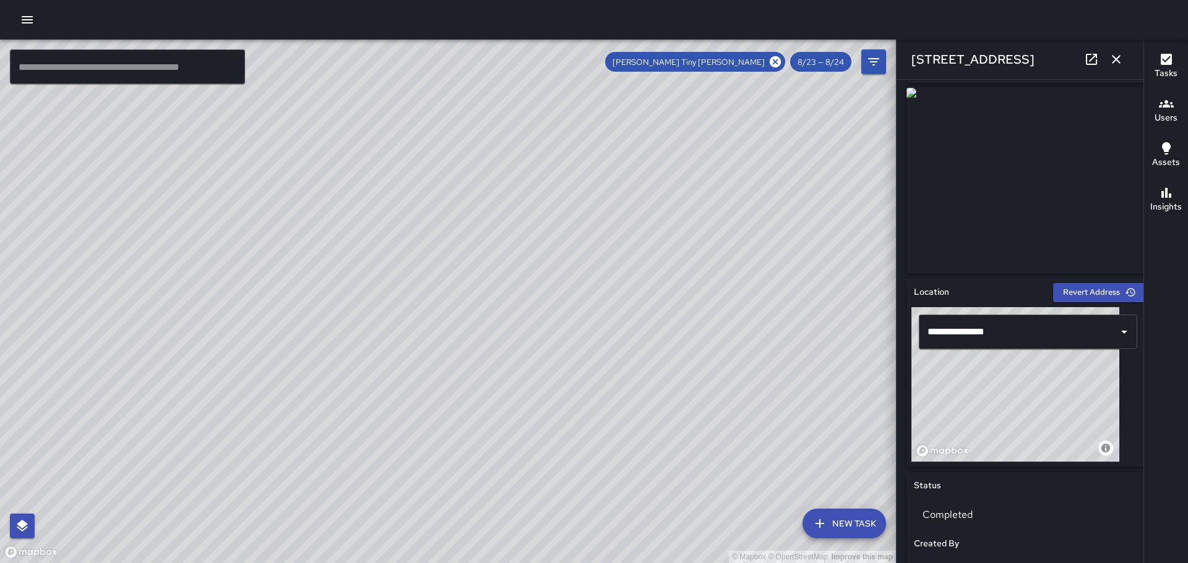
scroll to position [247, 0]
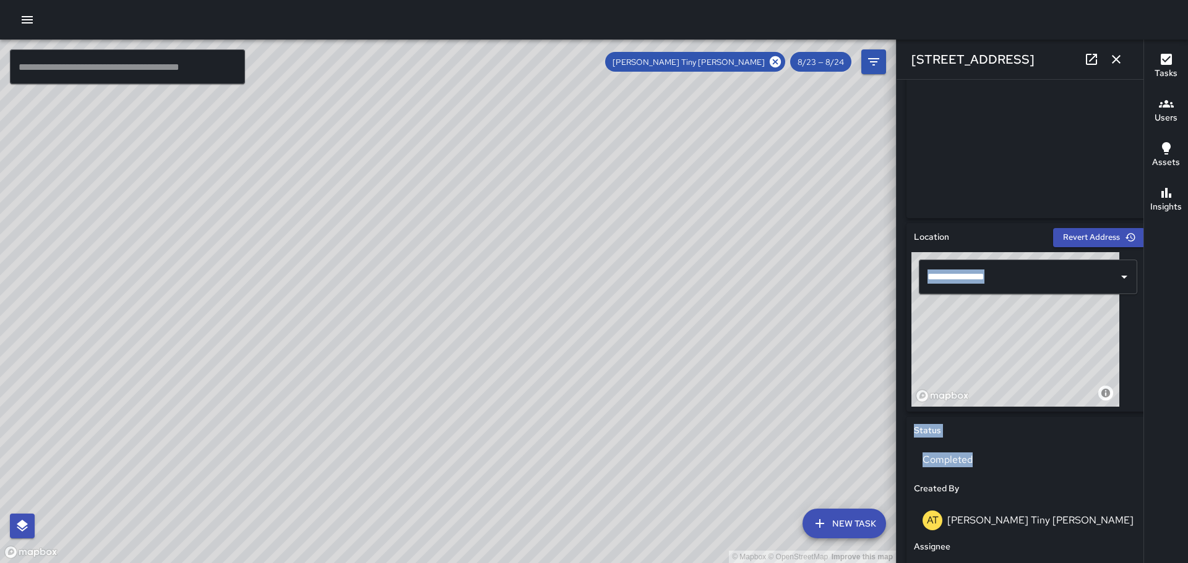
drag, startPoint x: 1003, startPoint y: 458, endPoint x: 1001, endPoint y: 393, distance: 65.0
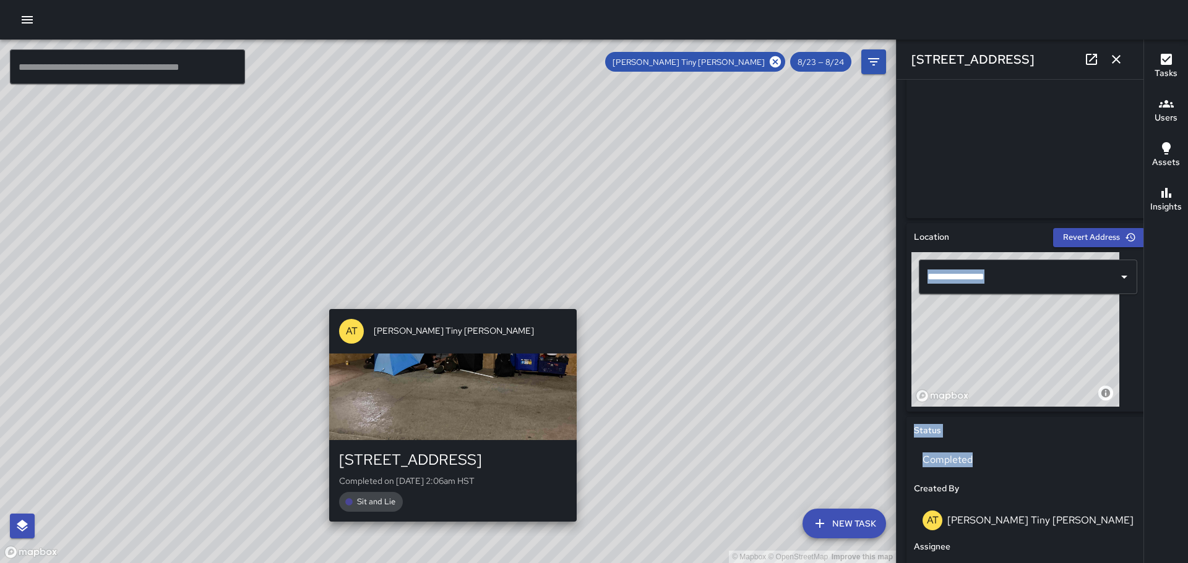
click at [448, 300] on div "© Mapbox © OpenStreetMap Improve this map AT Antonio Tiny [PERSON_NAME] [STREET…" at bounding box center [448, 302] width 896 height 524
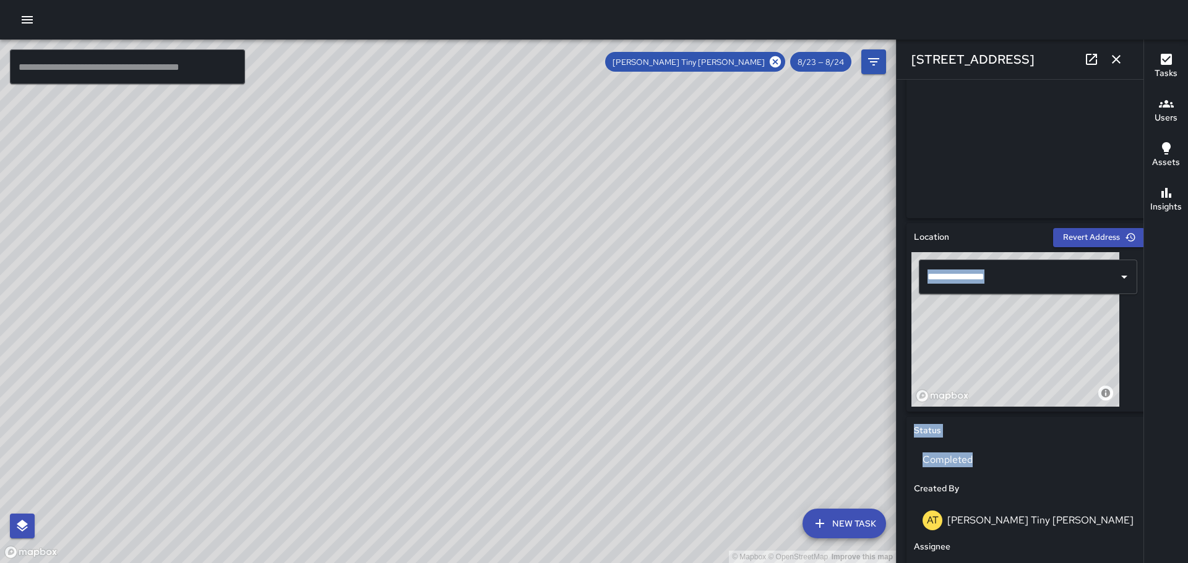
click at [449, 300] on div "© Mapbox © OpenStreetMap Improve this map" at bounding box center [448, 302] width 896 height 524
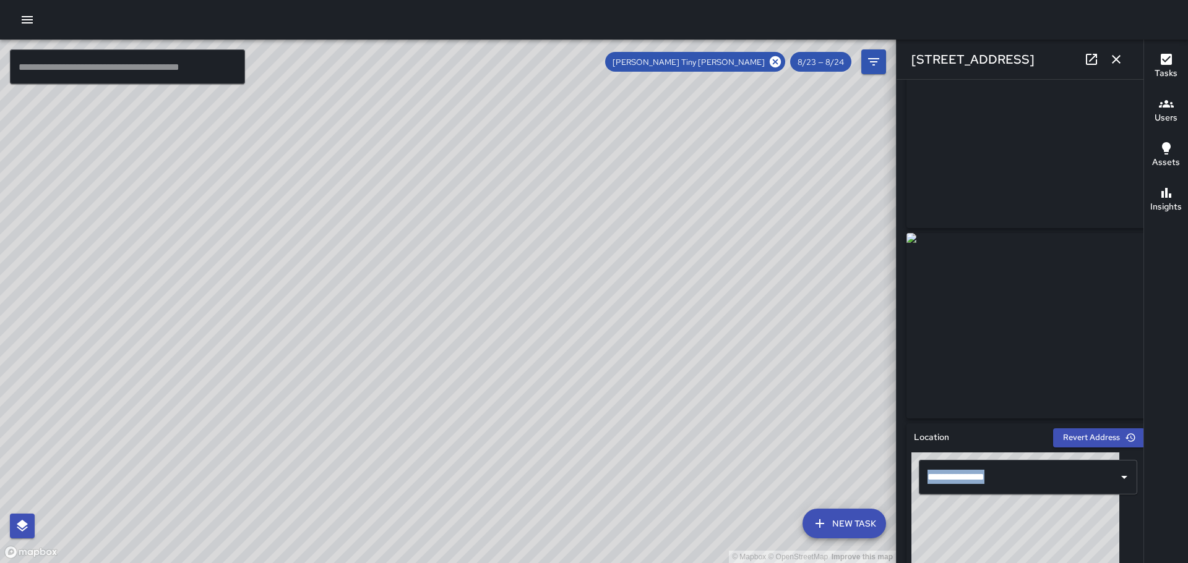
scroll to position [0, 0]
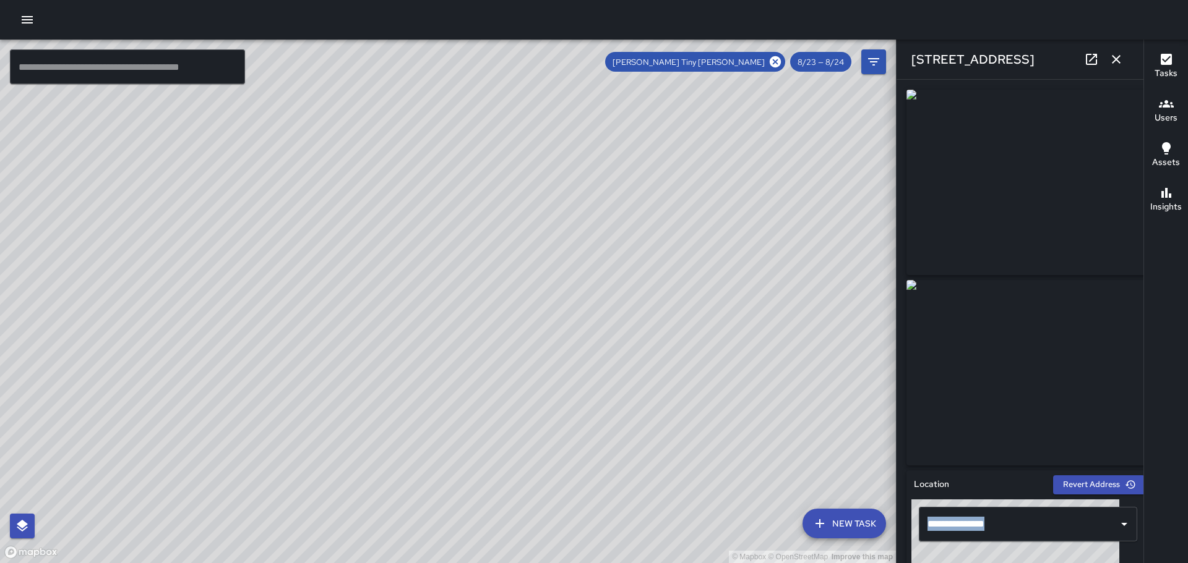
drag, startPoint x: 320, startPoint y: 268, endPoint x: 440, endPoint y: 403, distance: 180.9
click at [440, 403] on div "© Mapbox © OpenStreetMap Improve this map" at bounding box center [448, 302] width 896 height 524
drag, startPoint x: 313, startPoint y: 237, endPoint x: 400, endPoint y: 437, distance: 218.3
click at [400, 437] on div "© Mapbox © OpenStreetMap Improve this map" at bounding box center [448, 302] width 896 height 524
drag, startPoint x: 488, startPoint y: 455, endPoint x: 392, endPoint y: 338, distance: 152.1
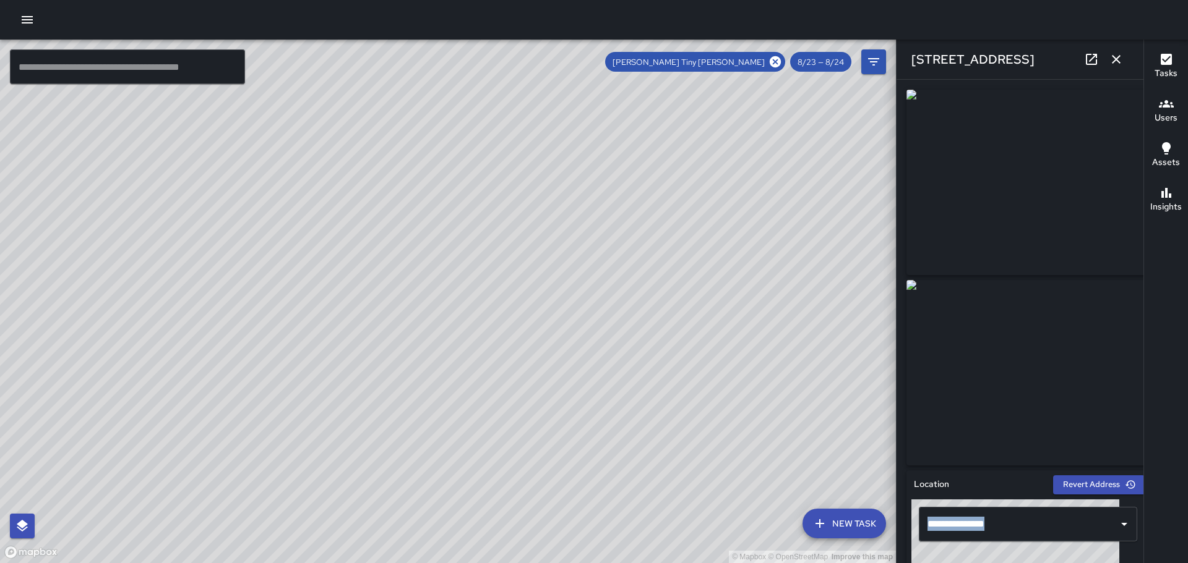
click at [392, 338] on div "© Mapbox © OpenStreetMap Improve this map" at bounding box center [448, 302] width 896 height 524
drag, startPoint x: 470, startPoint y: 427, endPoint x: 424, endPoint y: 346, distance: 93.9
click at [424, 347] on div "© Mapbox © OpenStreetMap Improve this map" at bounding box center [448, 302] width 896 height 524
click at [1116, 58] on icon "button" at bounding box center [1115, 59] width 15 height 15
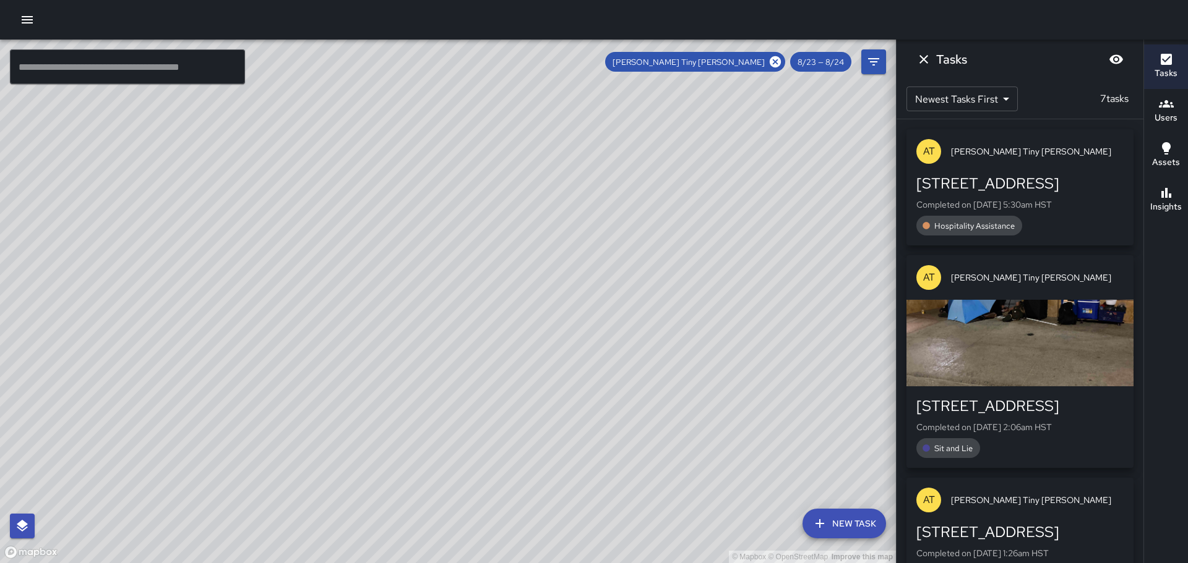
drag, startPoint x: 553, startPoint y: 340, endPoint x: 510, endPoint y: 340, distance: 43.3
click at [510, 340] on div "© Mapbox © OpenStreetMap Improve this map" at bounding box center [448, 302] width 896 height 524
drag, startPoint x: 588, startPoint y: 434, endPoint x: 458, endPoint y: 168, distance: 295.7
click at [458, 168] on div "© Mapbox © OpenStreetMap Improve this map" at bounding box center [448, 302] width 896 height 524
drag, startPoint x: 549, startPoint y: 341, endPoint x: 510, endPoint y: 226, distance: 121.5
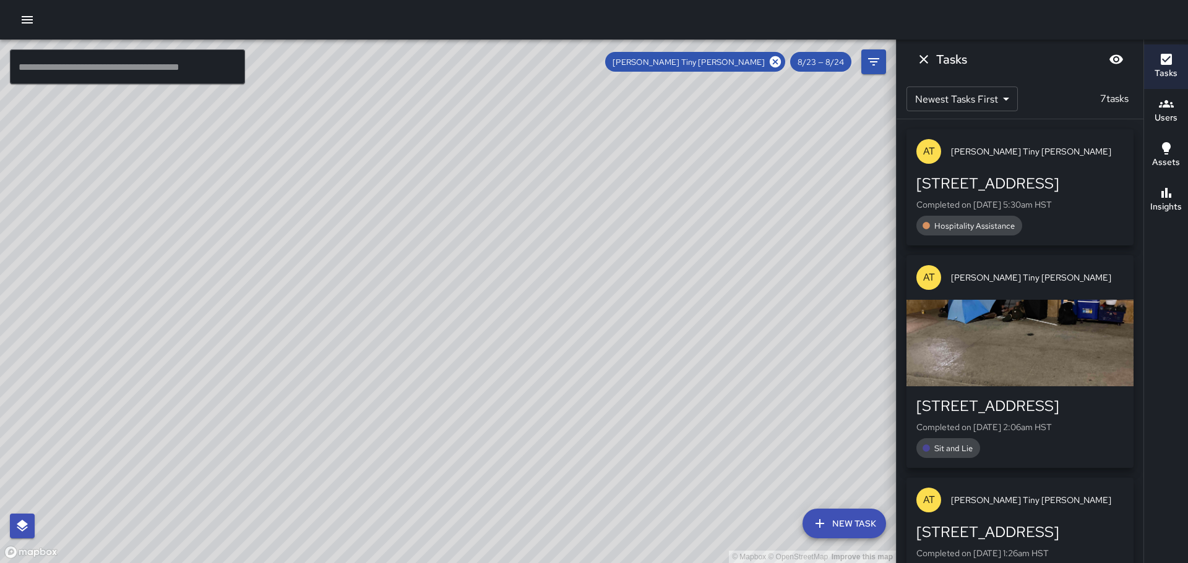
click at [510, 226] on div "© Mapbox © OpenStreetMap Improve this map" at bounding box center [448, 302] width 896 height 524
drag, startPoint x: 553, startPoint y: 348, endPoint x: 532, endPoint y: 242, distance: 107.2
click at [536, 237] on div "© Mapbox © OpenStreetMap Improve this map" at bounding box center [448, 302] width 896 height 524
drag, startPoint x: 484, startPoint y: 252, endPoint x: 602, endPoint y: 501, distance: 275.8
click at [602, 500] on div "© Mapbox © OpenStreetMap Improve this map" at bounding box center [448, 302] width 896 height 524
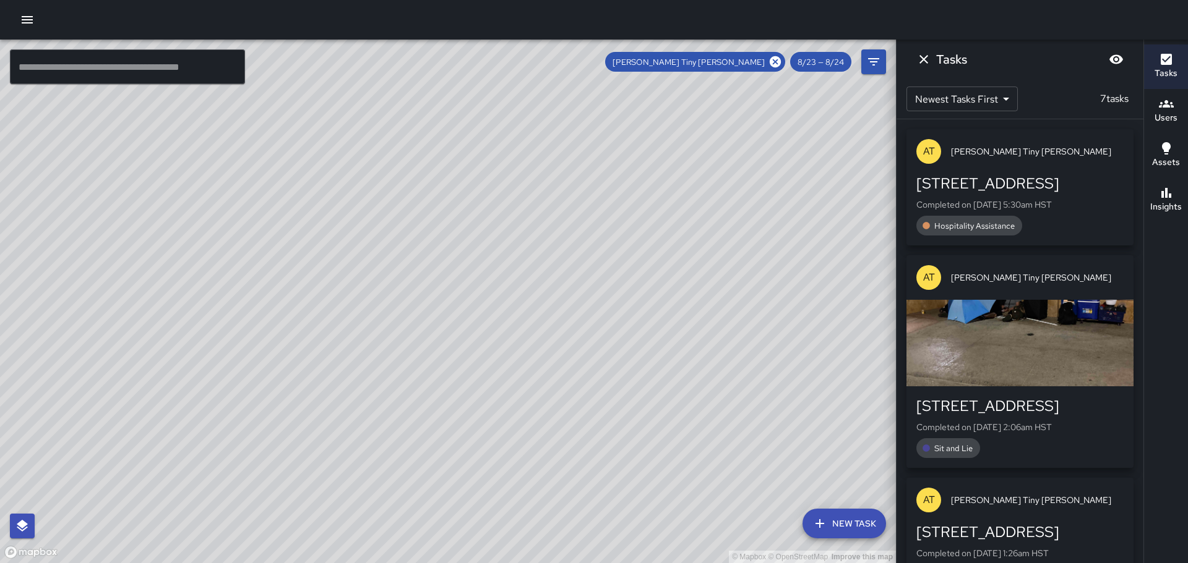
drag, startPoint x: 461, startPoint y: 294, endPoint x: 526, endPoint y: 458, distance: 176.1
click at [526, 458] on div "© Mapbox © OpenStreetMap Improve this map" at bounding box center [448, 302] width 896 height 524
drag, startPoint x: 597, startPoint y: 427, endPoint x: 526, endPoint y: 294, distance: 150.8
click at [526, 294] on div "© Mapbox © OpenStreetMap Improve this map" at bounding box center [448, 302] width 896 height 524
drag, startPoint x: 517, startPoint y: 395, endPoint x: 597, endPoint y: 502, distance: 134.0
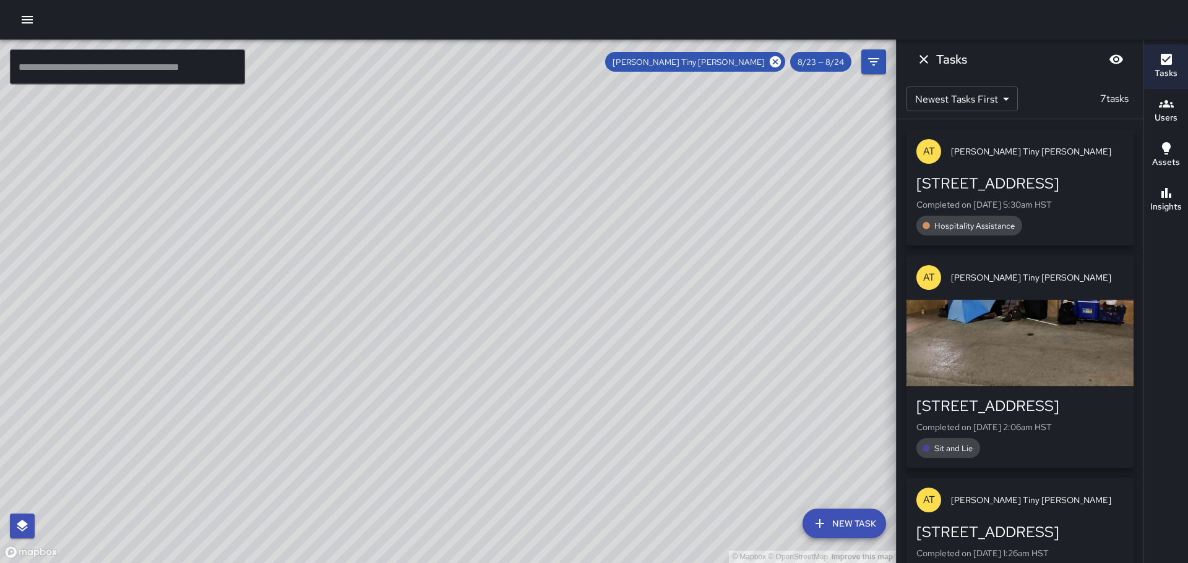
click at [597, 502] on div "© Mapbox © OpenStreetMap Improve this map" at bounding box center [448, 302] width 896 height 524
drag, startPoint x: 392, startPoint y: 349, endPoint x: 383, endPoint y: 385, distance: 37.1
click at [382, 387] on div "© Mapbox © OpenStreetMap Improve this map" at bounding box center [448, 302] width 896 height 524
click at [388, 379] on div "© Mapbox © OpenStreetMap Improve this map" at bounding box center [448, 302] width 896 height 524
drag, startPoint x: 388, startPoint y: 379, endPoint x: 464, endPoint y: 362, distance: 77.9
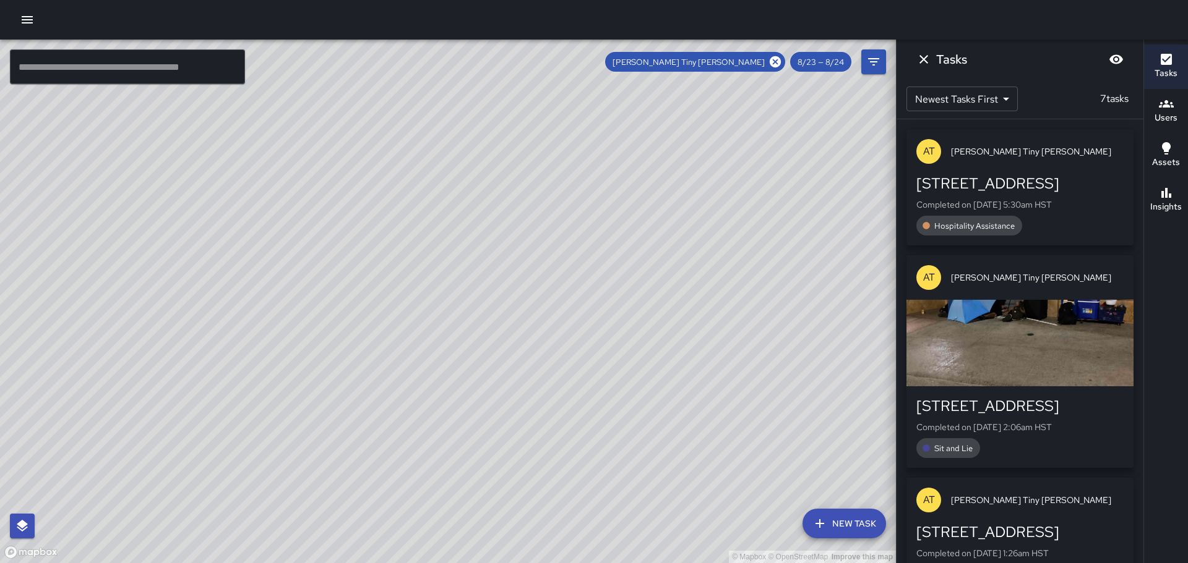
click at [468, 362] on div "© Mapbox © OpenStreetMap Improve this map" at bounding box center [448, 302] width 896 height 524
click at [464, 362] on div "© Mapbox © OpenStreetMap Improve this map" at bounding box center [448, 302] width 896 height 524
drag, startPoint x: 462, startPoint y: 363, endPoint x: 396, endPoint y: 365, distance: 65.6
click at [396, 365] on div "© Mapbox © OpenStreetMap Improve this map" at bounding box center [448, 302] width 896 height 524
click at [30, 19] on icon "button" at bounding box center [27, 19] width 11 height 7
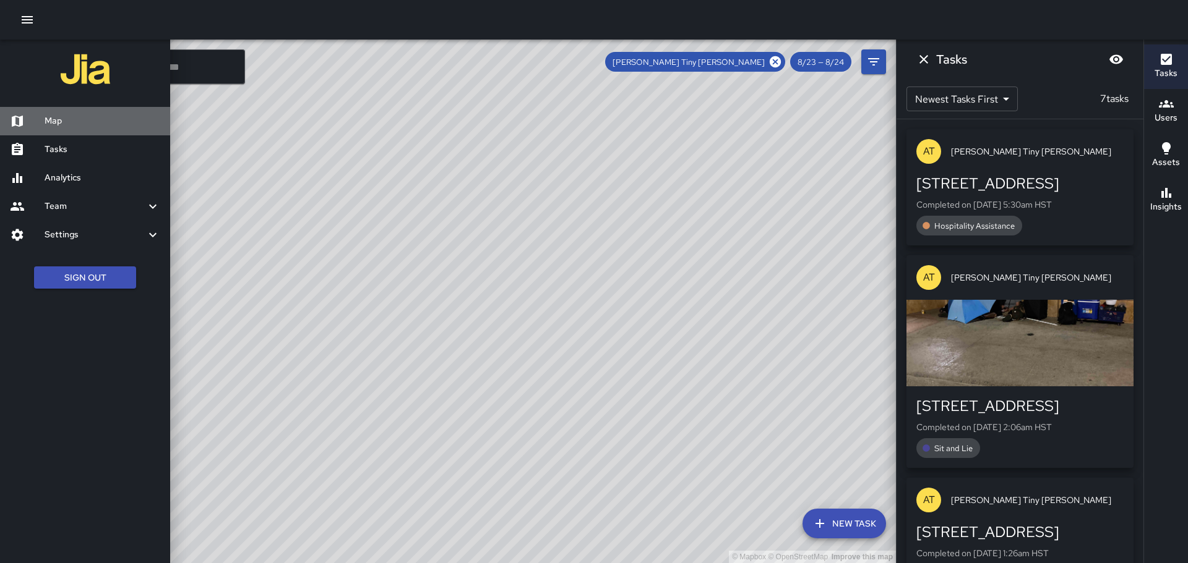
click at [58, 118] on h6 "Map" at bounding box center [103, 121] width 116 height 14
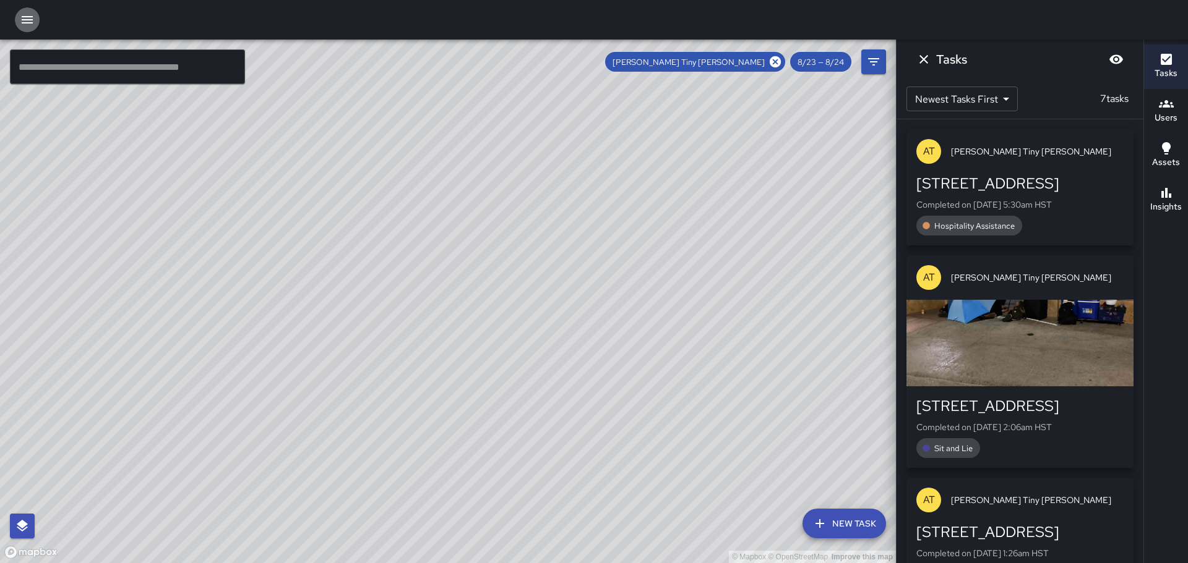
click at [19, 15] on button "button" at bounding box center [27, 19] width 25 height 25
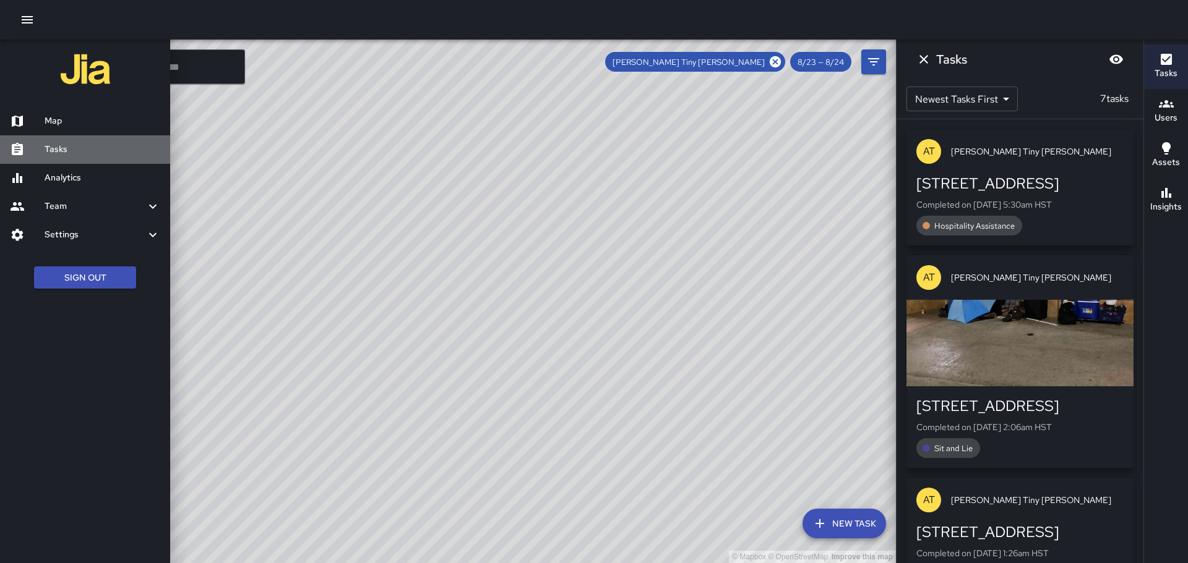
click at [55, 148] on h6 "Tasks" at bounding box center [103, 150] width 116 height 14
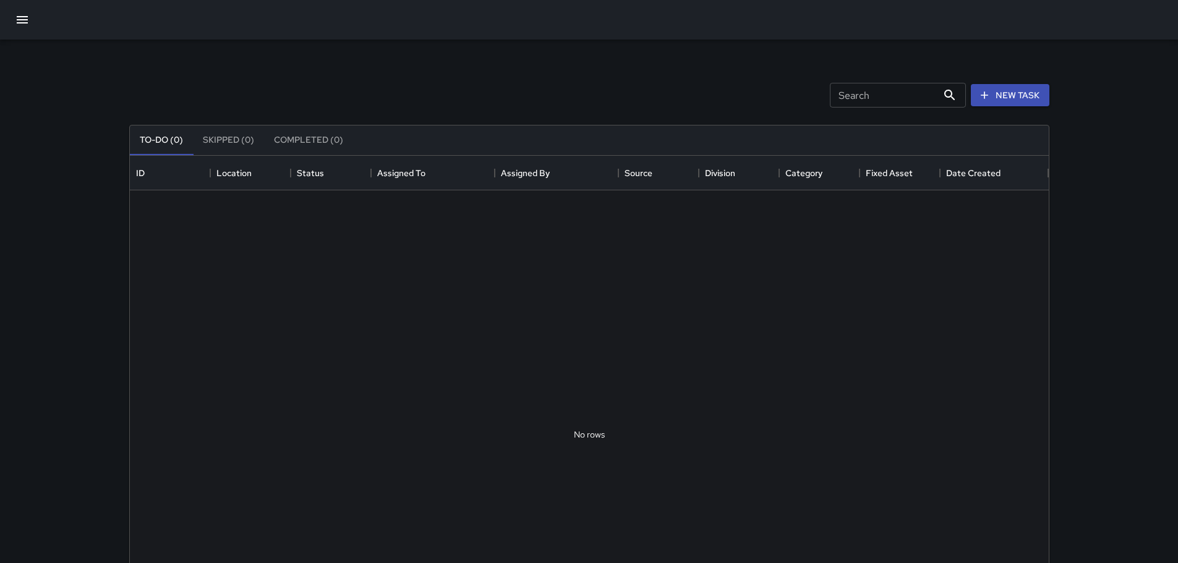
scroll to position [515, 910]
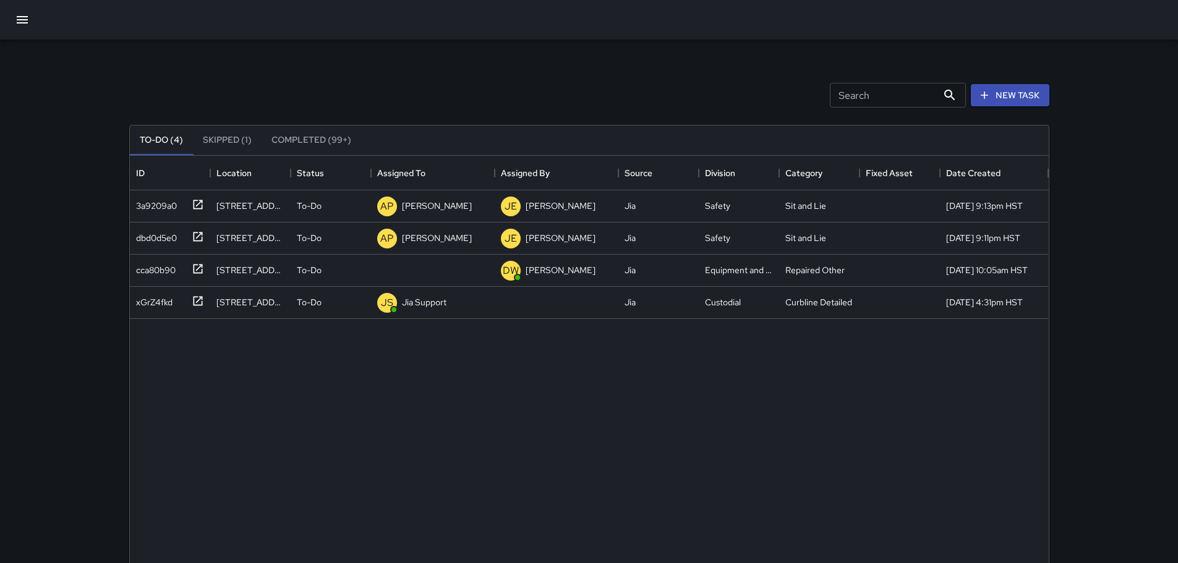
click at [24, 15] on icon "button" at bounding box center [22, 19] width 15 height 15
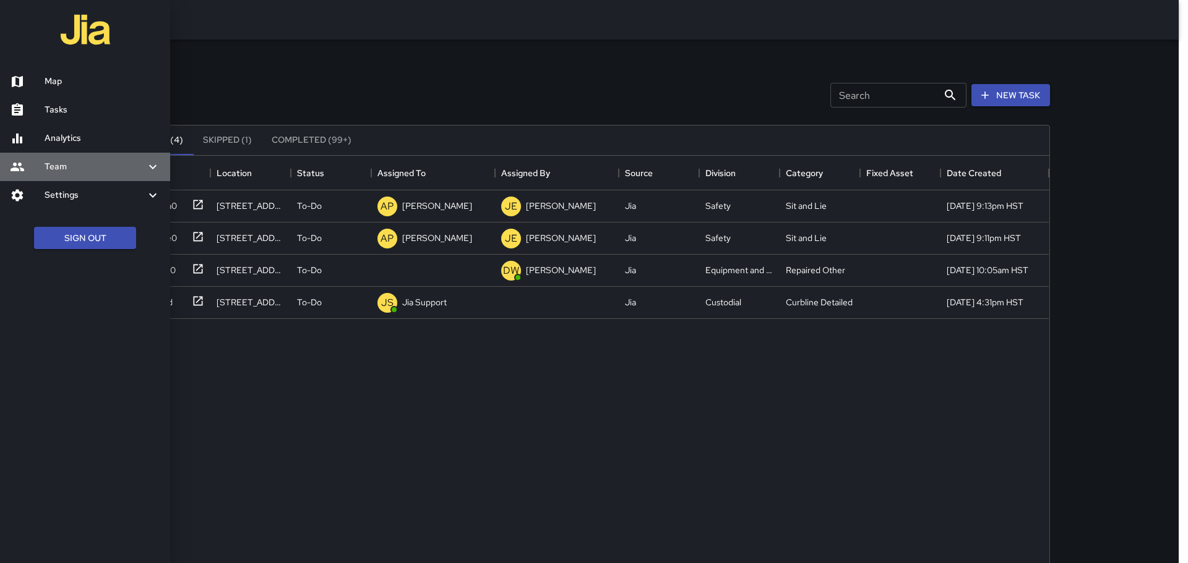
click at [90, 166] on h6 "Team" at bounding box center [95, 167] width 101 height 14
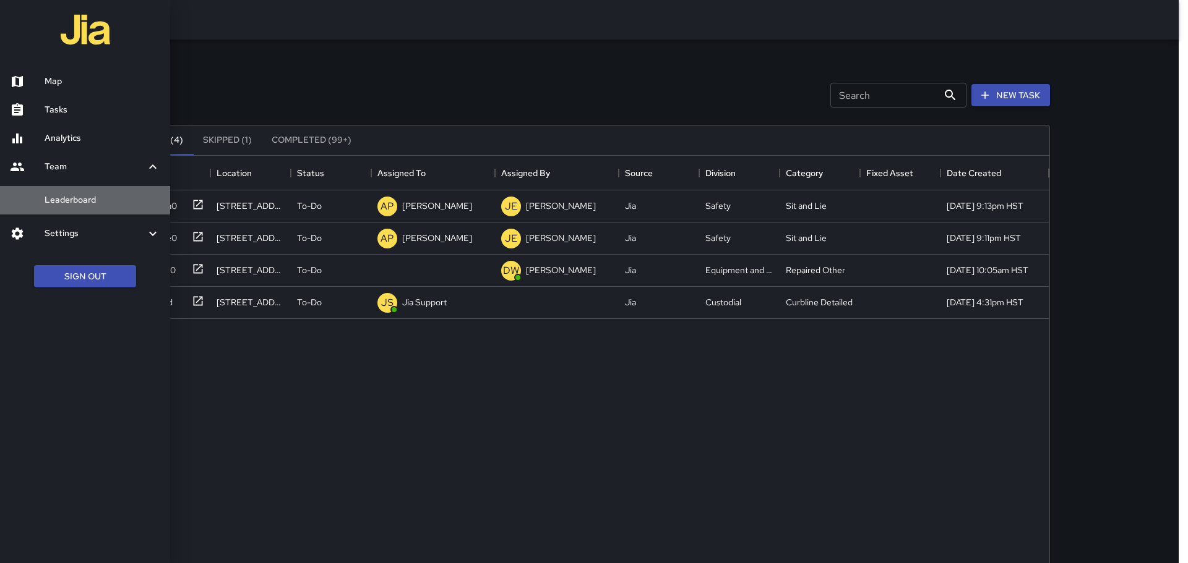
click at [93, 198] on h6 "Leaderboard" at bounding box center [103, 201] width 116 height 14
